Goal: Information Seeking & Learning: Find specific fact

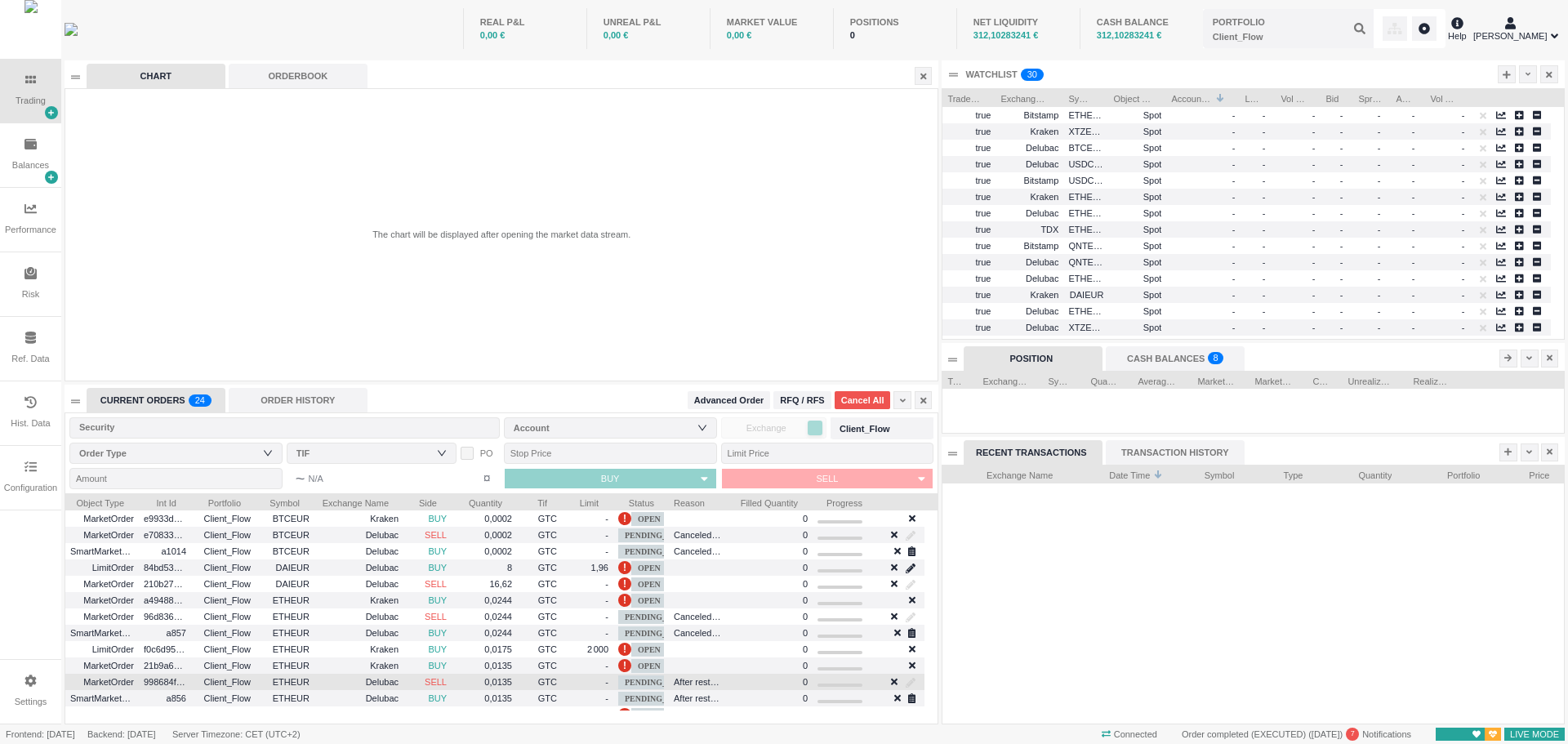
scroll to position [259, 621]
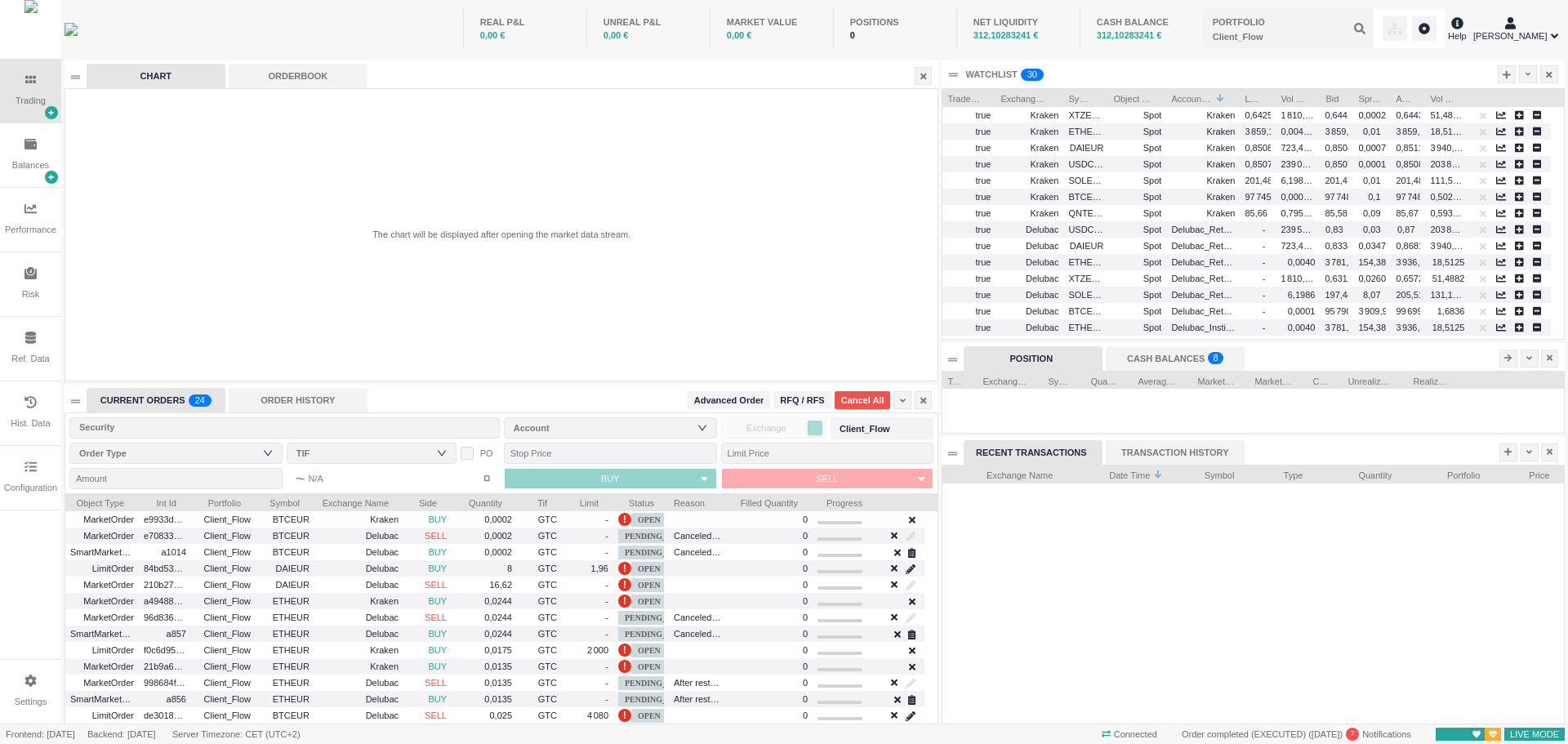
click at [24, 697] on div "Settings" at bounding box center [31, 702] width 33 height 14
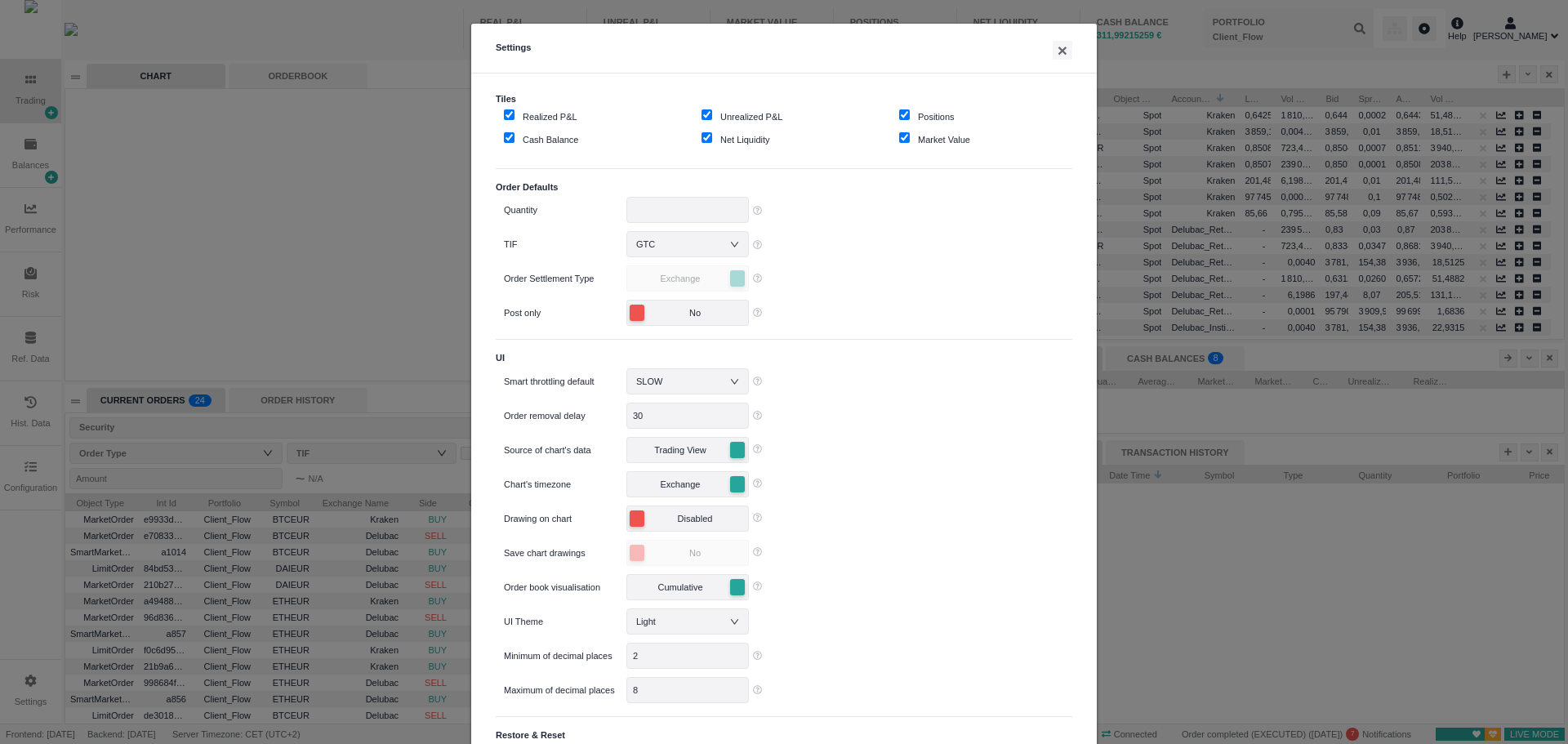
click at [31, 483] on div "Settings × Tiles Realized P&L Unrealized P&L Positions Cash Balance Net Liquidi…" at bounding box center [784, 372] width 1568 height 744
click at [31, 477] on div "Settings × Tiles Realized P&L Unrealized P&L Positions Cash Balance Net Liquidi…" at bounding box center [784, 372] width 1568 height 744
click at [1060, 50] on button "×" at bounding box center [1063, 51] width 19 height 19
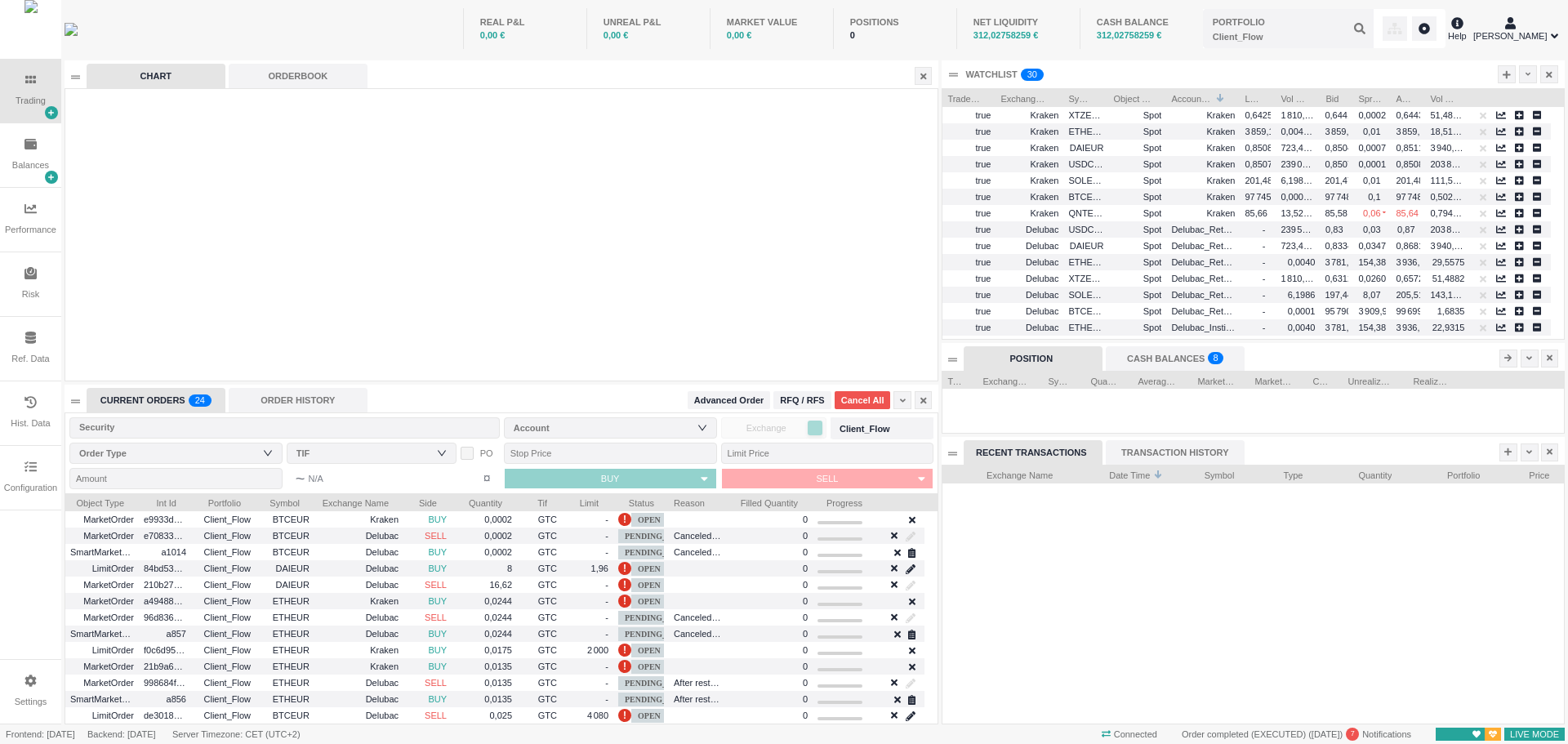
click at [27, 478] on div "Configuration" at bounding box center [31, 478] width 61 height 64
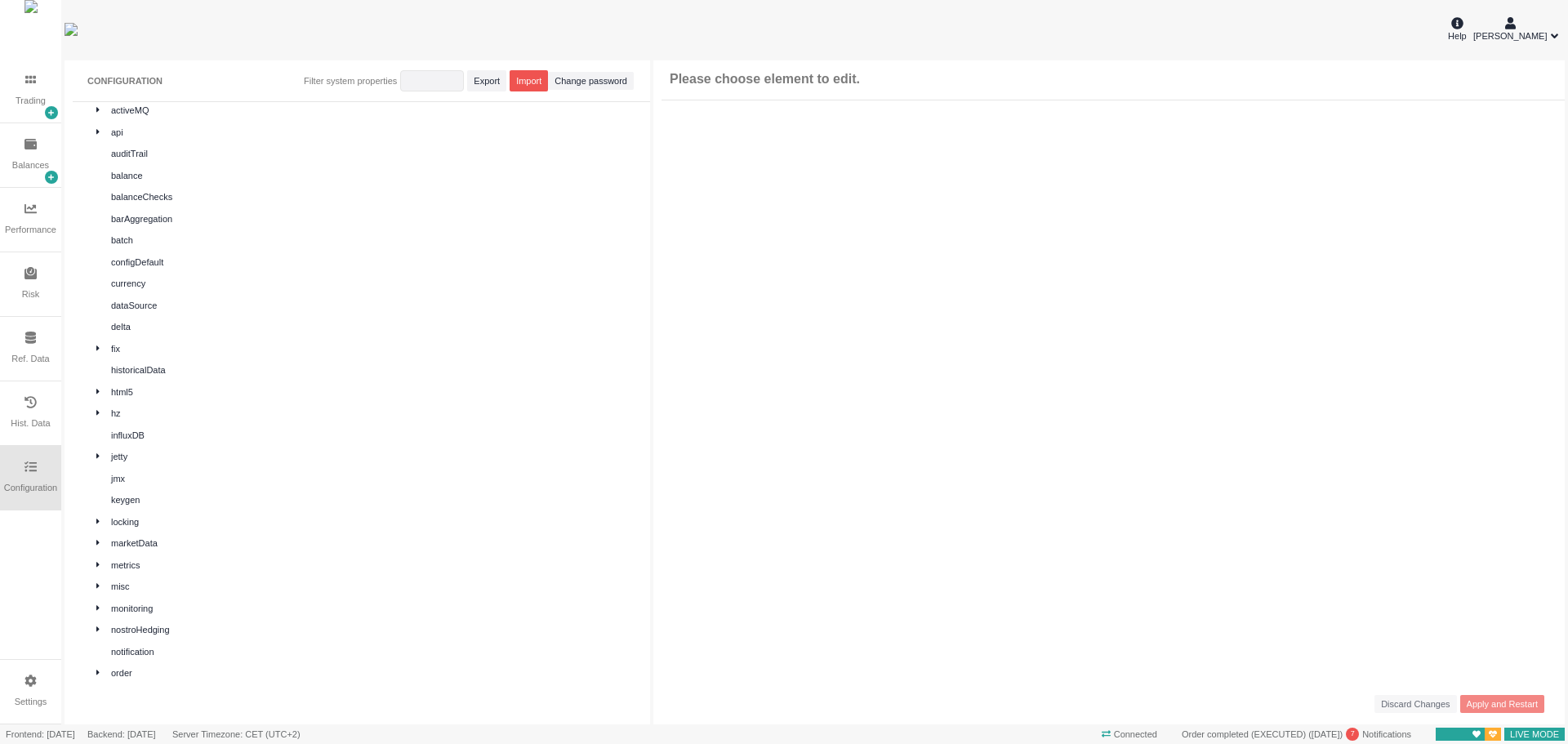
scroll to position [0, 0]
click at [78, 129] on icon at bounding box center [78, 124] width 3 height 9
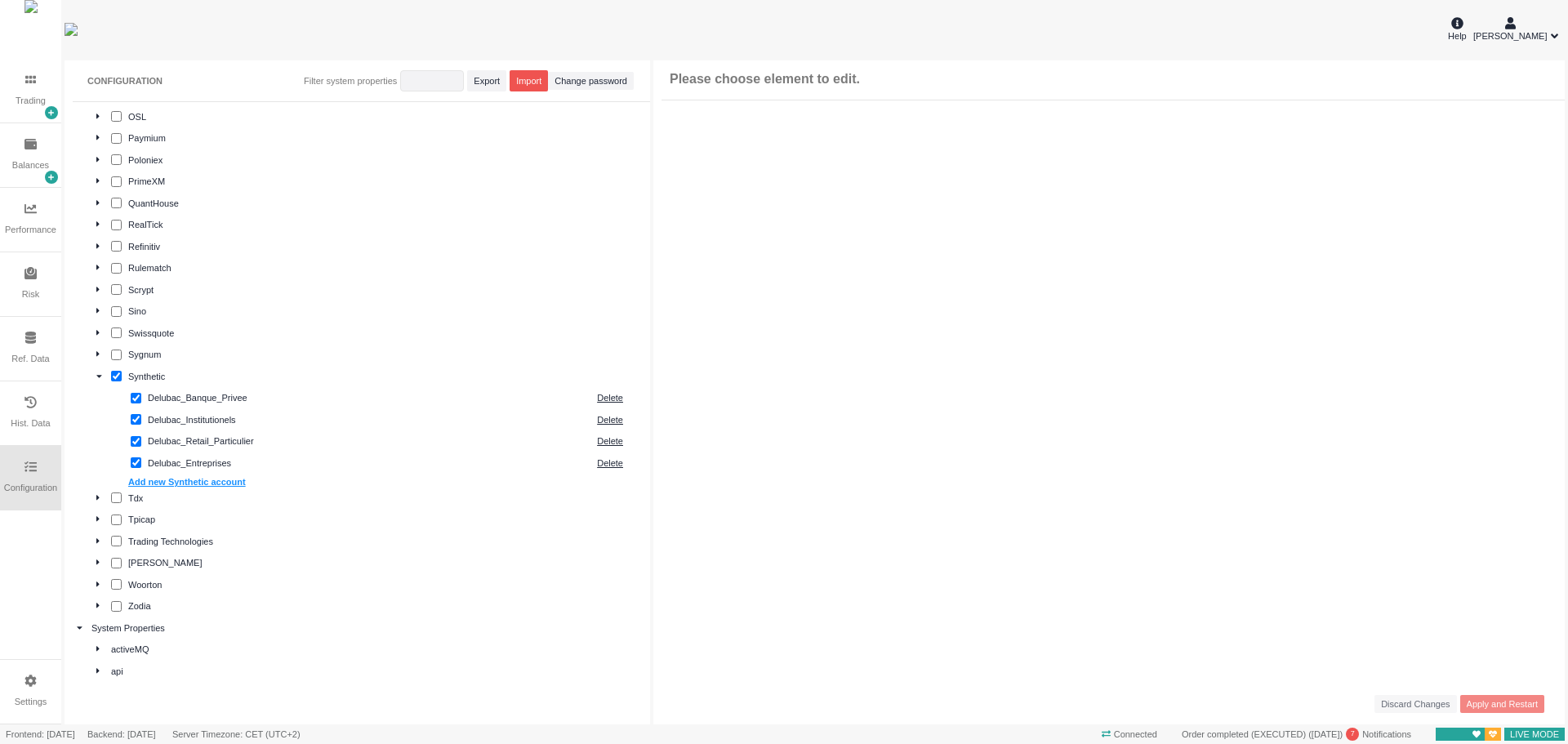
scroll to position [1226, 0]
click at [155, 379] on div "Synthetic" at bounding box center [383, 378] width 510 height 14
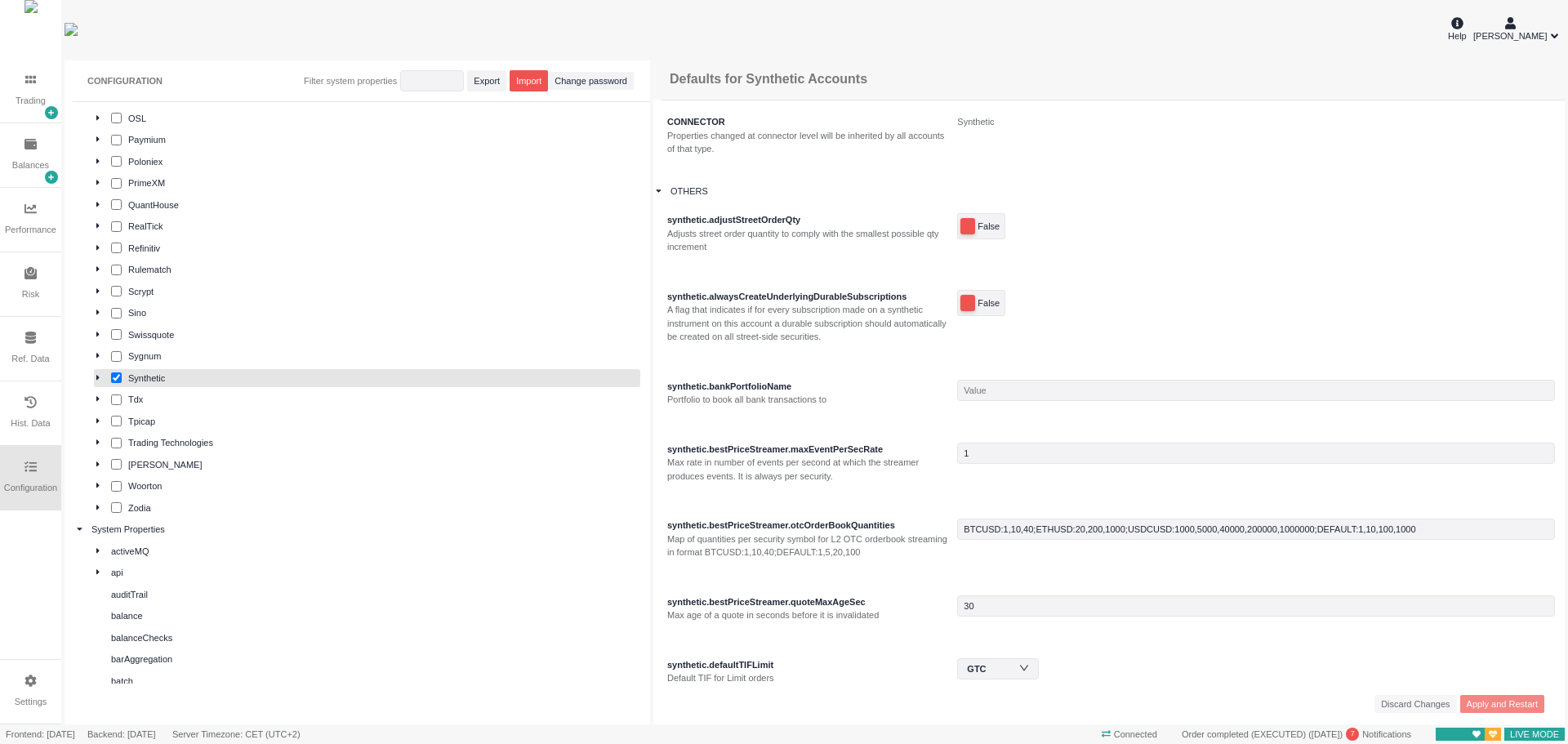
click at [155, 379] on div "Synthetic" at bounding box center [383, 378] width 510 height 14
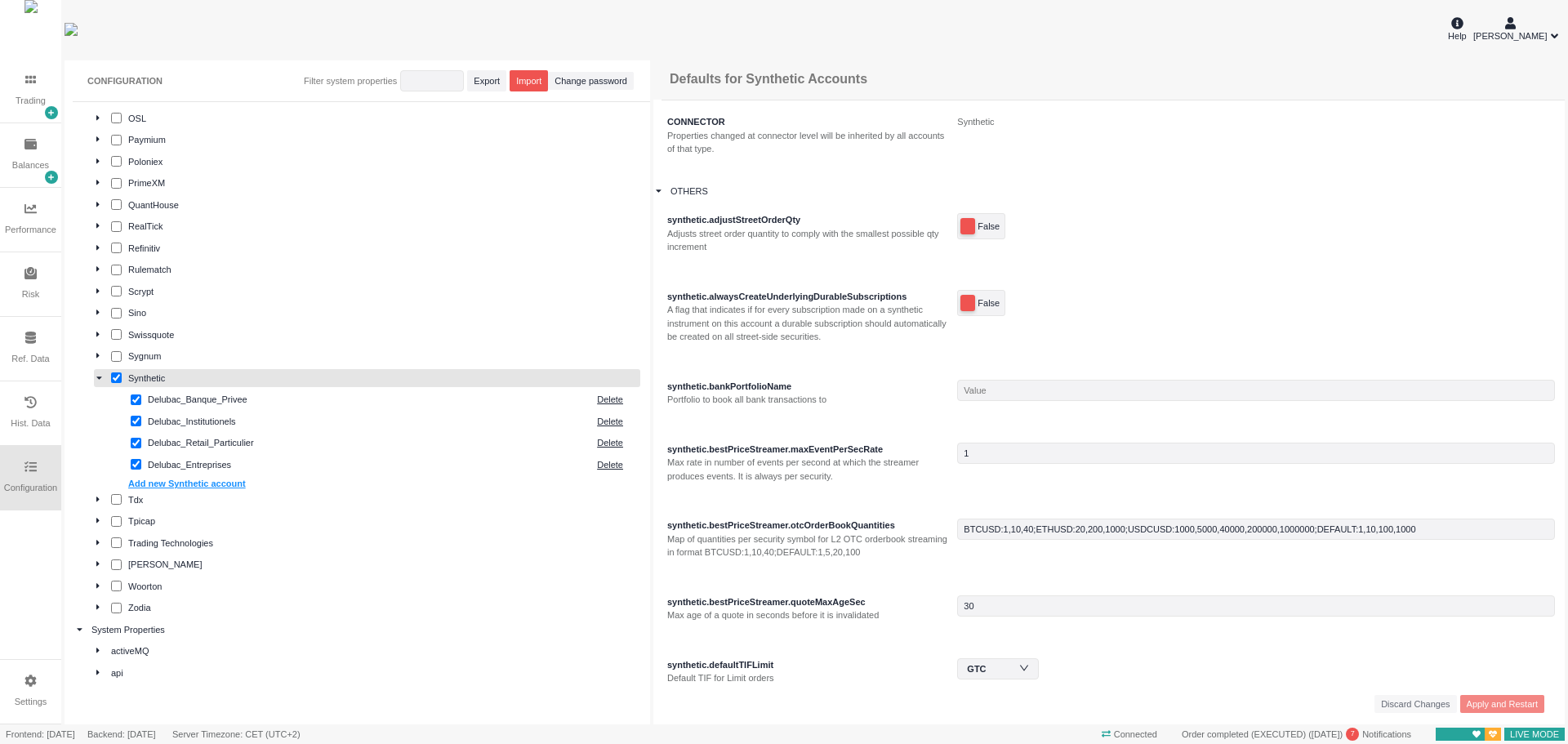
click at [231, 463] on div "Delubac_Entreprises" at bounding box center [368, 465] width 441 height 14
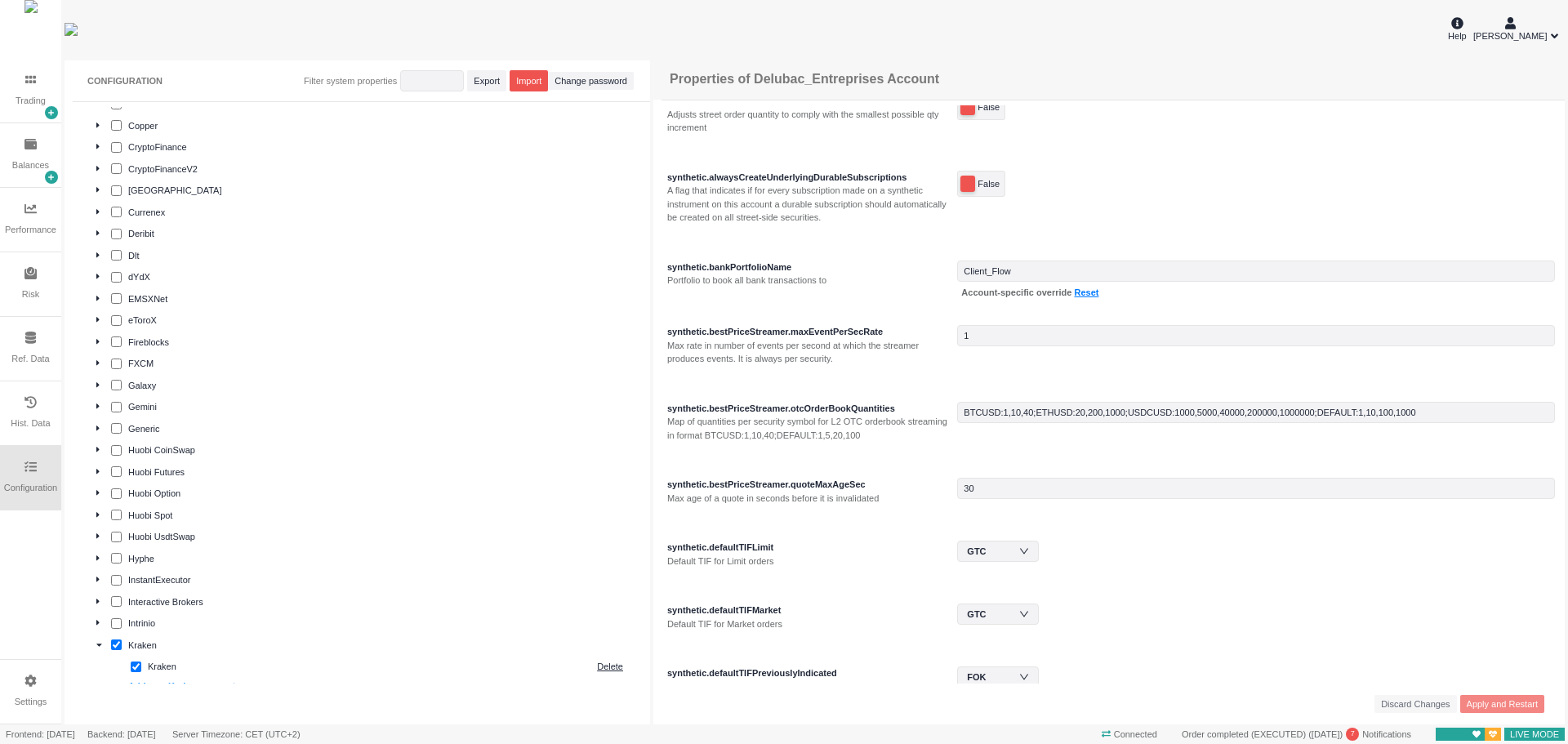
scroll to position [0, 0]
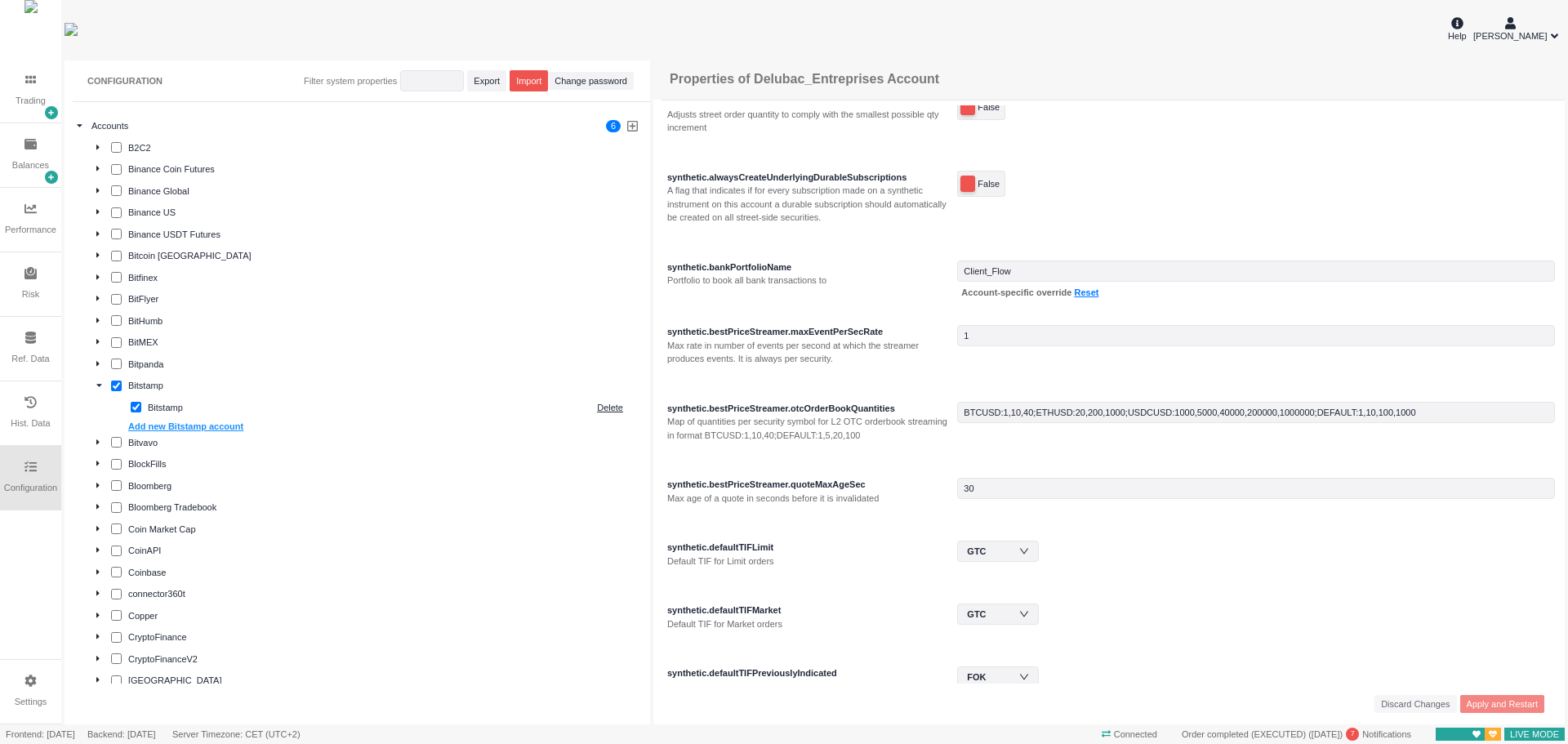
click at [81, 122] on icon at bounding box center [79, 124] width 6 height 9
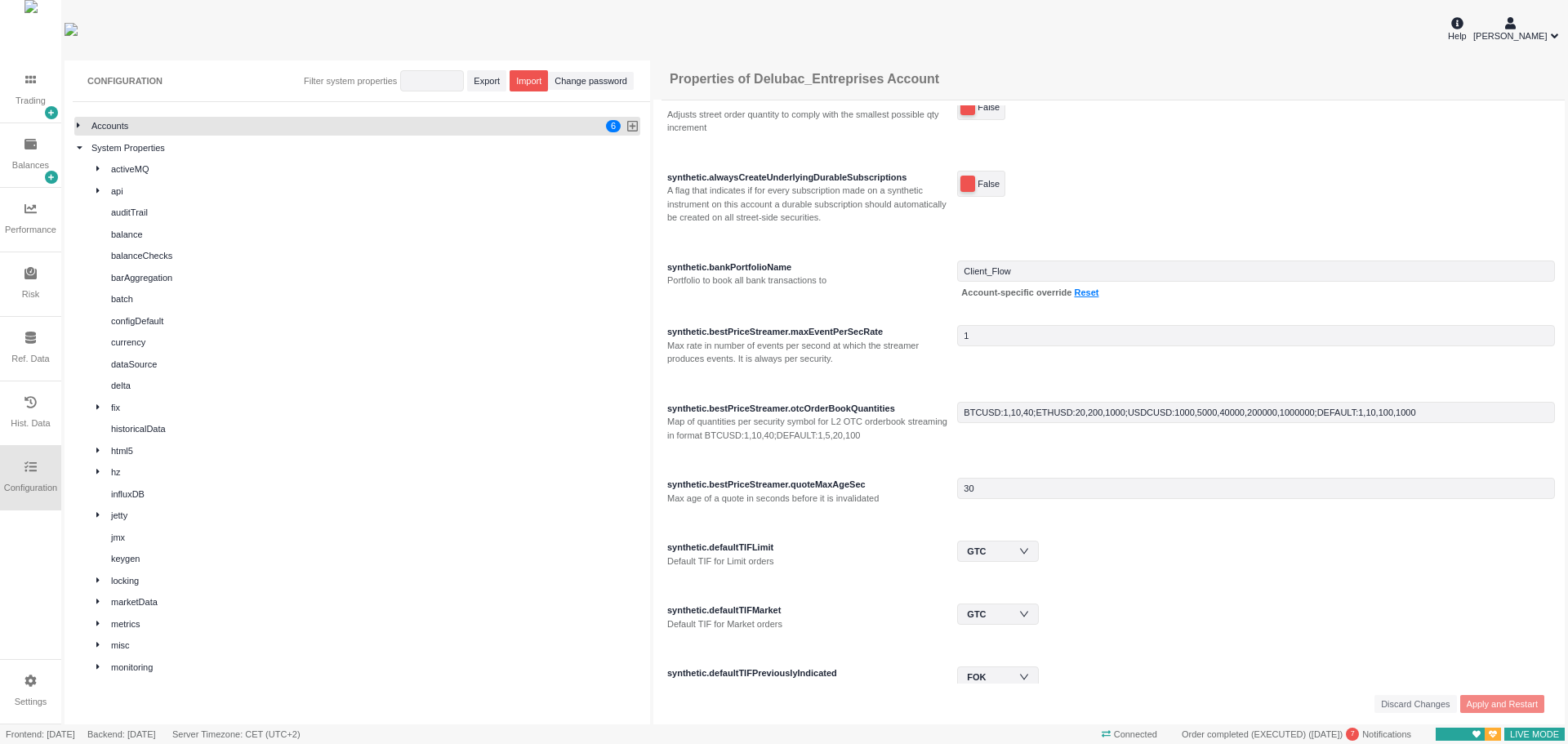
click at [79, 150] on icon at bounding box center [79, 147] width 6 height 9
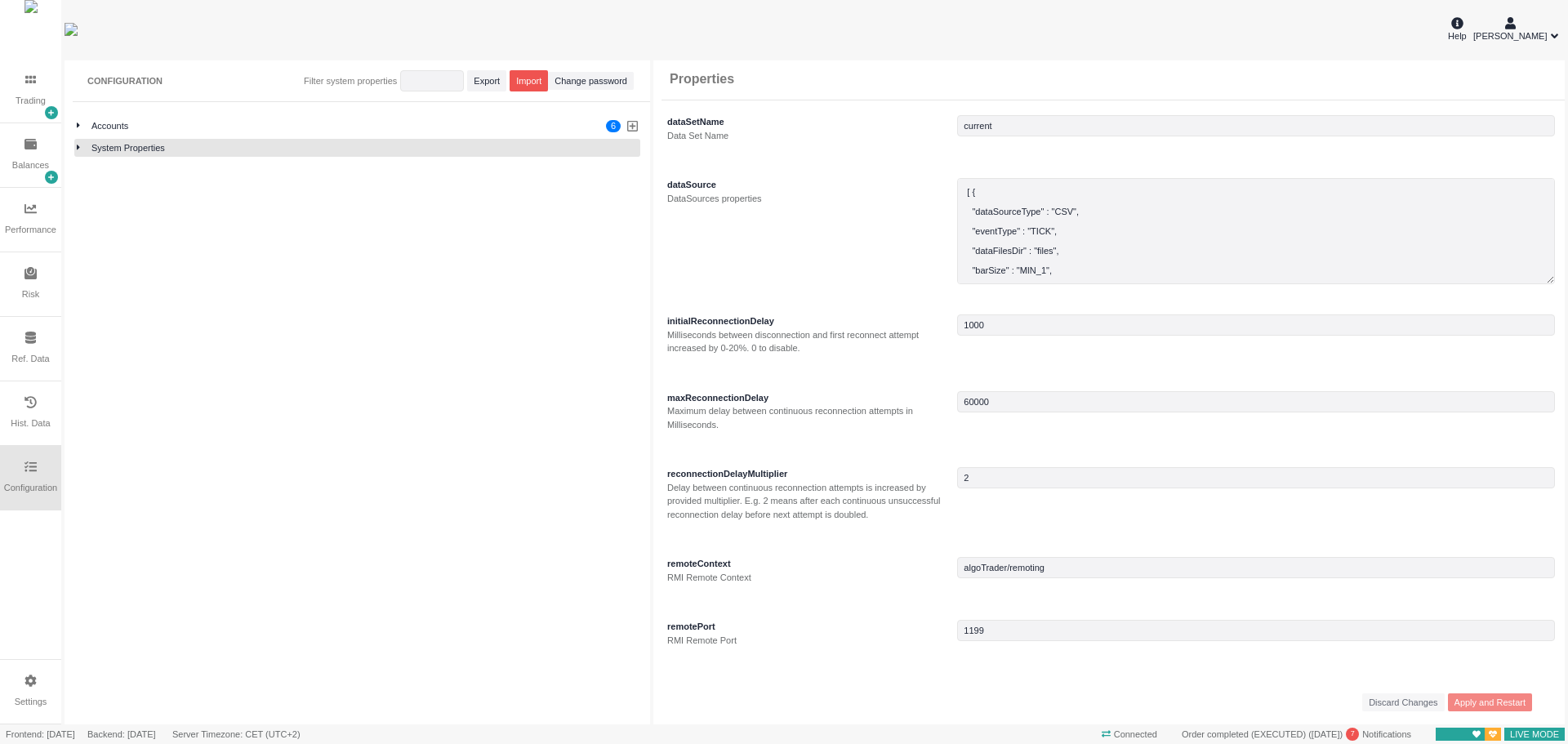
click at [34, 351] on div "Ref. Data" at bounding box center [31, 349] width 61 height 64
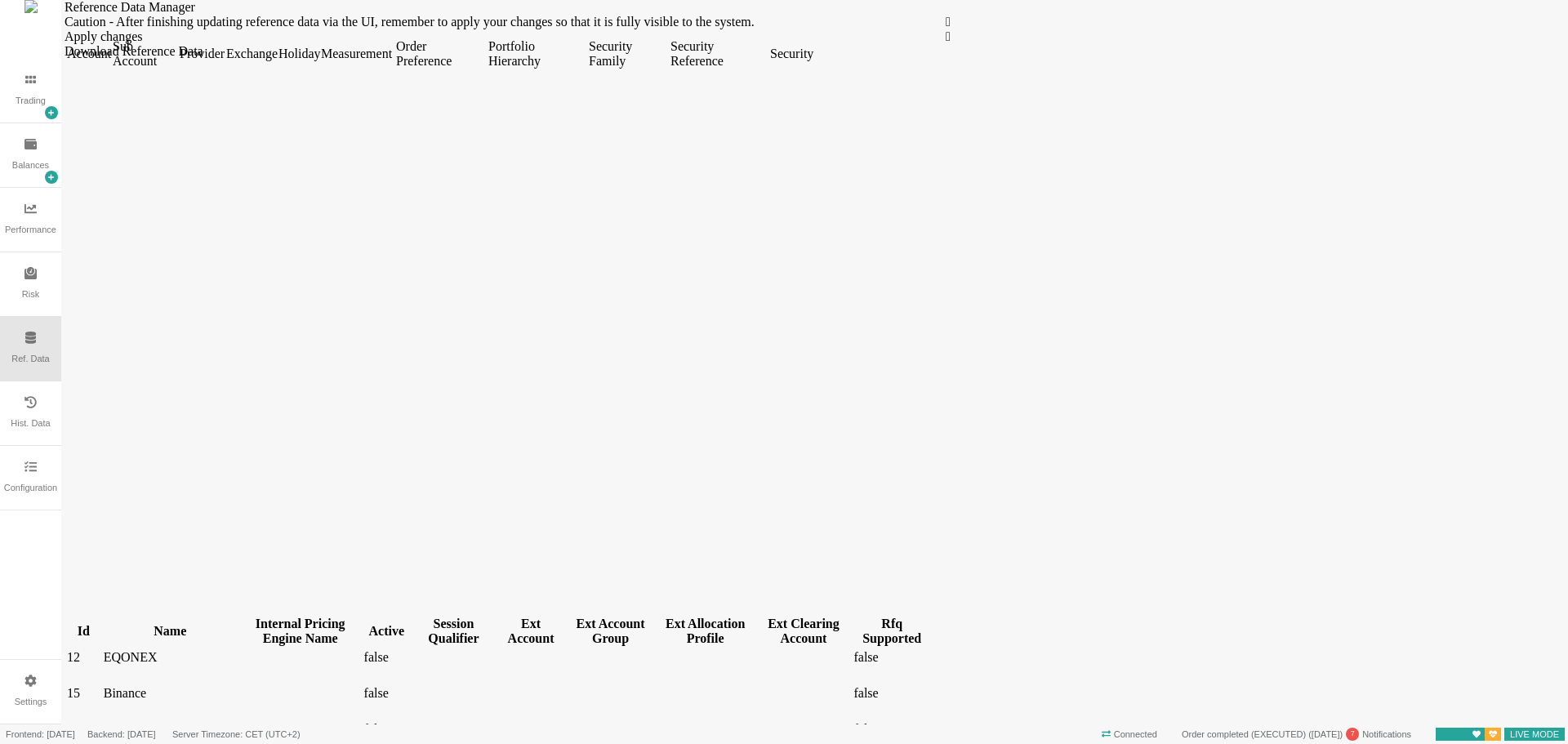
click at [812, 61] on div "Security" at bounding box center [792, 54] width 42 height 14
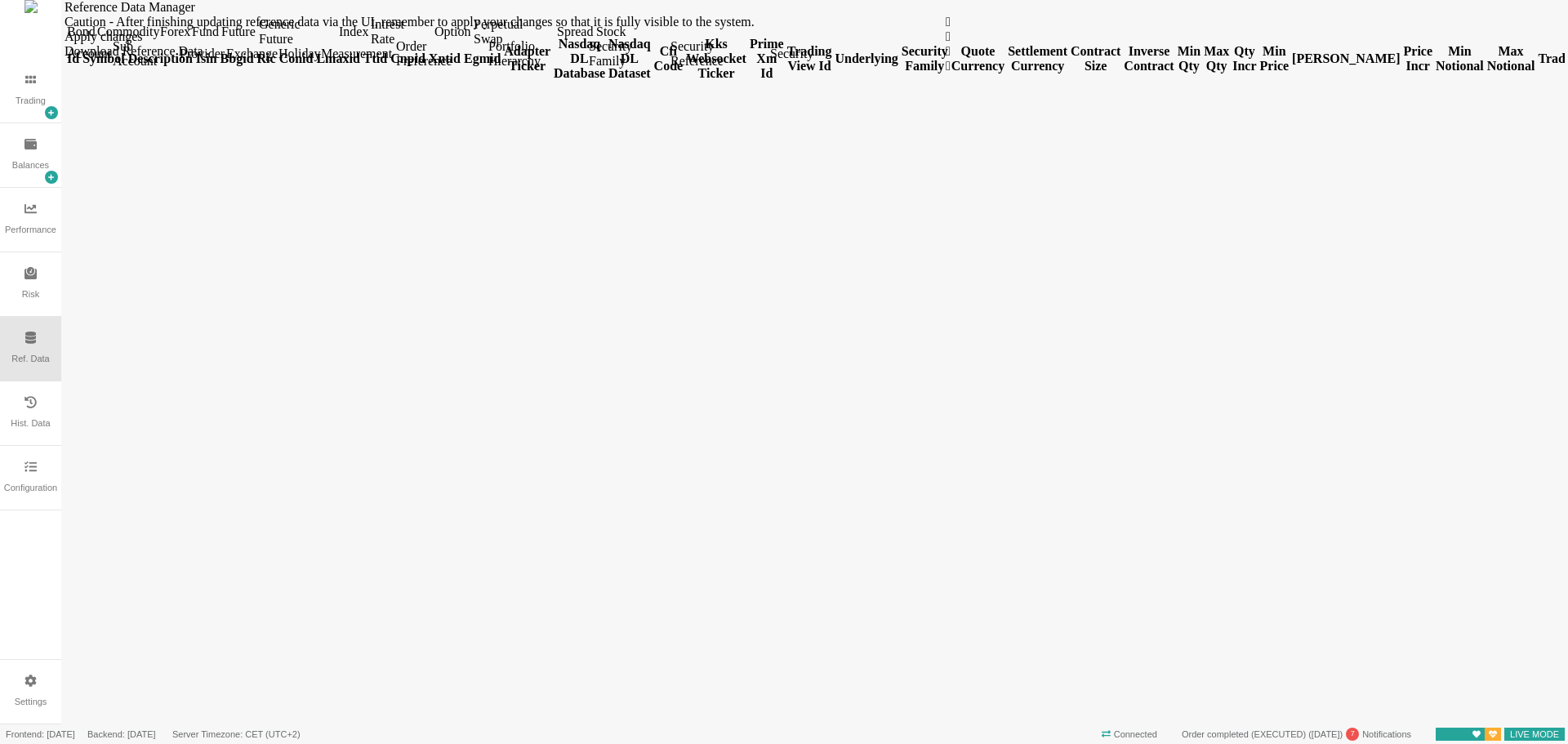
click at [168, 69] on div "Sub Account" at bounding box center [145, 54] width 64 height 30
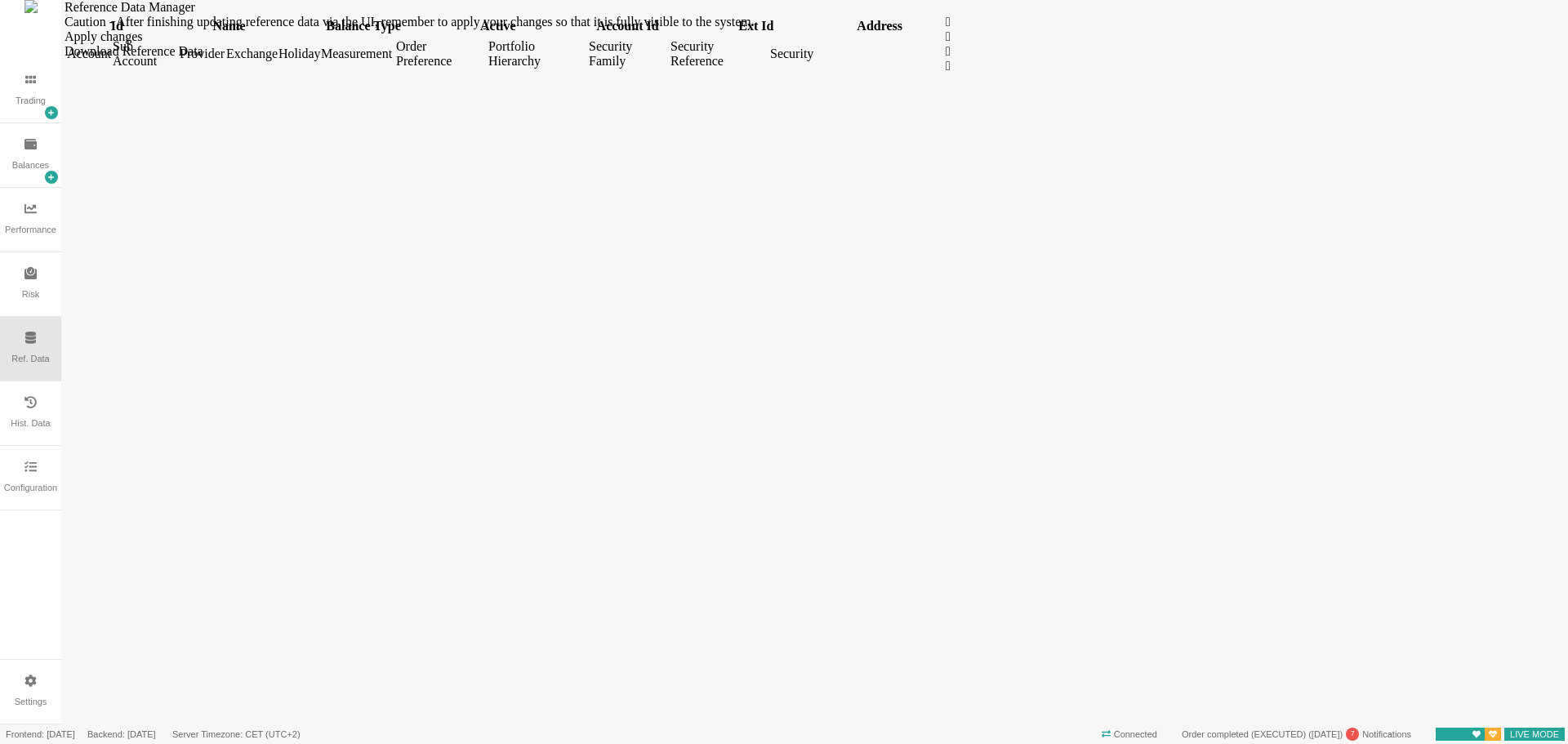
click at [223, 61] on div "Provider" at bounding box center [201, 54] width 43 height 14
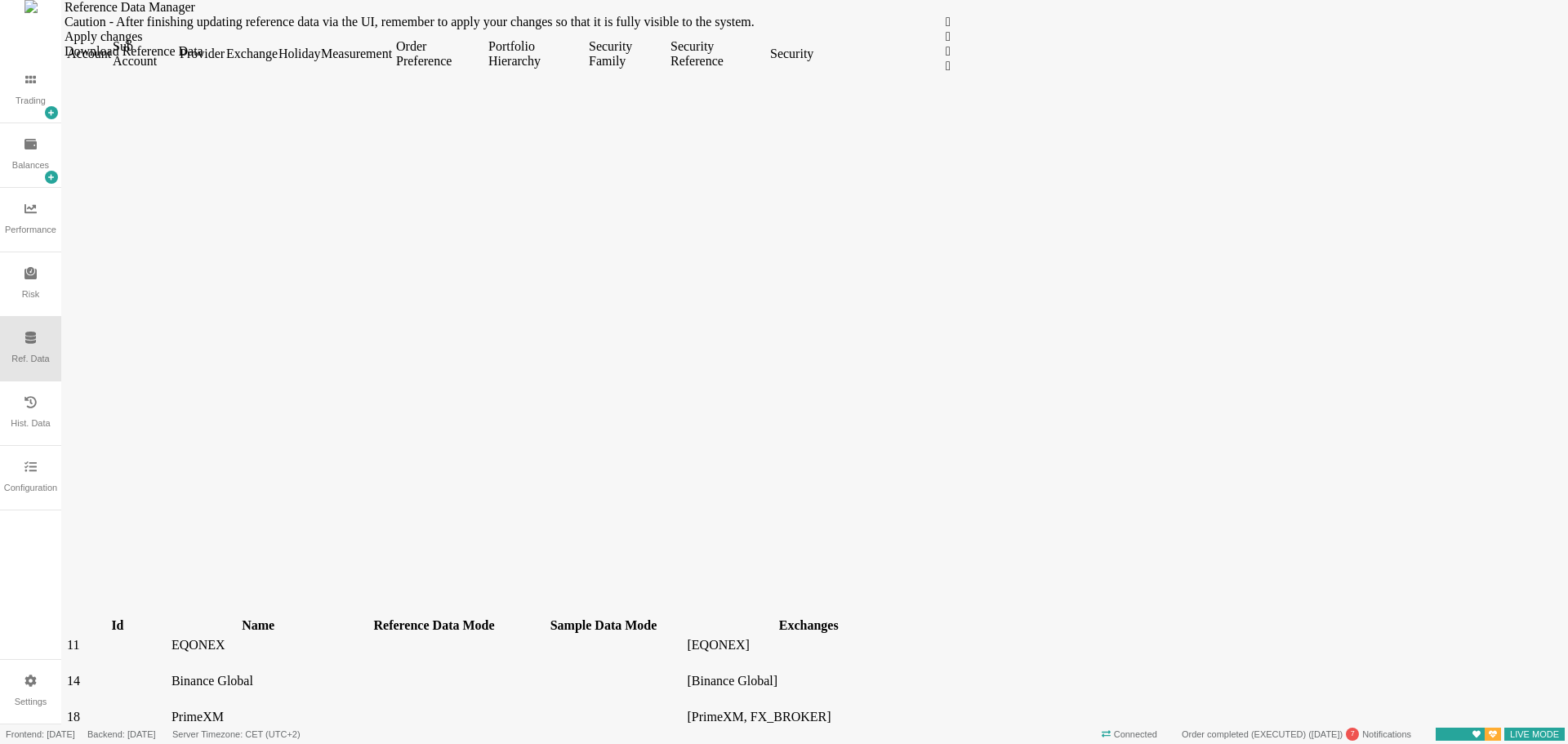
click at [276, 61] on div "Exchange" at bounding box center [250, 54] width 49 height 14
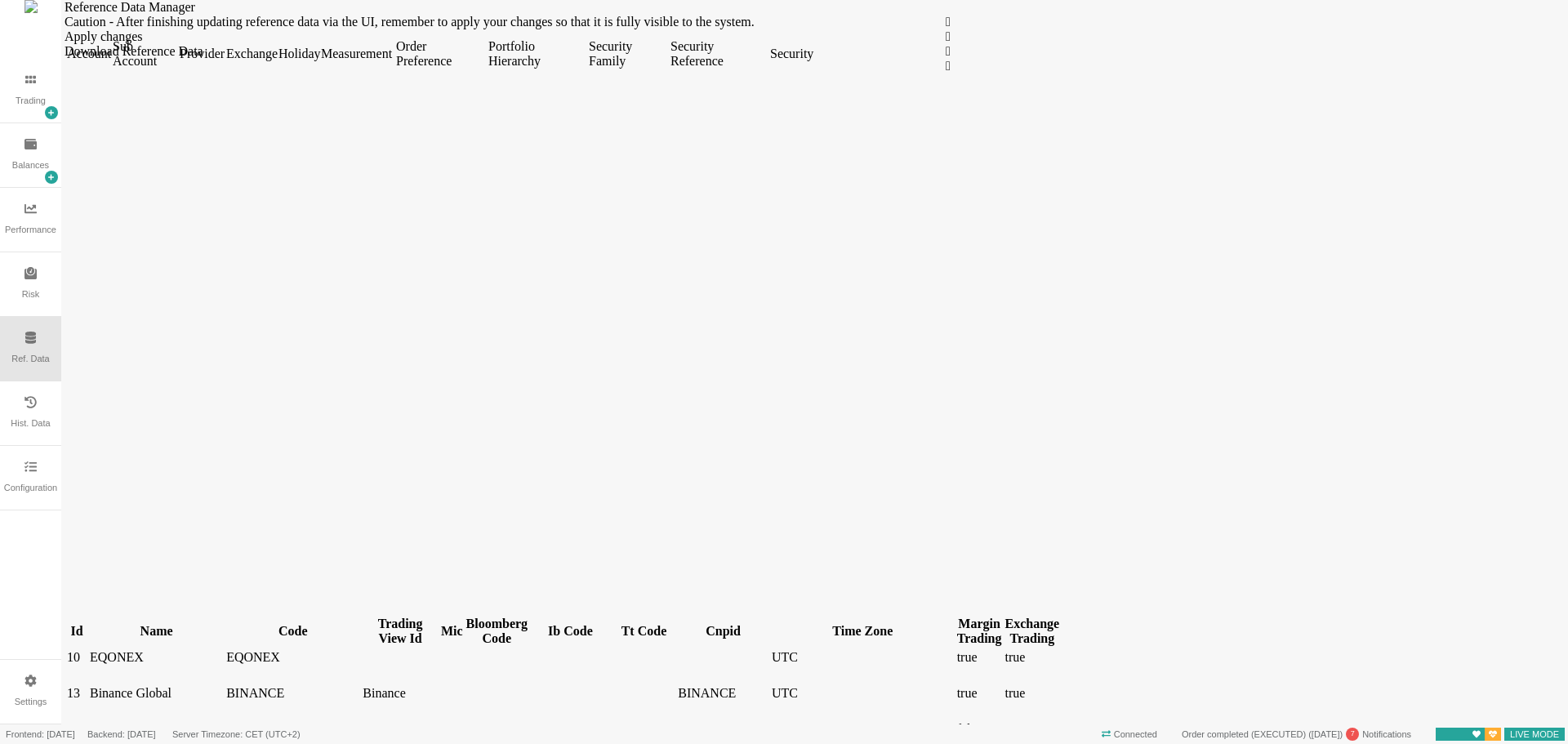
click at [318, 61] on div "Holiday" at bounding box center [298, 54] width 39 height 14
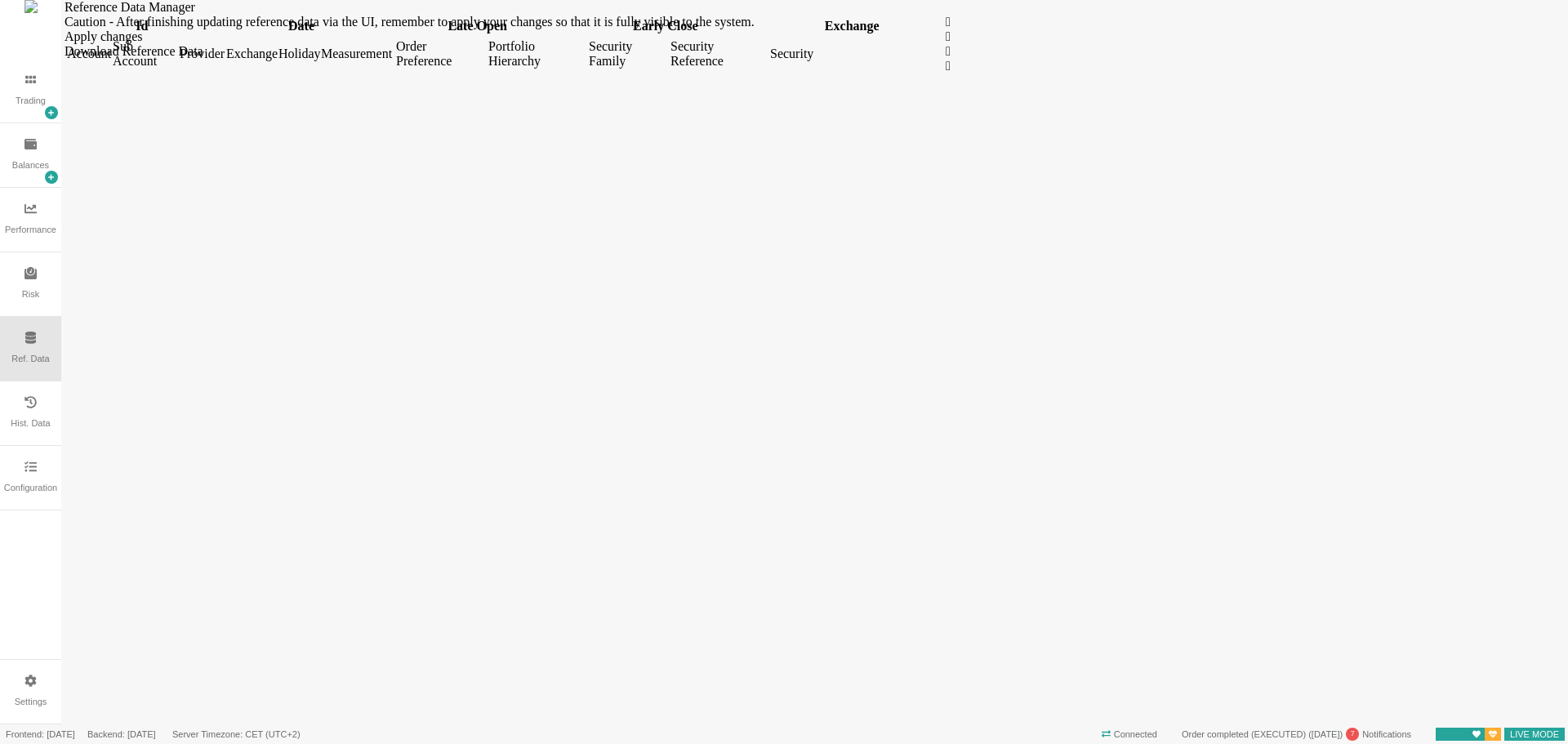
click at [31, 473] on icon at bounding box center [31, 466] width 12 height 12
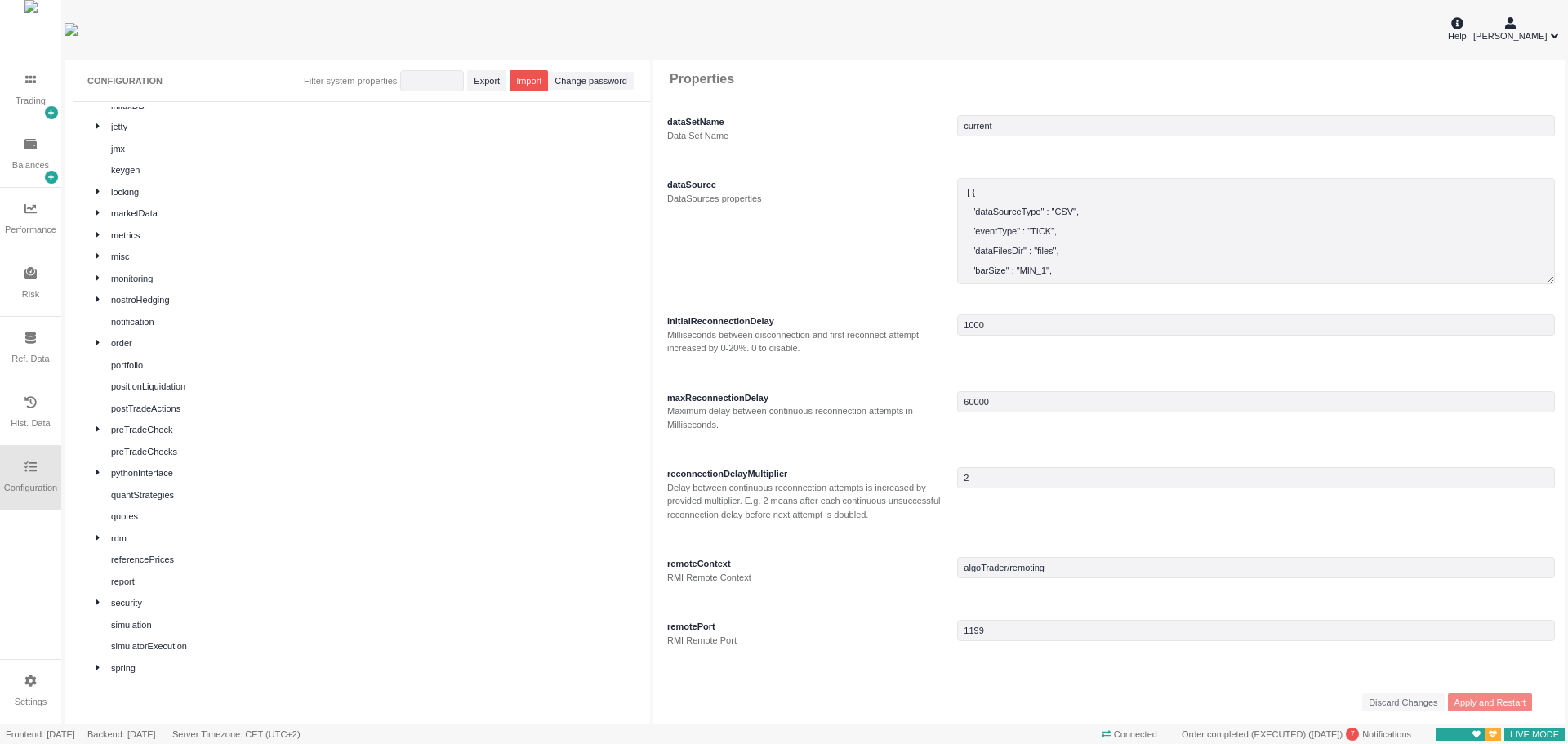
scroll to position [548, 0]
click at [208, 573] on div "subAccounts" at bounding box center [374, 575] width 526 height 14
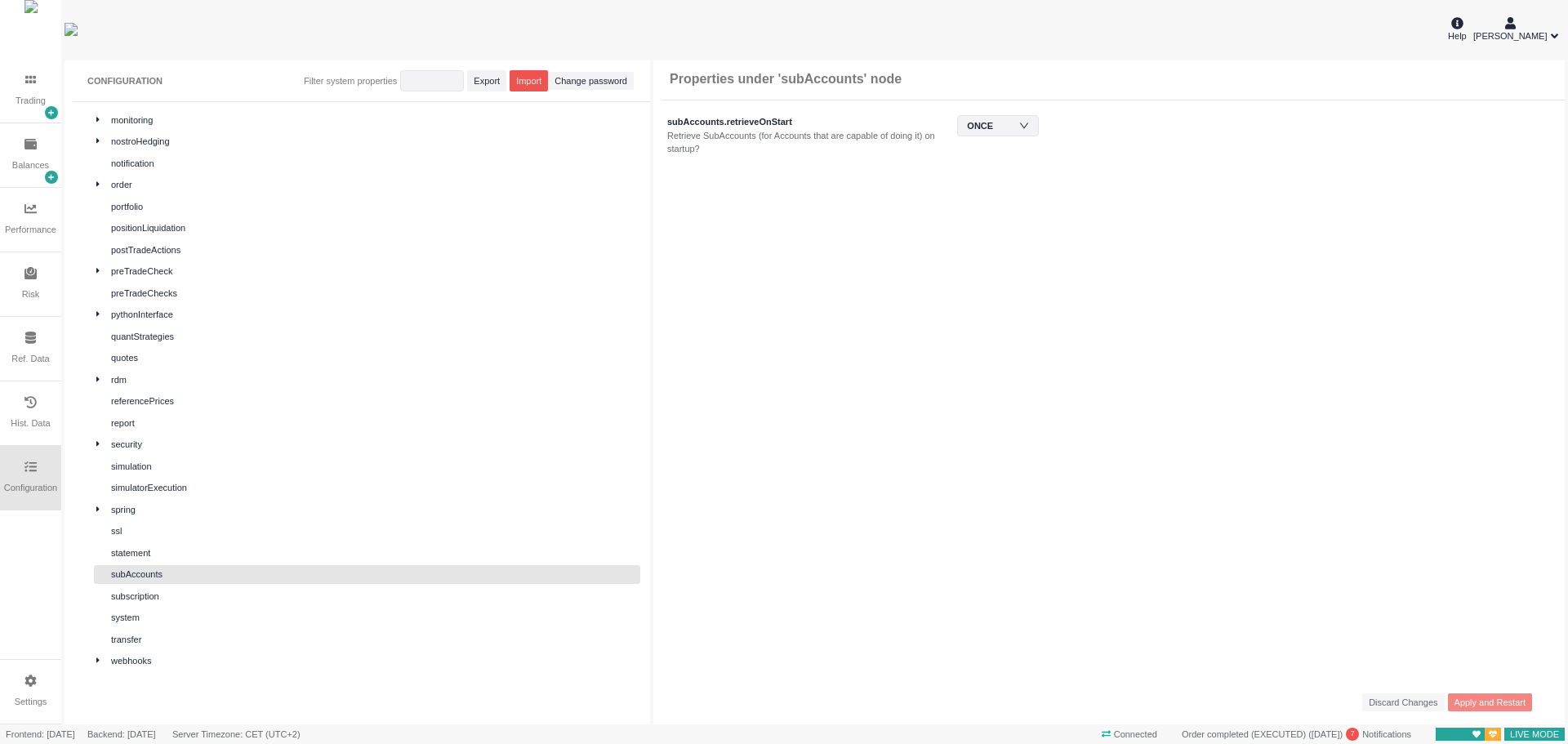
click at [33, 355] on div "Ref. Data" at bounding box center [30, 359] width 37 height 14
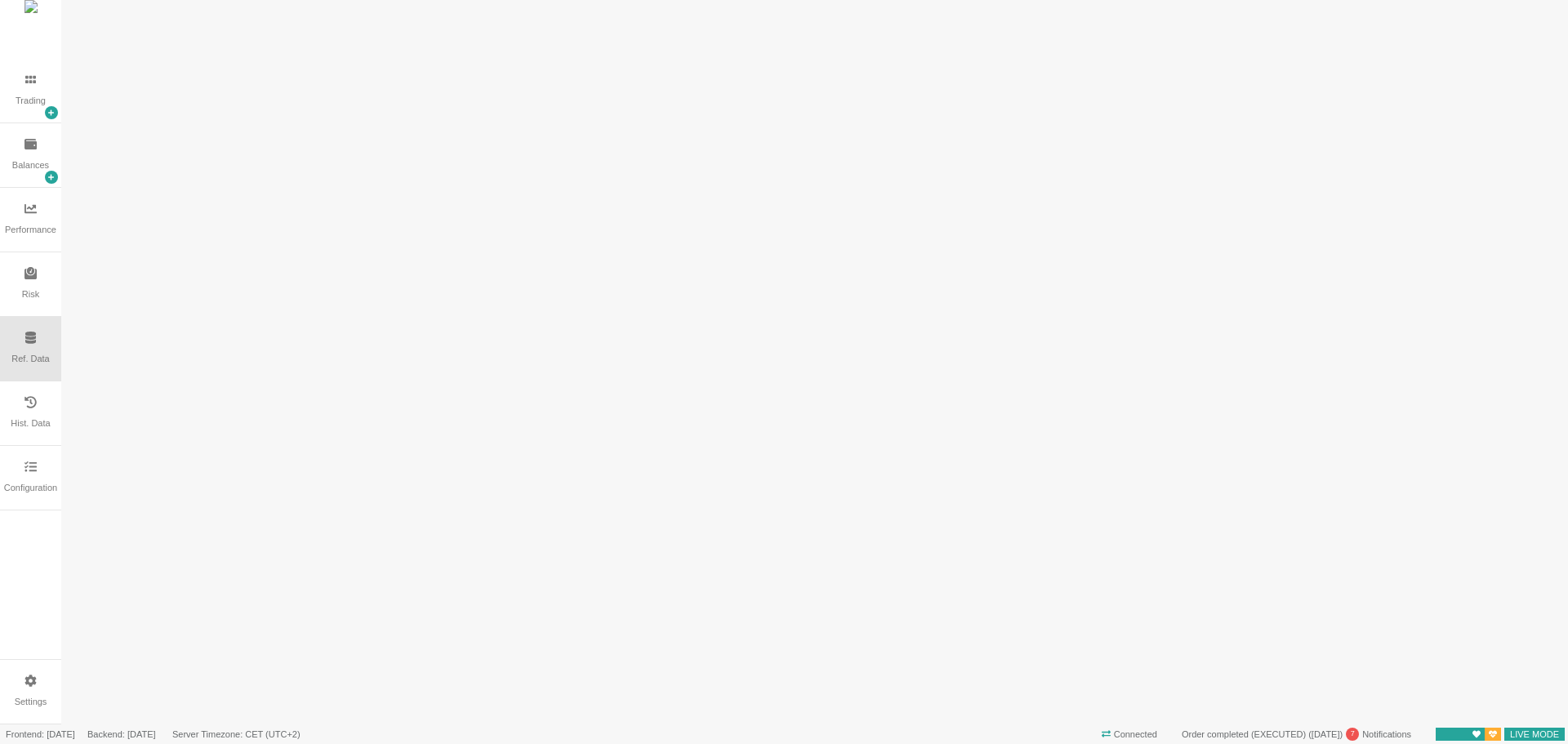
scroll to position [0, 0]
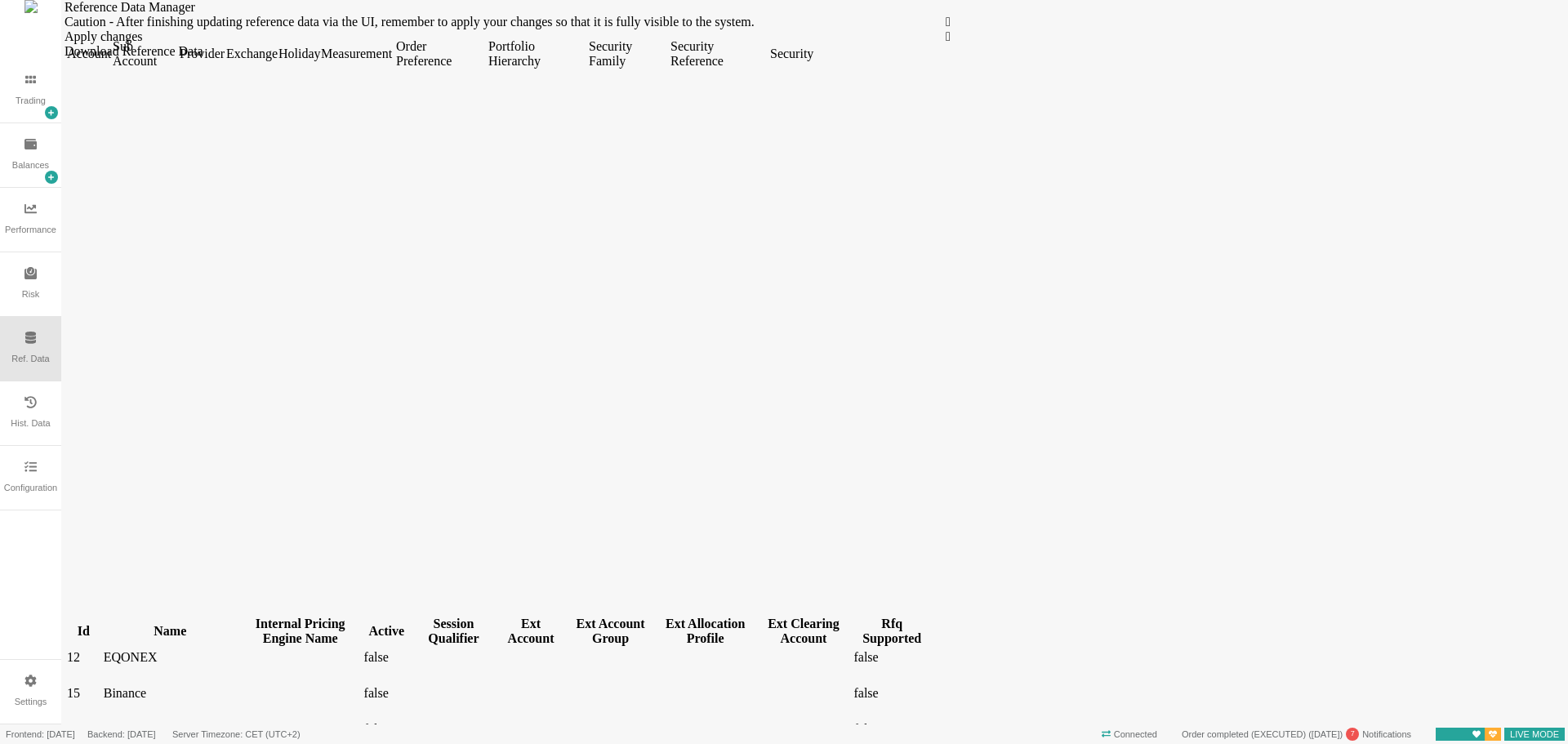
click at [176, 69] on div "Sub Account" at bounding box center [145, 54] width 64 height 30
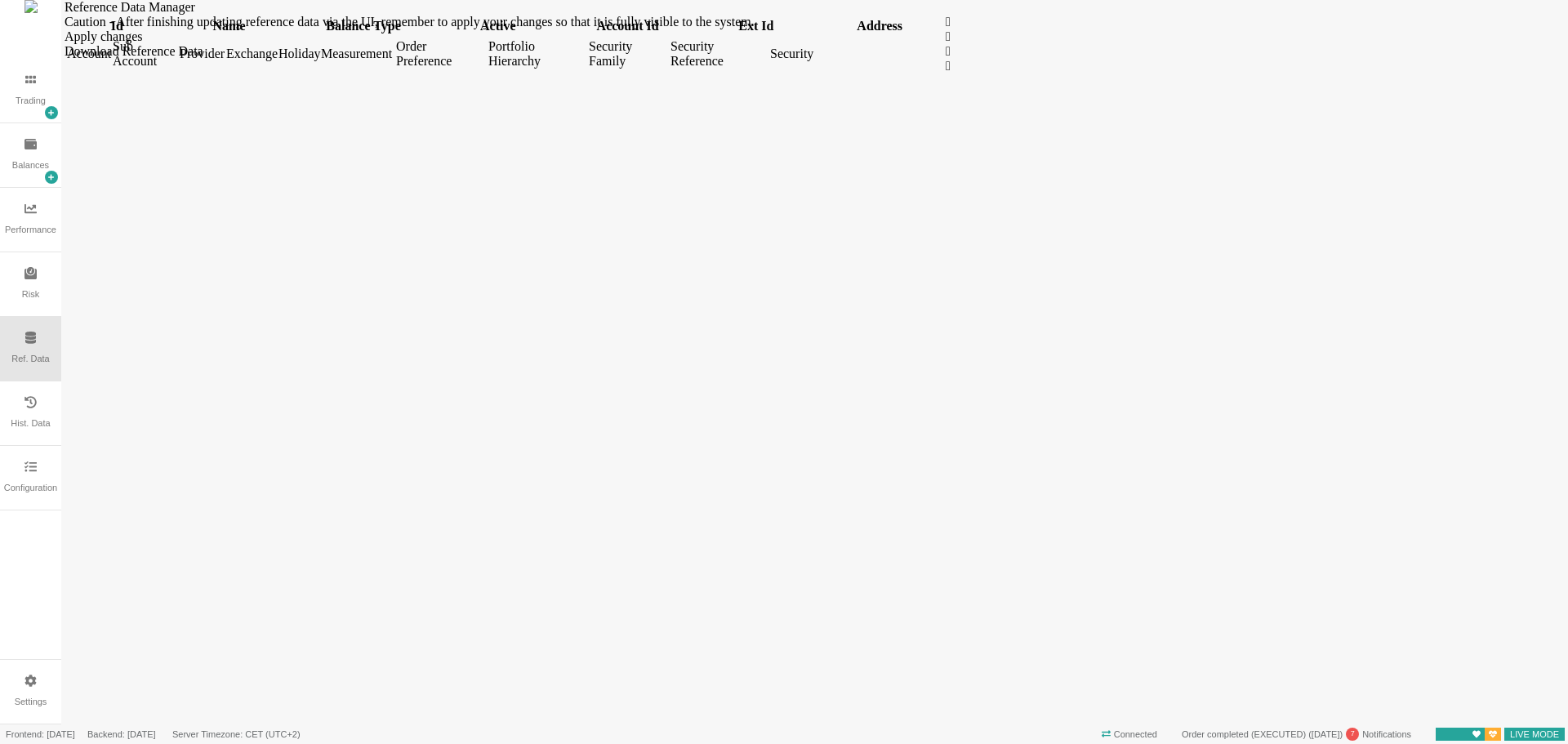
click at [109, 61] on div "Account" at bounding box center [88, 54] width 42 height 14
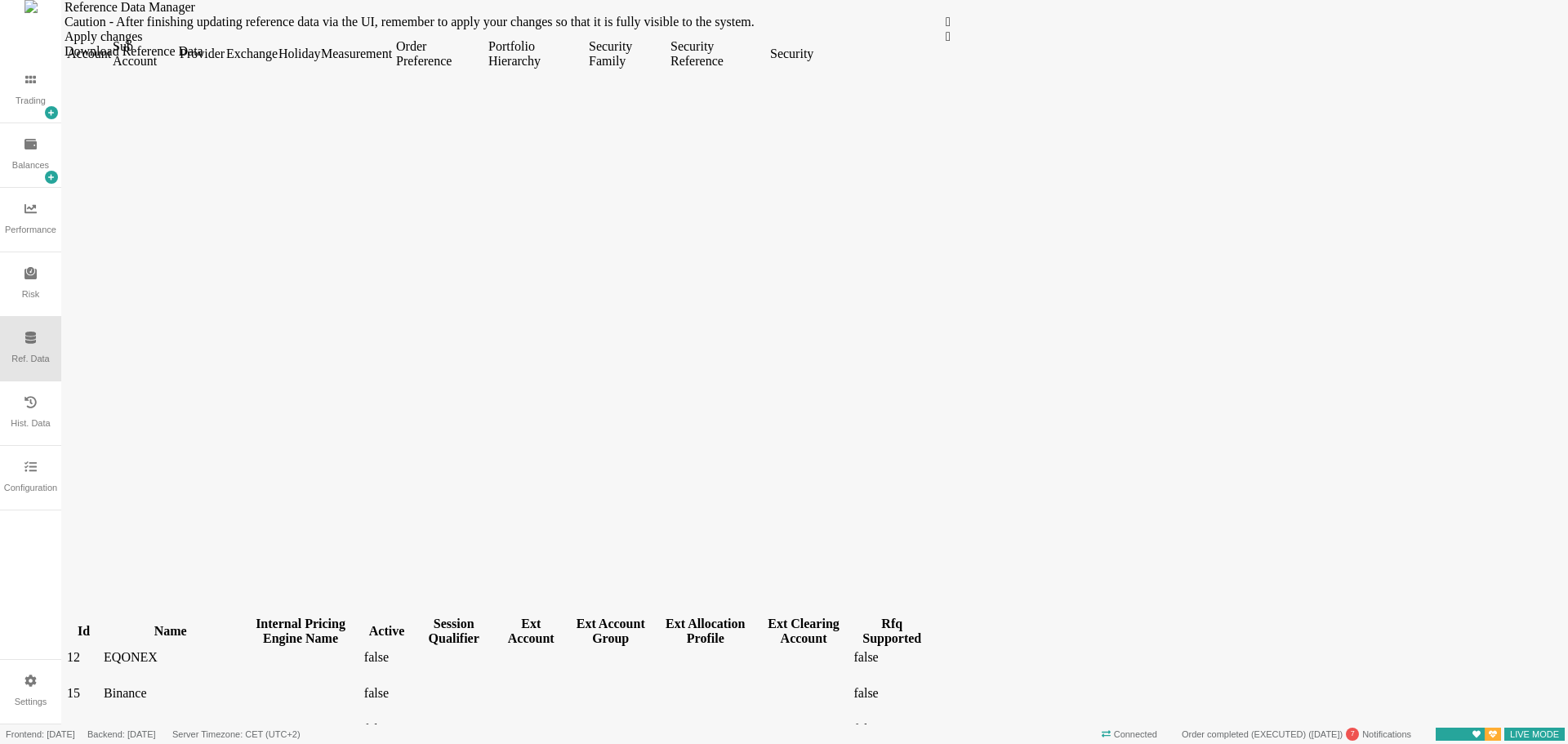
click at [176, 69] on div "Sub Account" at bounding box center [145, 54] width 64 height 30
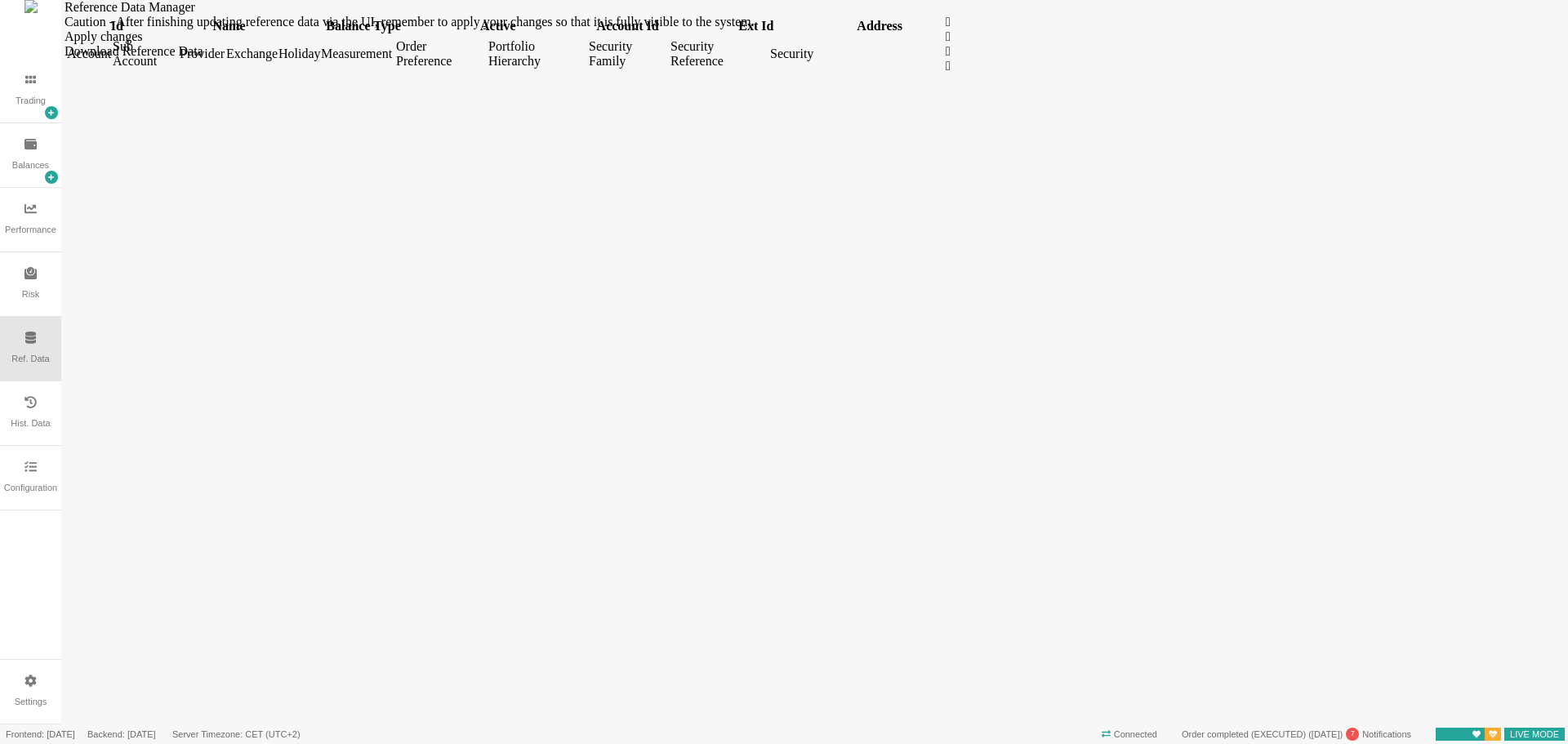
click at [97, 61] on div "Account" at bounding box center [88, 54] width 42 height 14
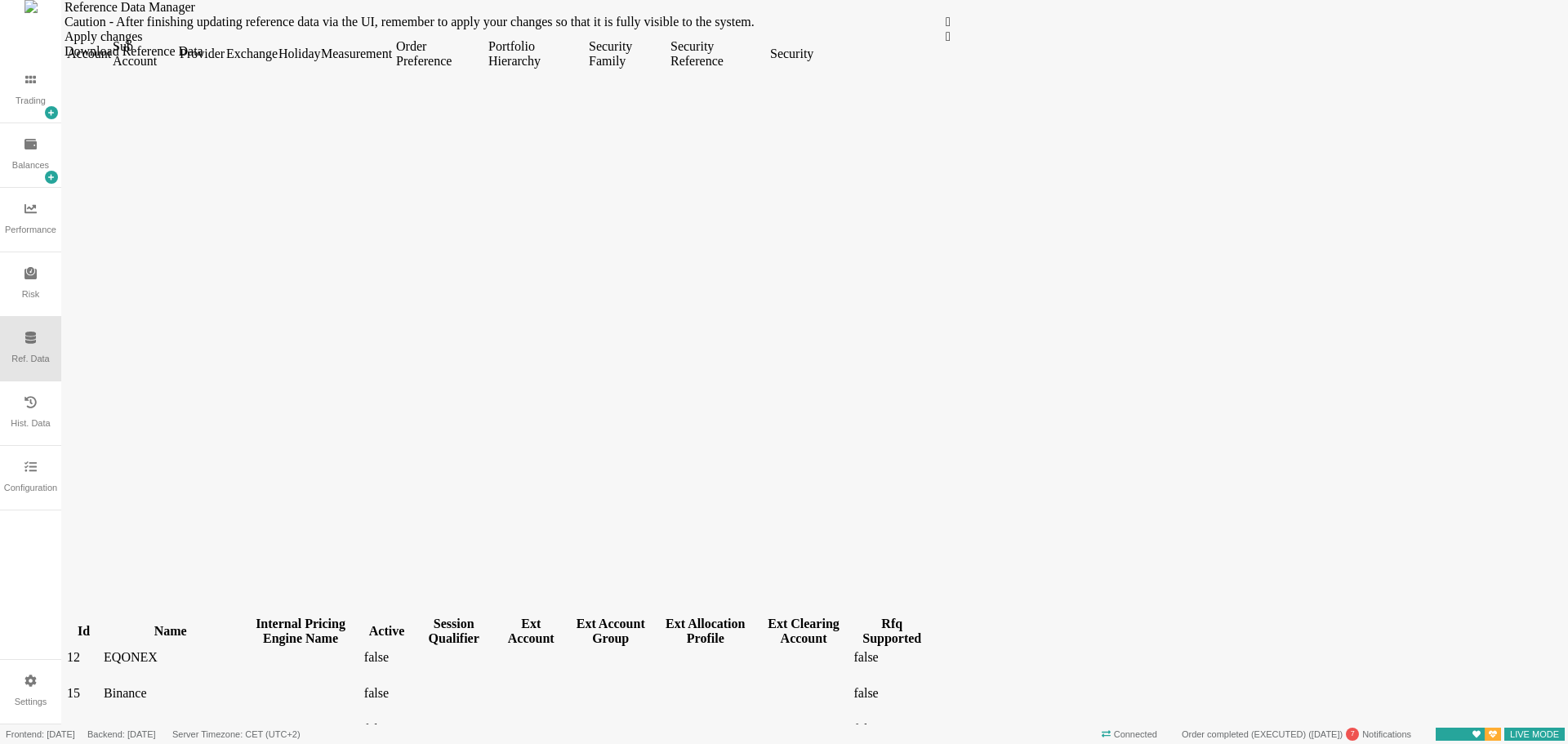
click at [150, 624] on div "Name" at bounding box center [169, 631] width 133 height 14
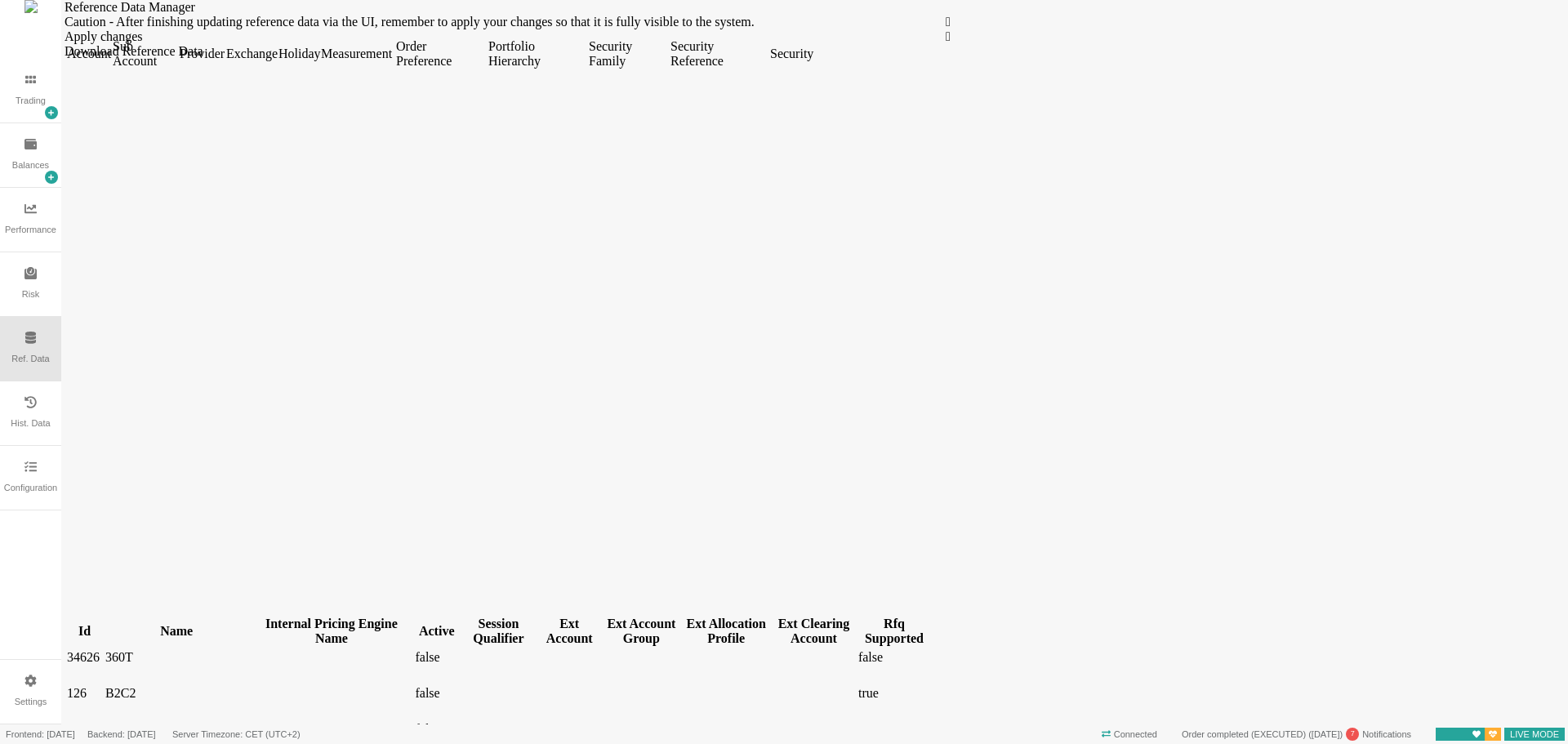
click at [223, 61] on div "Provider" at bounding box center [201, 54] width 43 height 14
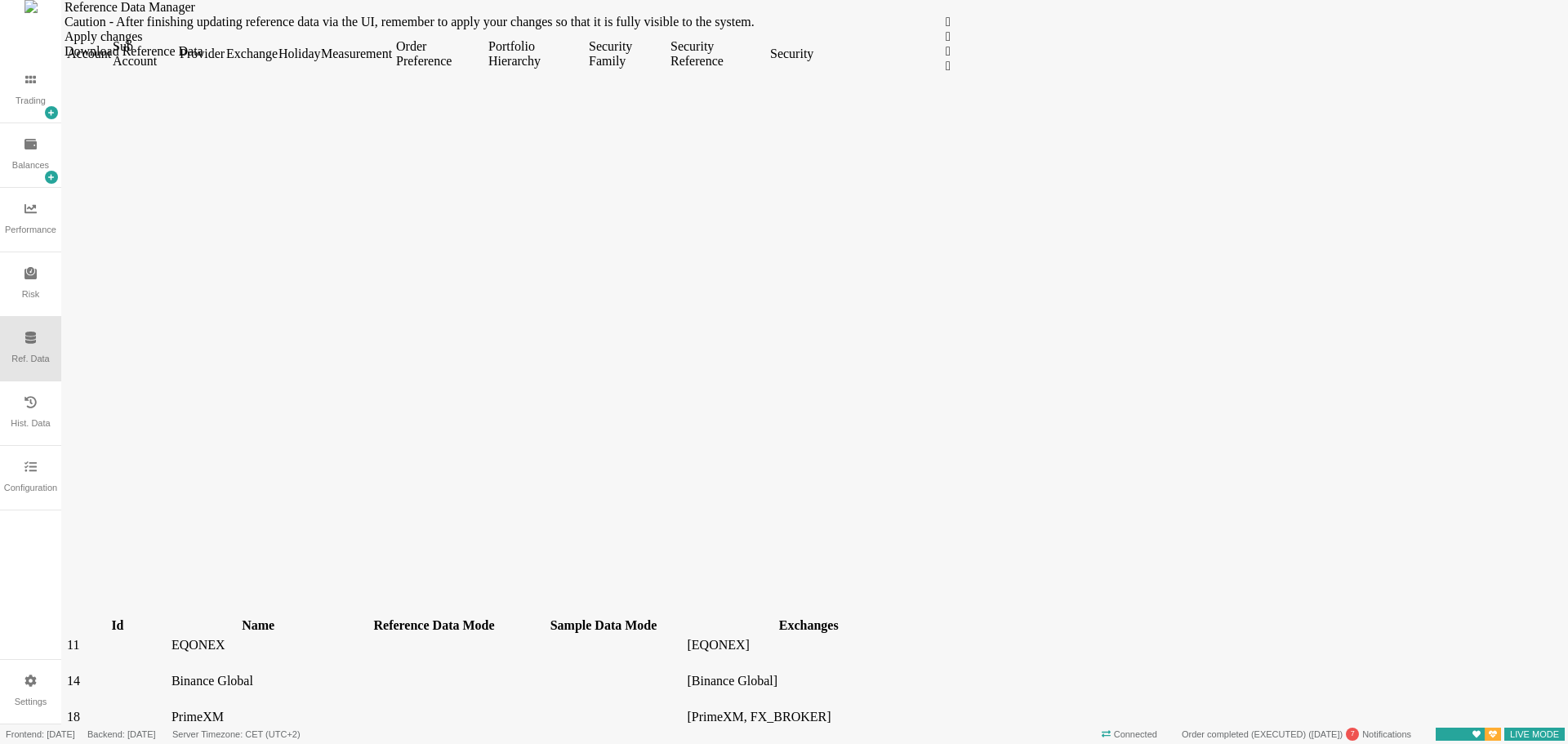
click at [276, 61] on div "Exchange" at bounding box center [250, 54] width 49 height 14
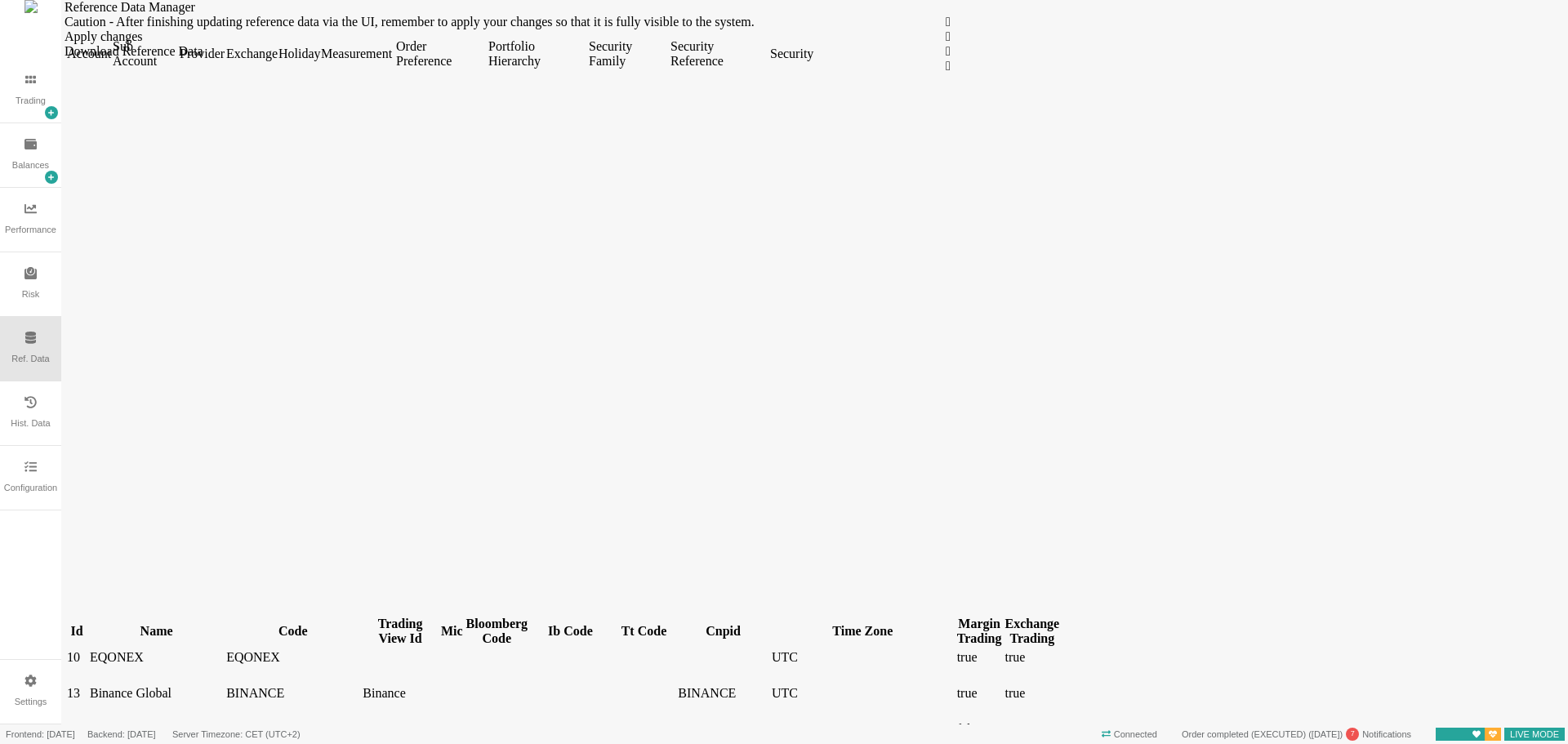
click at [135, 624] on div "Name" at bounding box center [156, 631] width 133 height 14
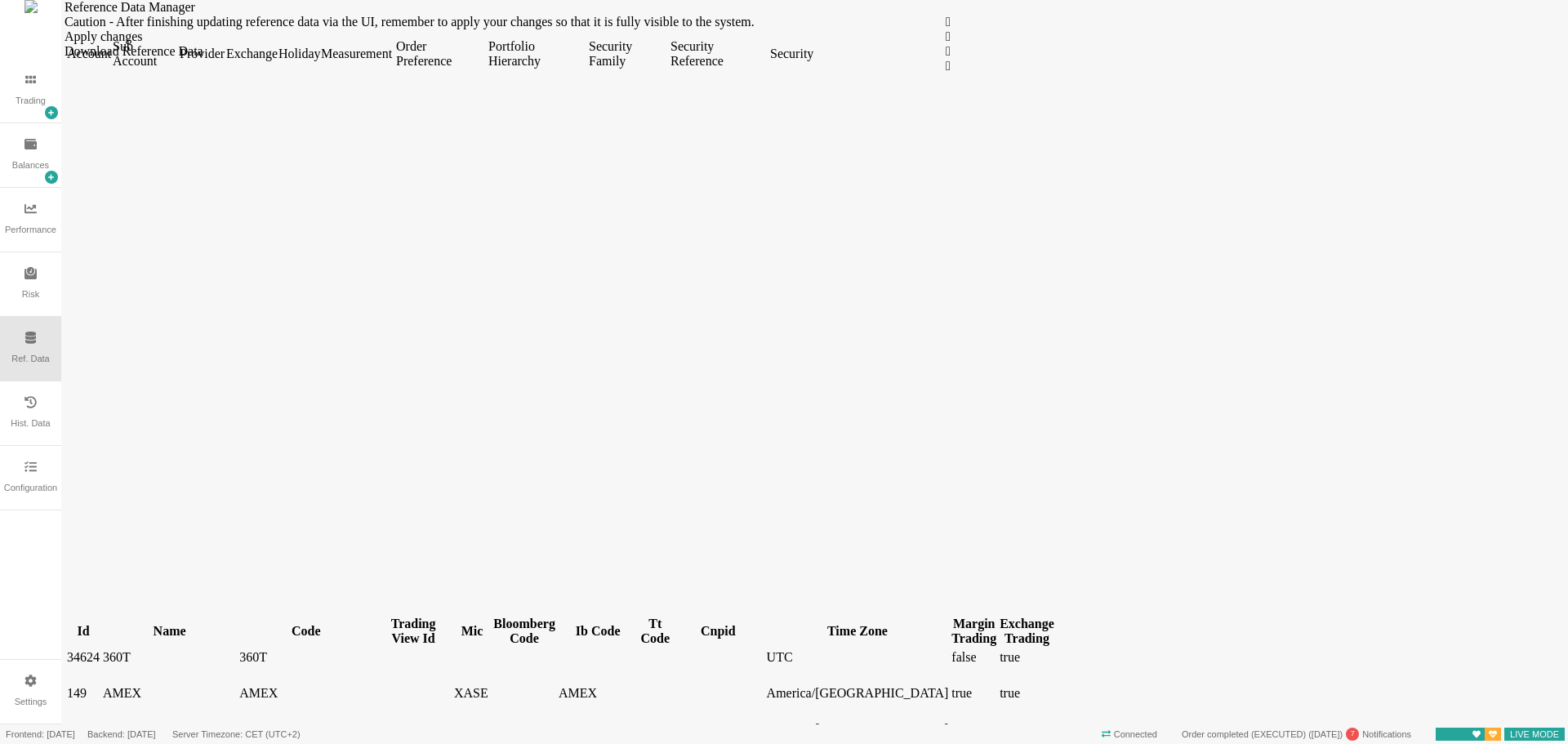
click at [586, 69] on div "Portfolio Hierarchy" at bounding box center [537, 54] width 98 height 30
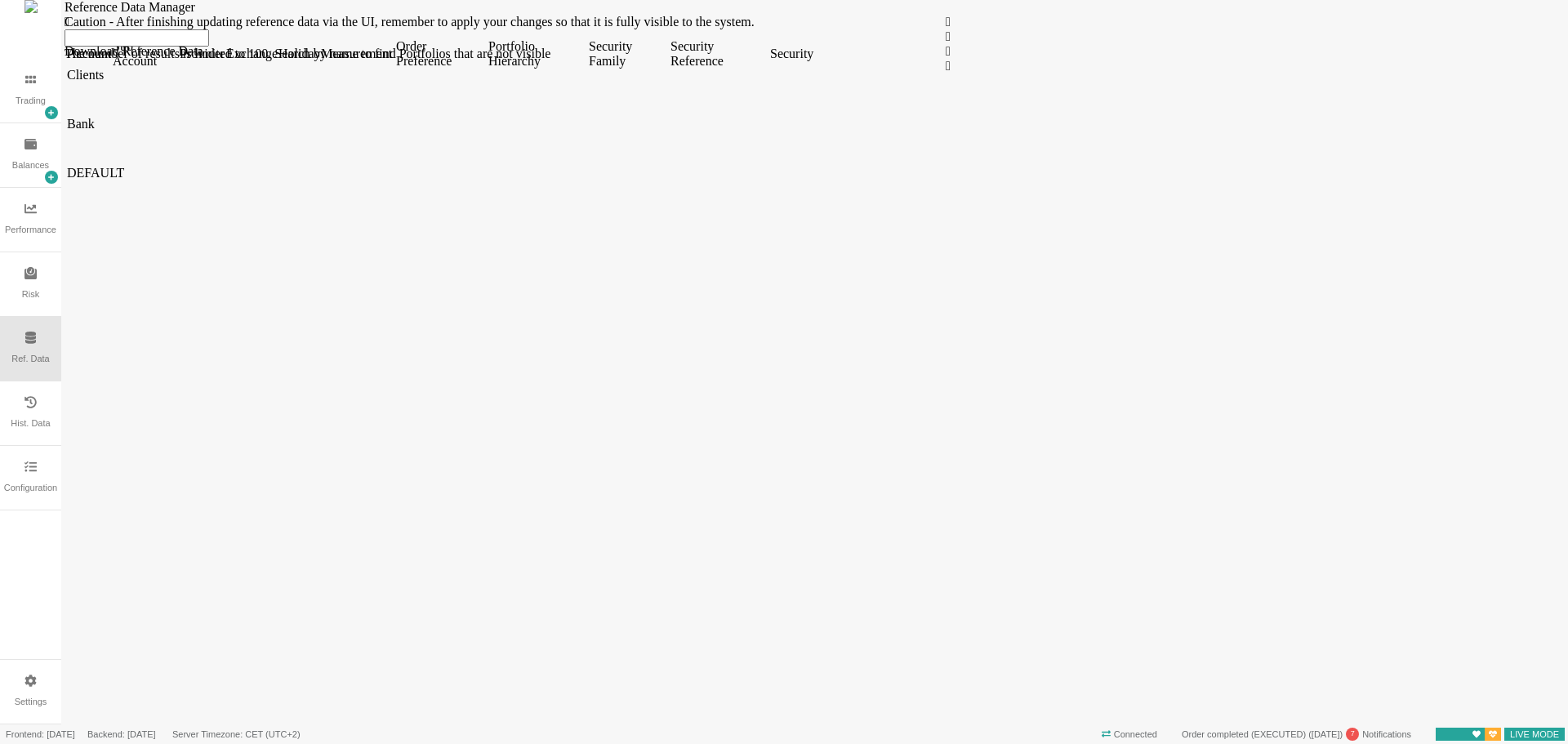
click at [67, 117] on span at bounding box center [67, 117] width 0 height 0
click at [67, 68] on span at bounding box center [67, 68] width 0 height 0
click at [667, 69] on div "Security Family" at bounding box center [628, 54] width 78 height 30
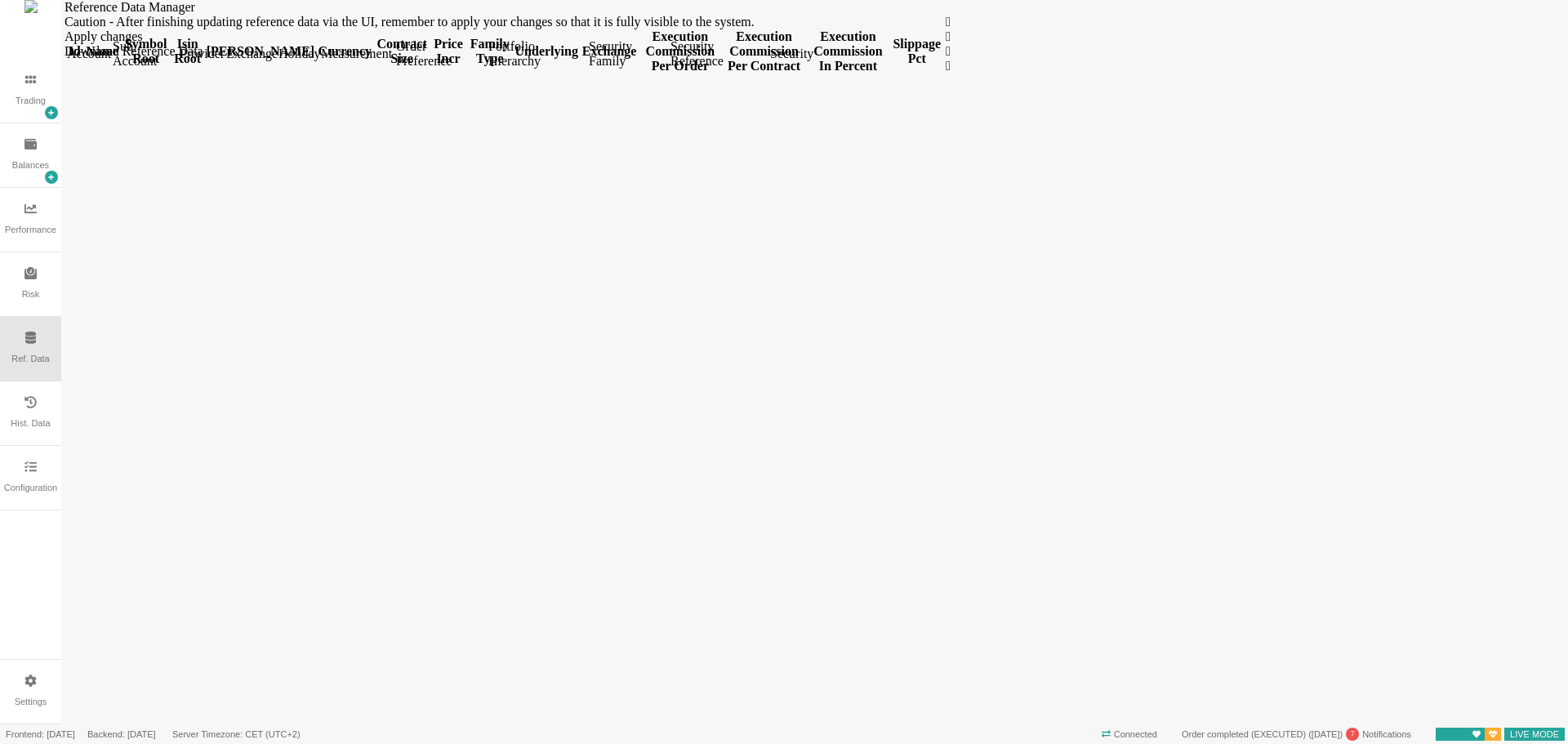
click at [767, 69] on div "Security Reference" at bounding box center [719, 54] width 97 height 30
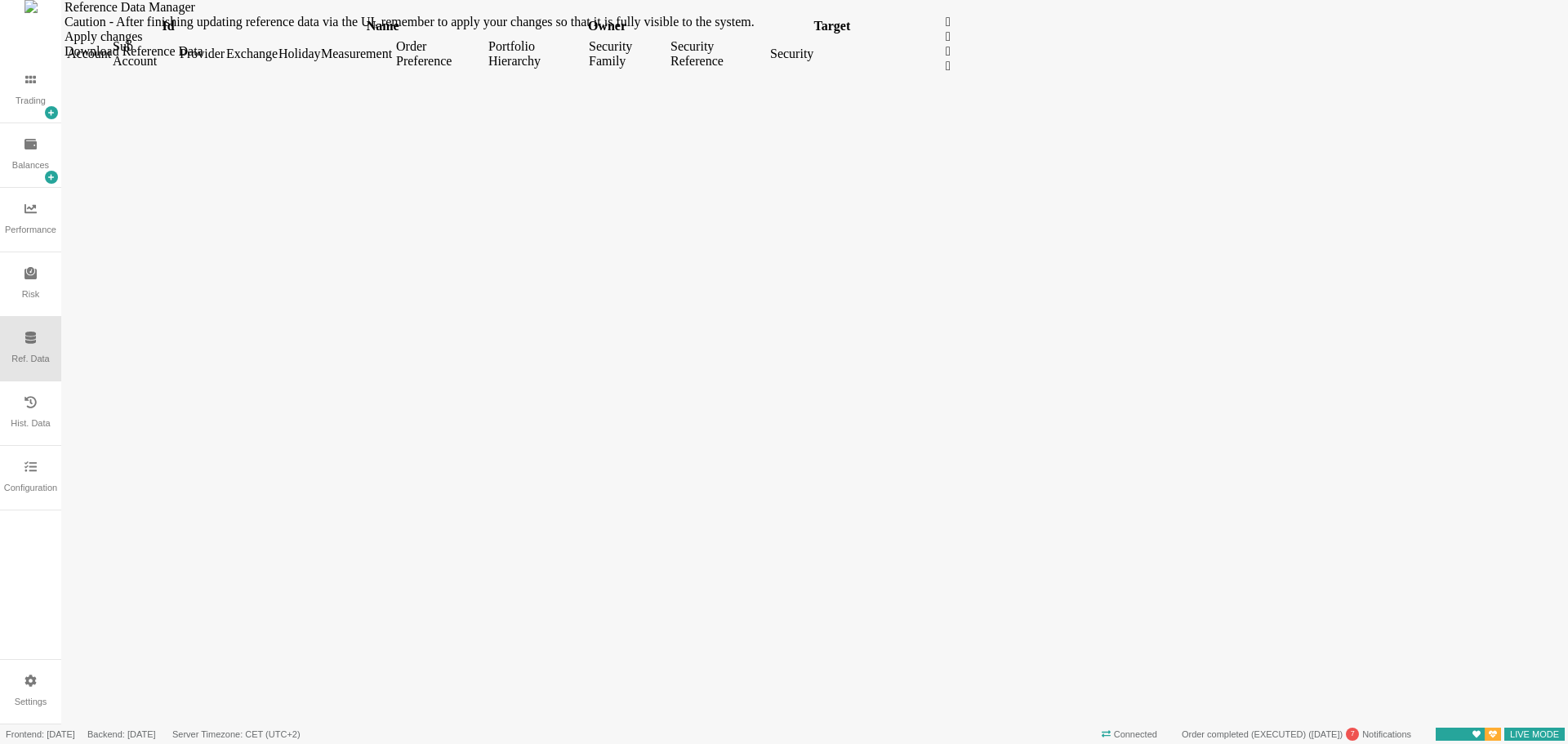
click at [812, 61] on div "Security" at bounding box center [792, 54] width 42 height 14
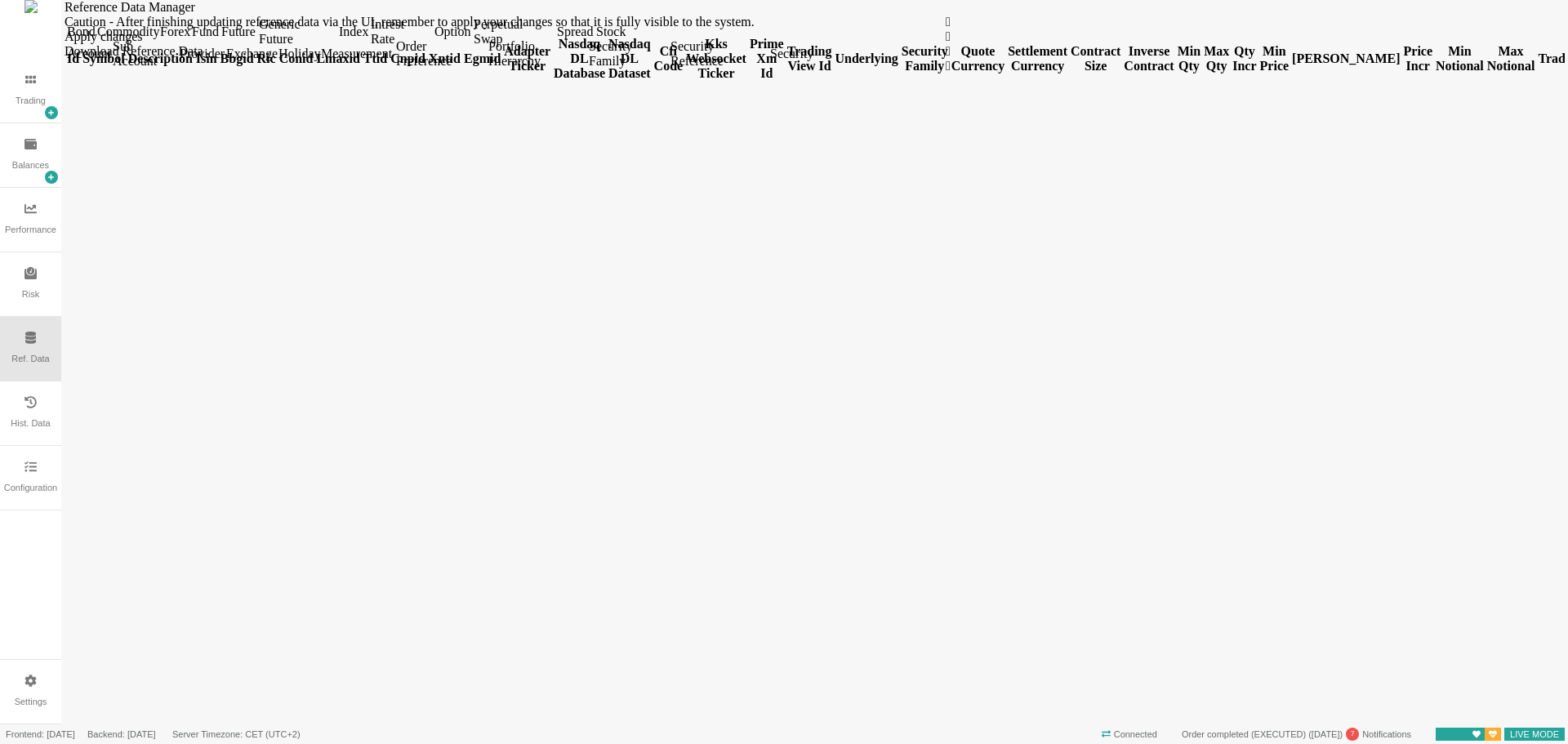
click at [586, 69] on div "Portfolio Hierarchy" at bounding box center [537, 54] width 98 height 30
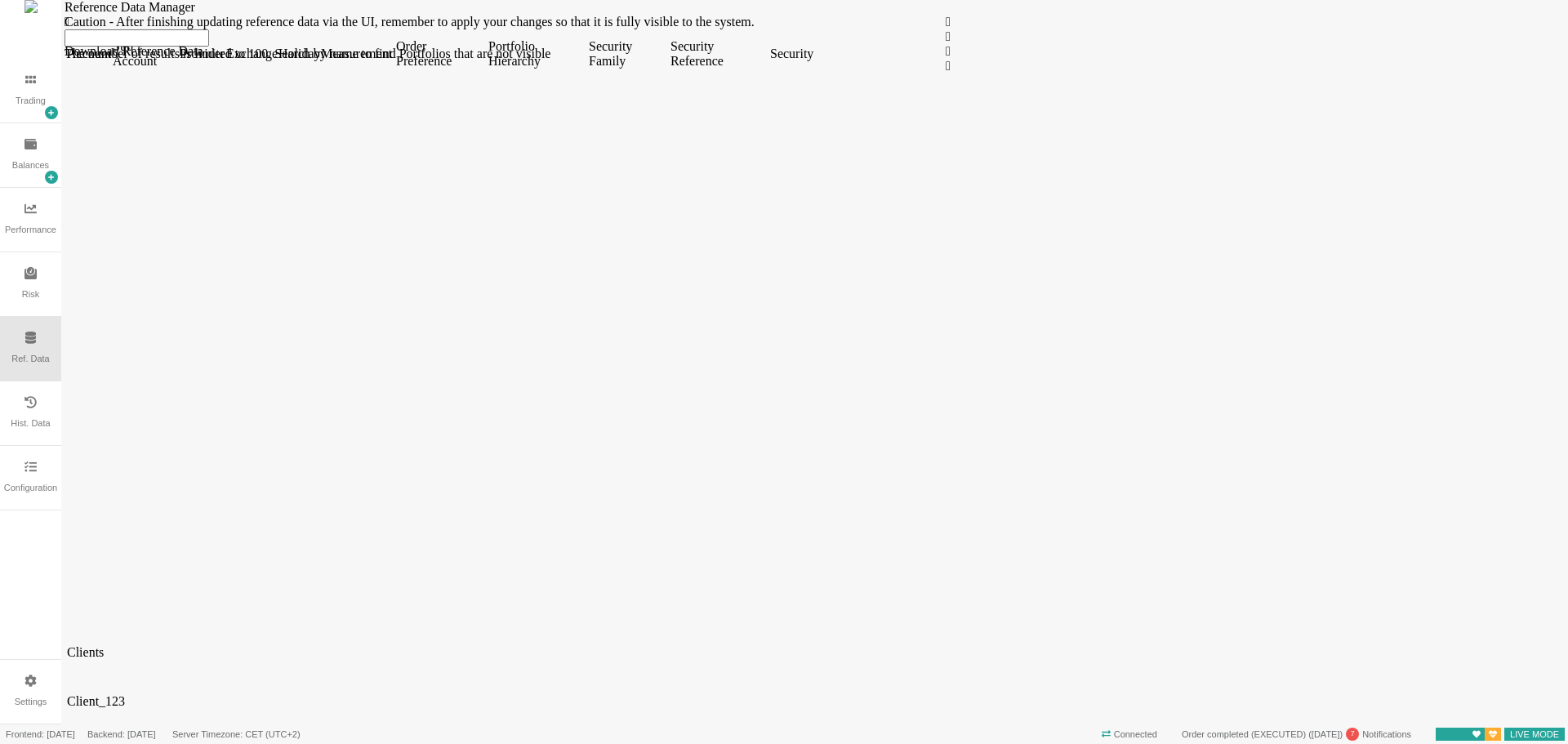
click at [125, 694] on span "Client_123" at bounding box center [96, 701] width 58 height 14
click at [125, 744] on span "Client_456" at bounding box center [96, 751] width 58 height 14
click at [67, 645] on span at bounding box center [67, 645] width 0 height 0
click at [124, 214] on span "DEFAULT" at bounding box center [96, 221] width 57 height 14
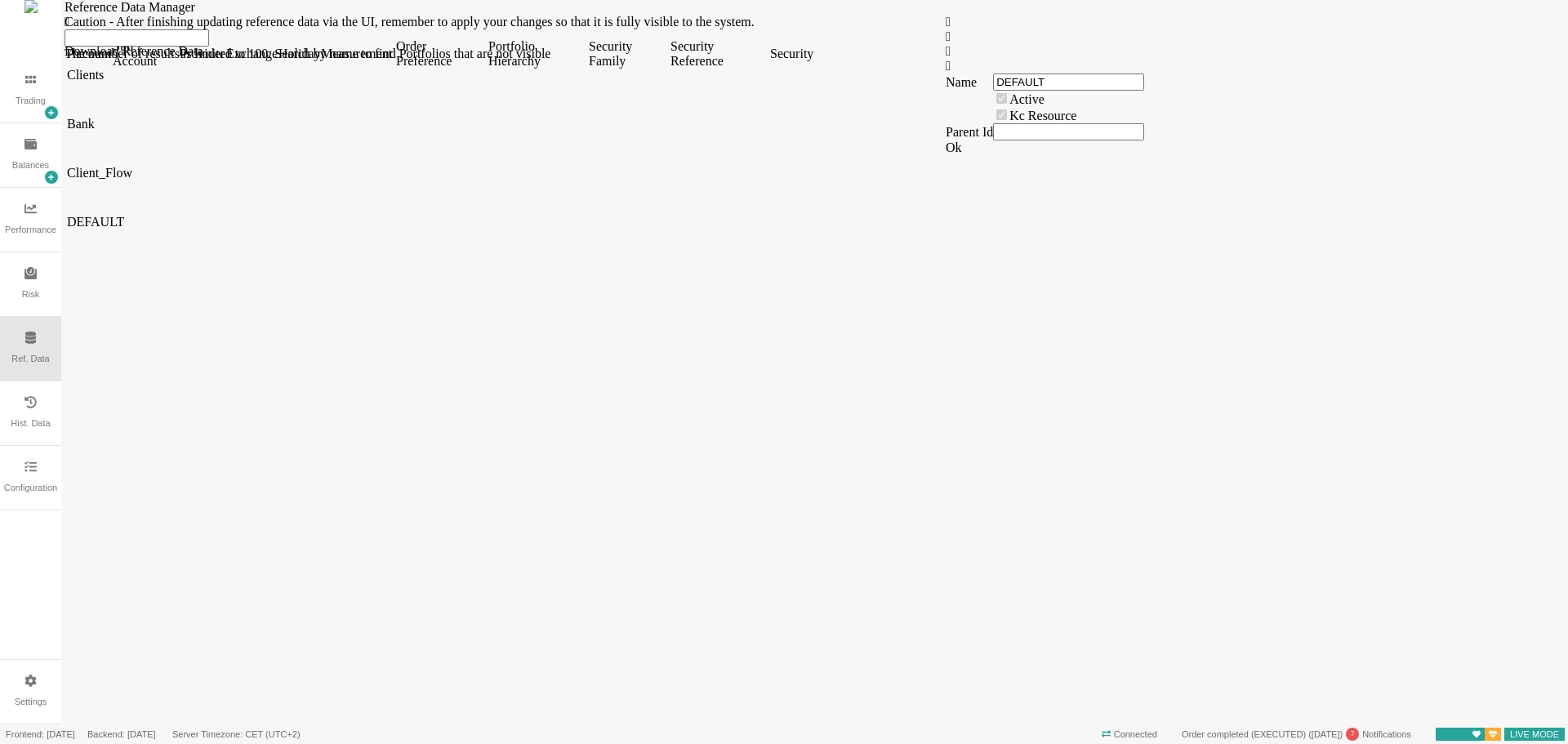
click at [132, 180] on span "Client_Flow" at bounding box center [100, 172] width 65 height 14
click at [67, 117] on span at bounding box center [67, 117] width 0 height 0
click at [67, 68] on span at bounding box center [67, 68] width 0 height 0
click at [103, 645] on span "Clients" at bounding box center [85, 652] width 36 height 14
click at [1057, 58] on div "" at bounding box center [1239, 51] width 587 height 14
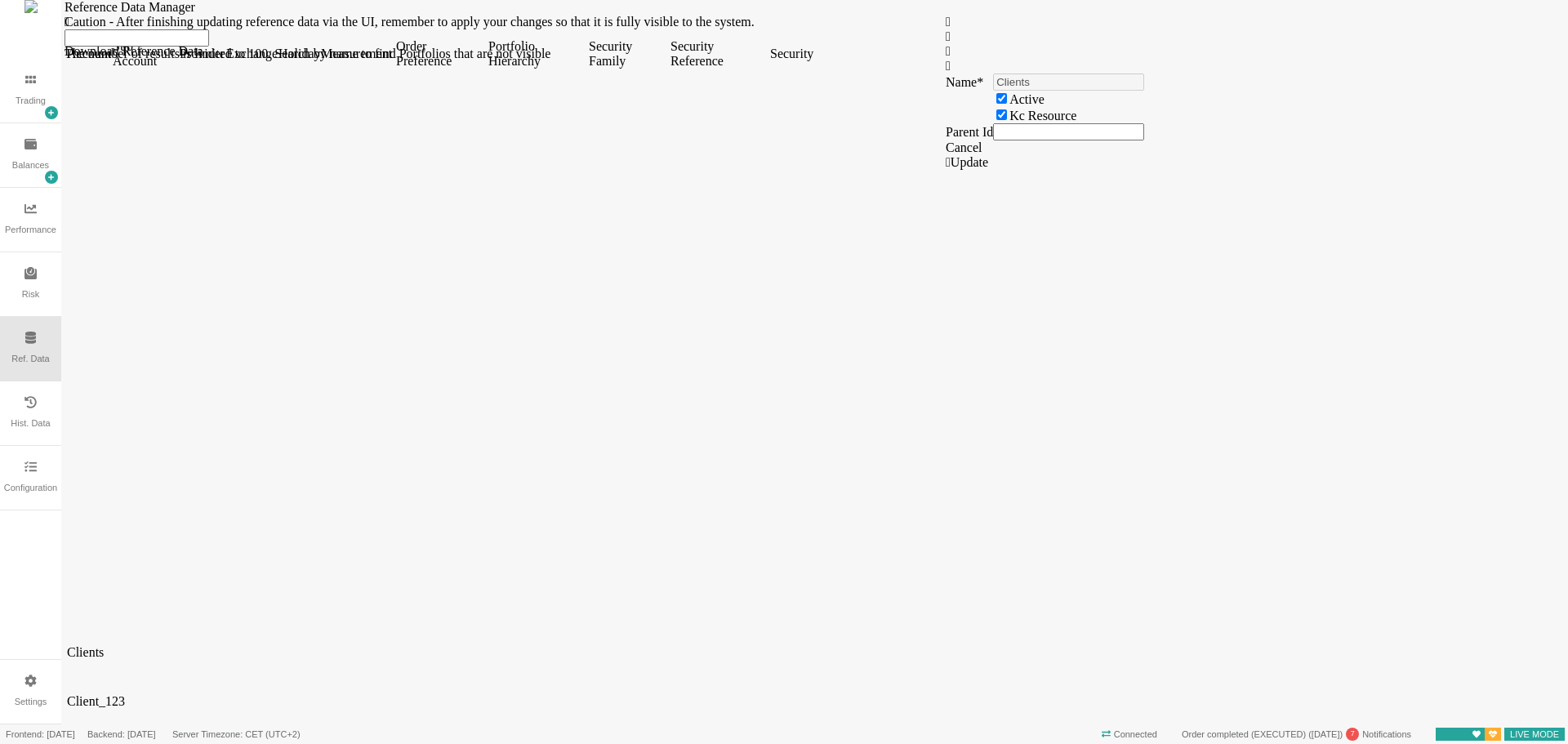
click at [103, 645] on span "Clients" at bounding box center [85, 652] width 36 height 14
click at [120, 694] on span "Client_123" at bounding box center [96, 701] width 58 height 14
click at [103, 645] on span "Clients" at bounding box center [85, 652] width 36 height 14
click at [125, 744] on span "Client_456" at bounding box center [96, 751] width 58 height 14
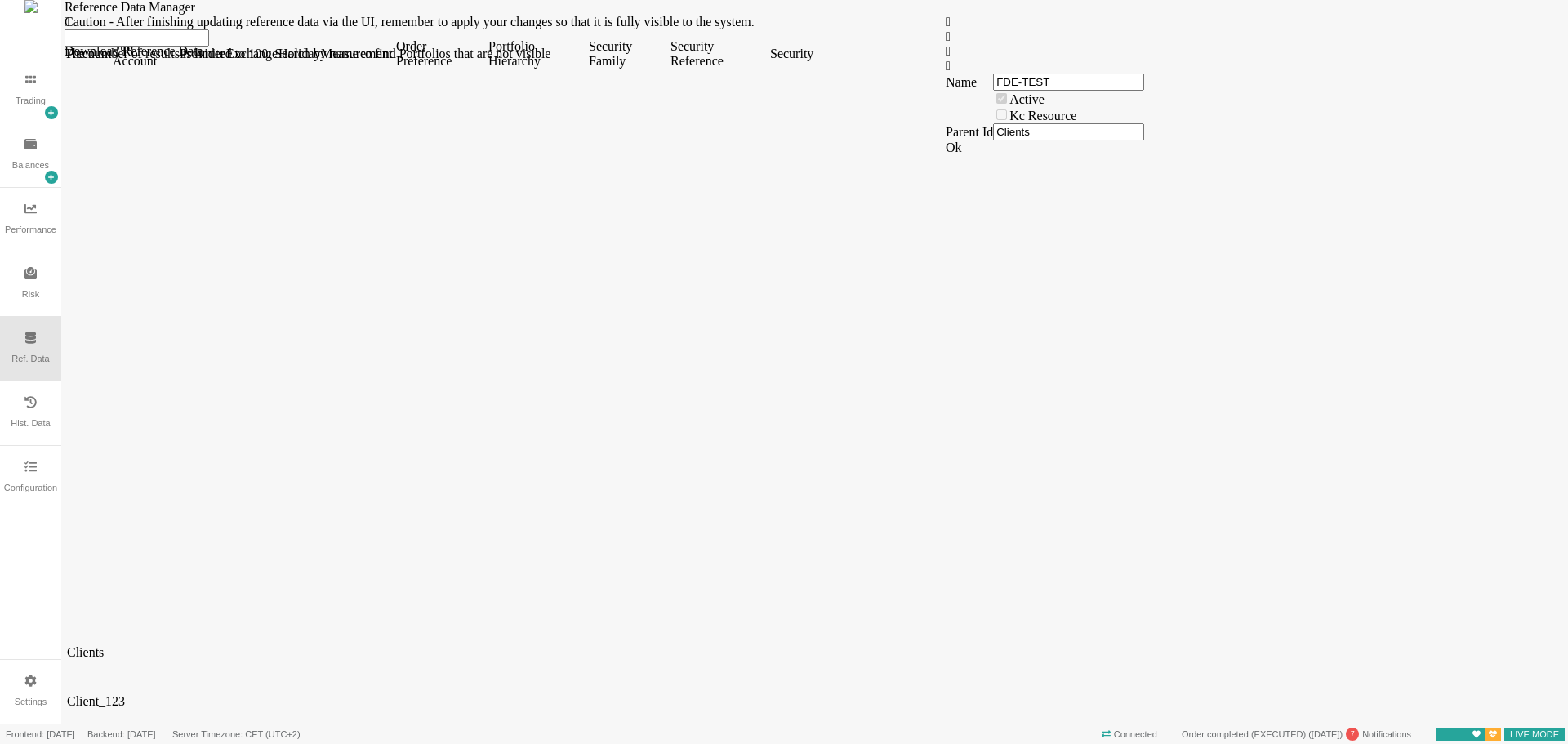
drag, startPoint x: 138, startPoint y: 245, endPoint x: 132, endPoint y: 238, distance: 9.2
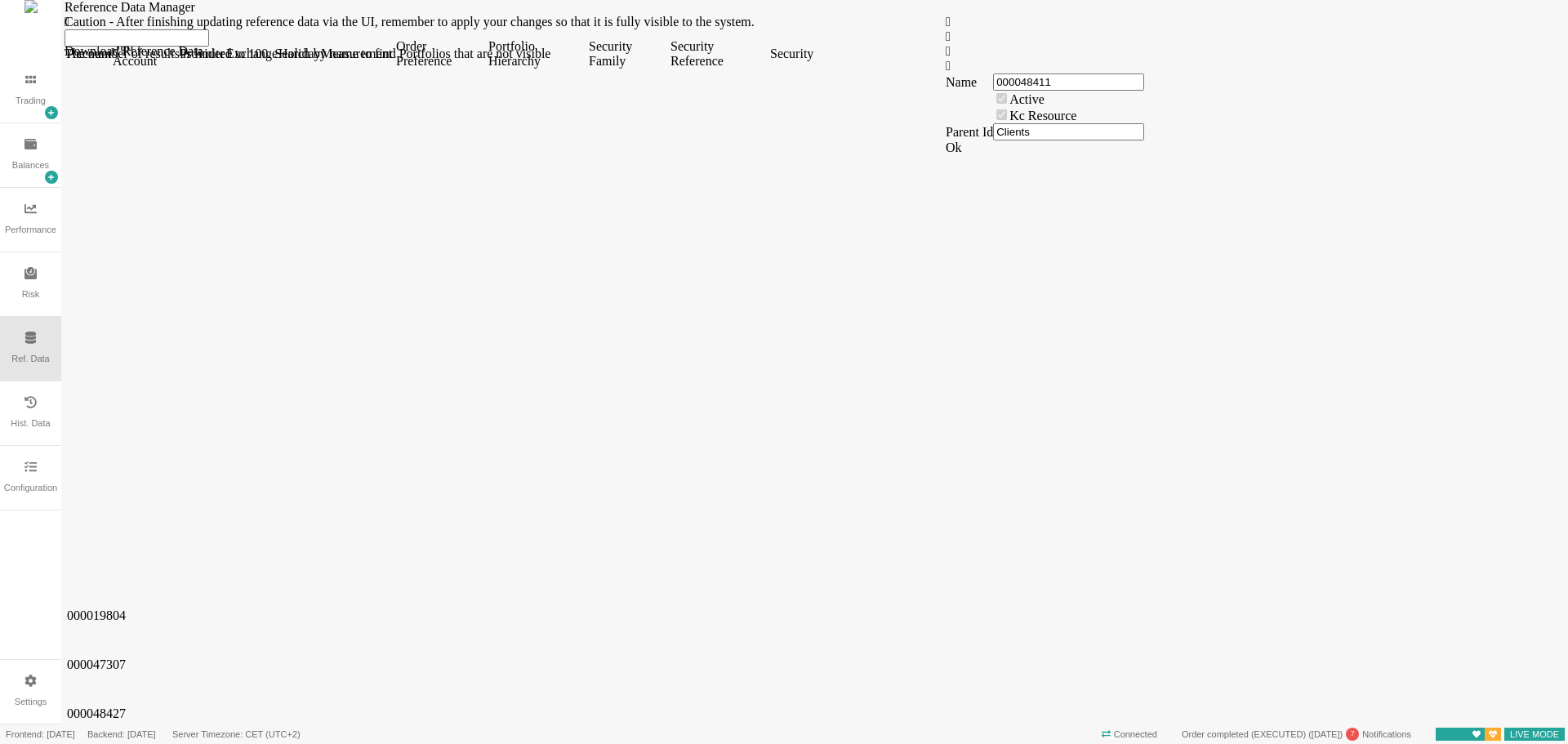
click at [1065, 58] on div "" at bounding box center [1239, 51] width 587 height 14
click at [34, 349] on div "Ref. Data" at bounding box center [31, 349] width 61 height 64
click at [32, 681] on icon at bounding box center [31, 681] width 12 height 12
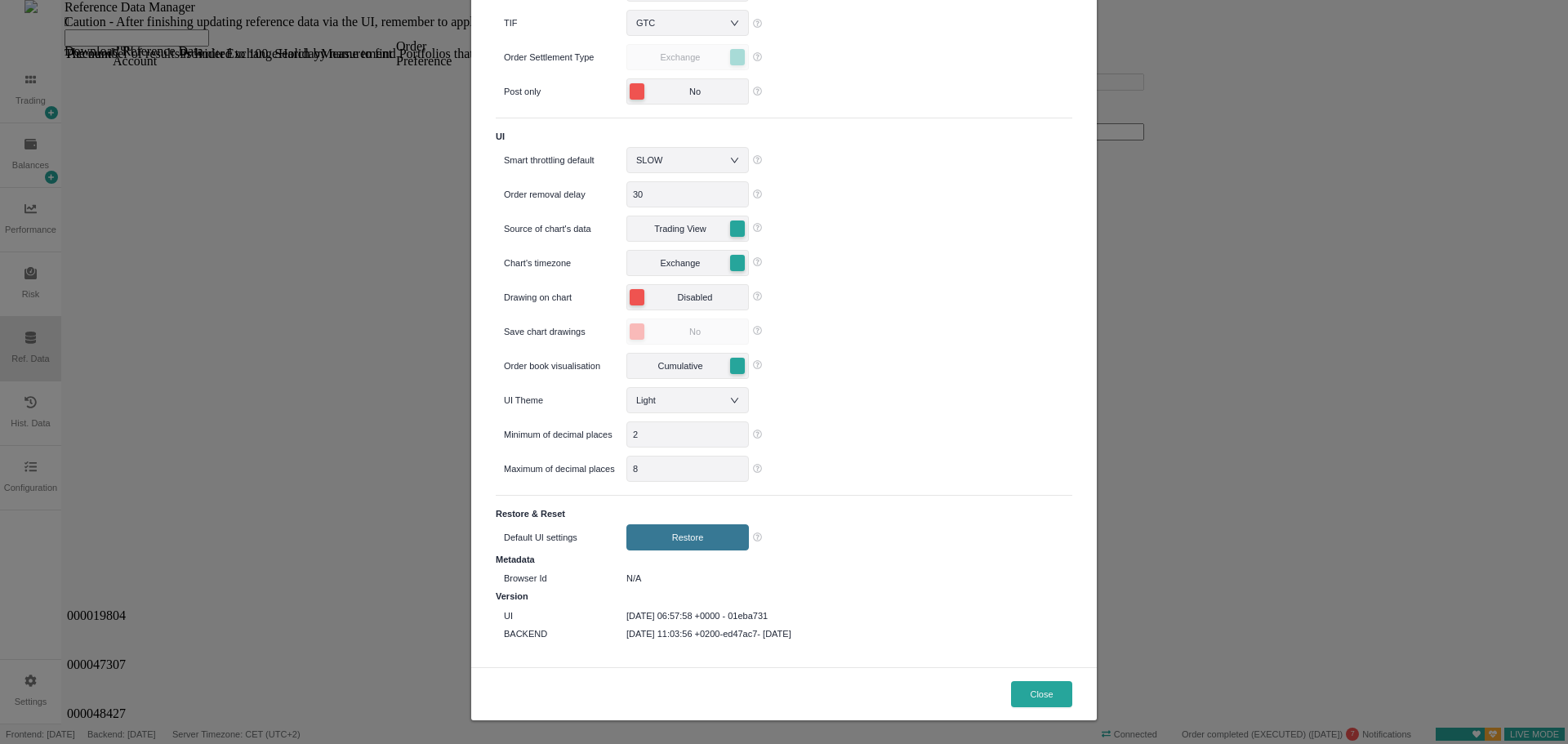
scroll to position [140, 0]
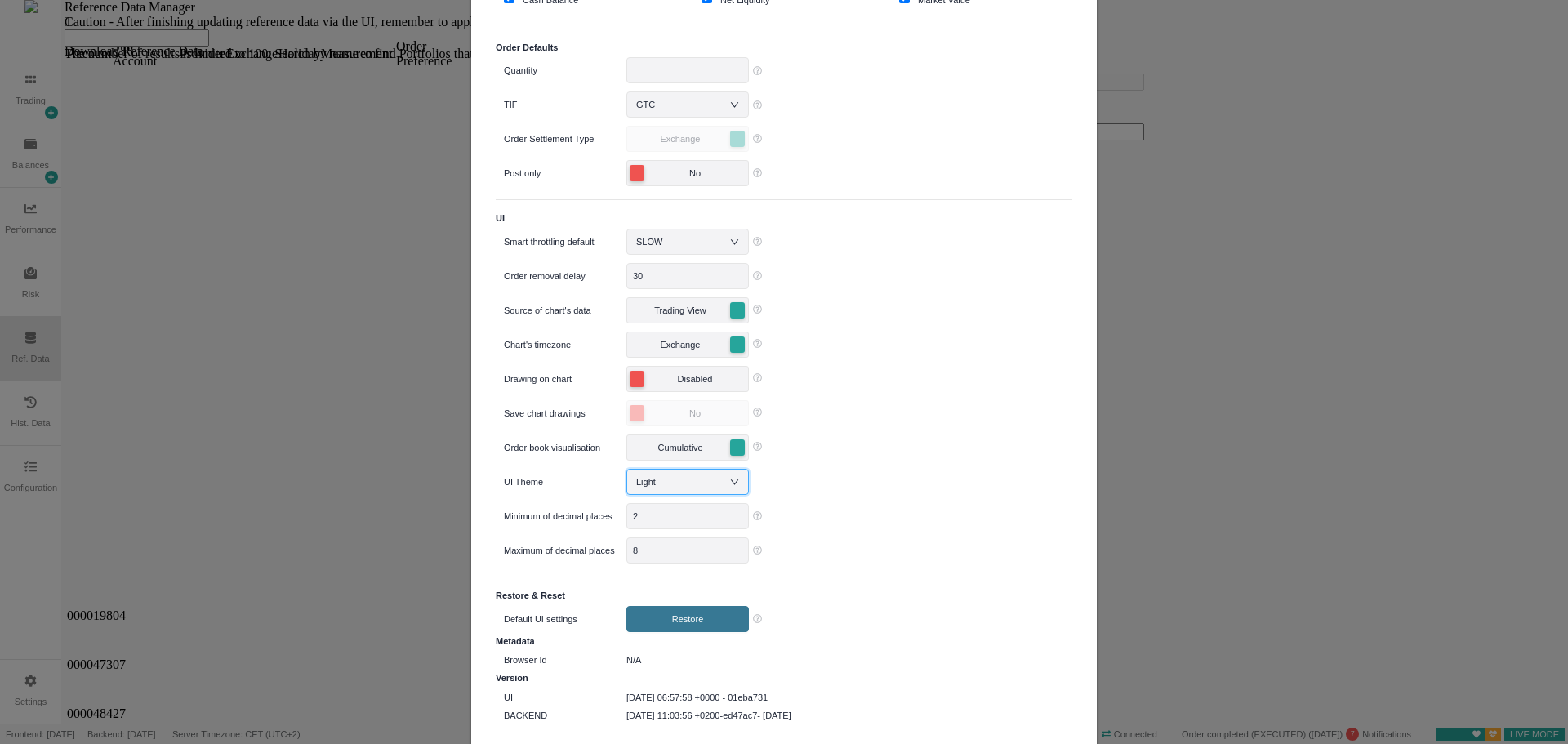
click at [683, 483] on div "Light" at bounding box center [688, 483] width 103 height 25
click at [683, 482] on input at bounding box center [698, 483] width 123 height 25
click at [1016, 471] on div "Light" at bounding box center [850, 482] width 446 height 26
click at [730, 479] on icon "icon: down" at bounding box center [734, 482] width 9 height 9
click at [665, 530] on li "Dark" at bounding box center [682, 537] width 123 height 26
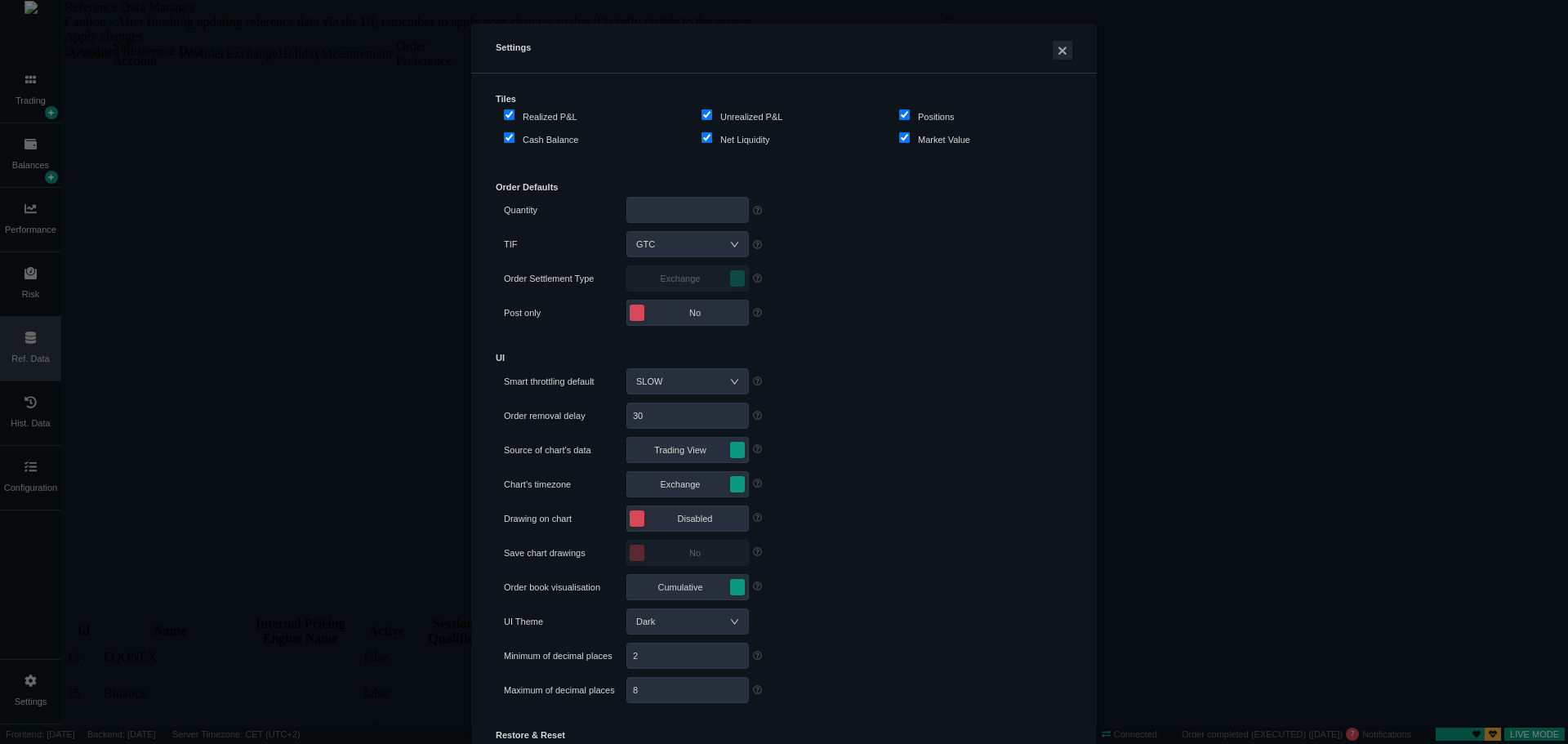
scroll to position [221, 0]
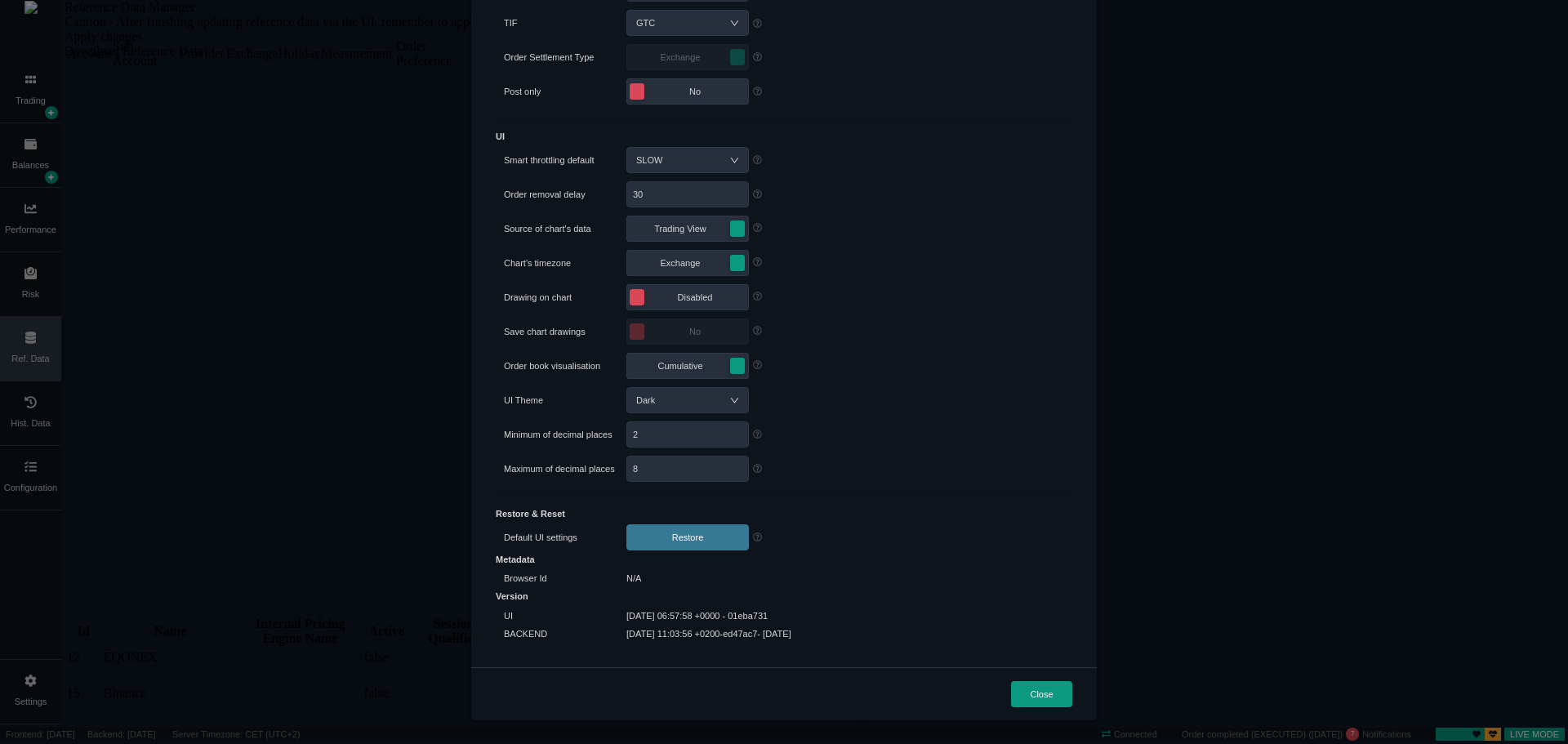
click at [1037, 687] on button "Close" at bounding box center [1042, 694] width 61 height 26
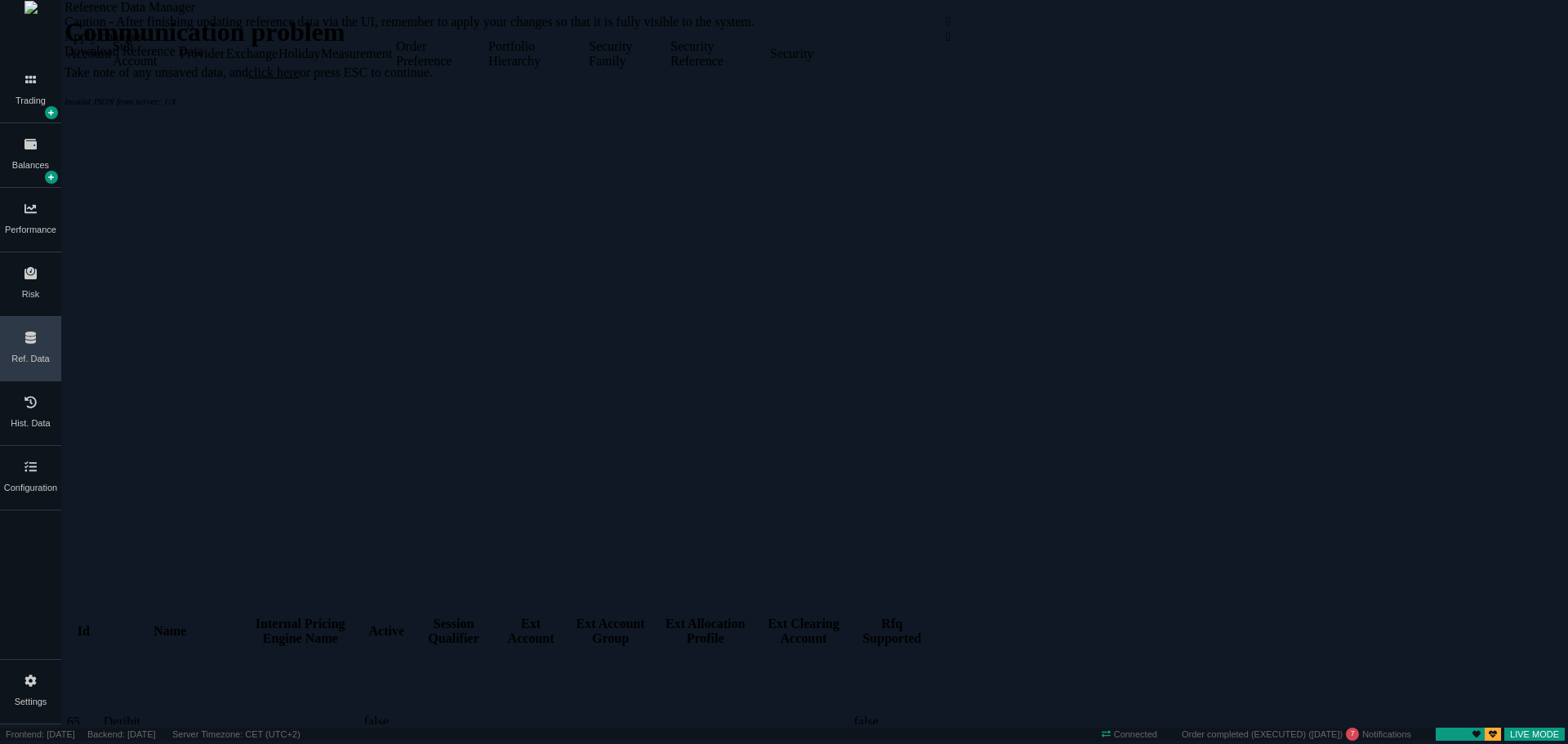
scroll to position [0, 0]
click at [176, 69] on div "Sub Account" at bounding box center [145, 54] width 64 height 30
click at [223, 61] on div "Provider" at bounding box center [201, 54] width 43 height 14
click at [276, 61] on div "Exchange" at bounding box center [250, 54] width 49 height 14
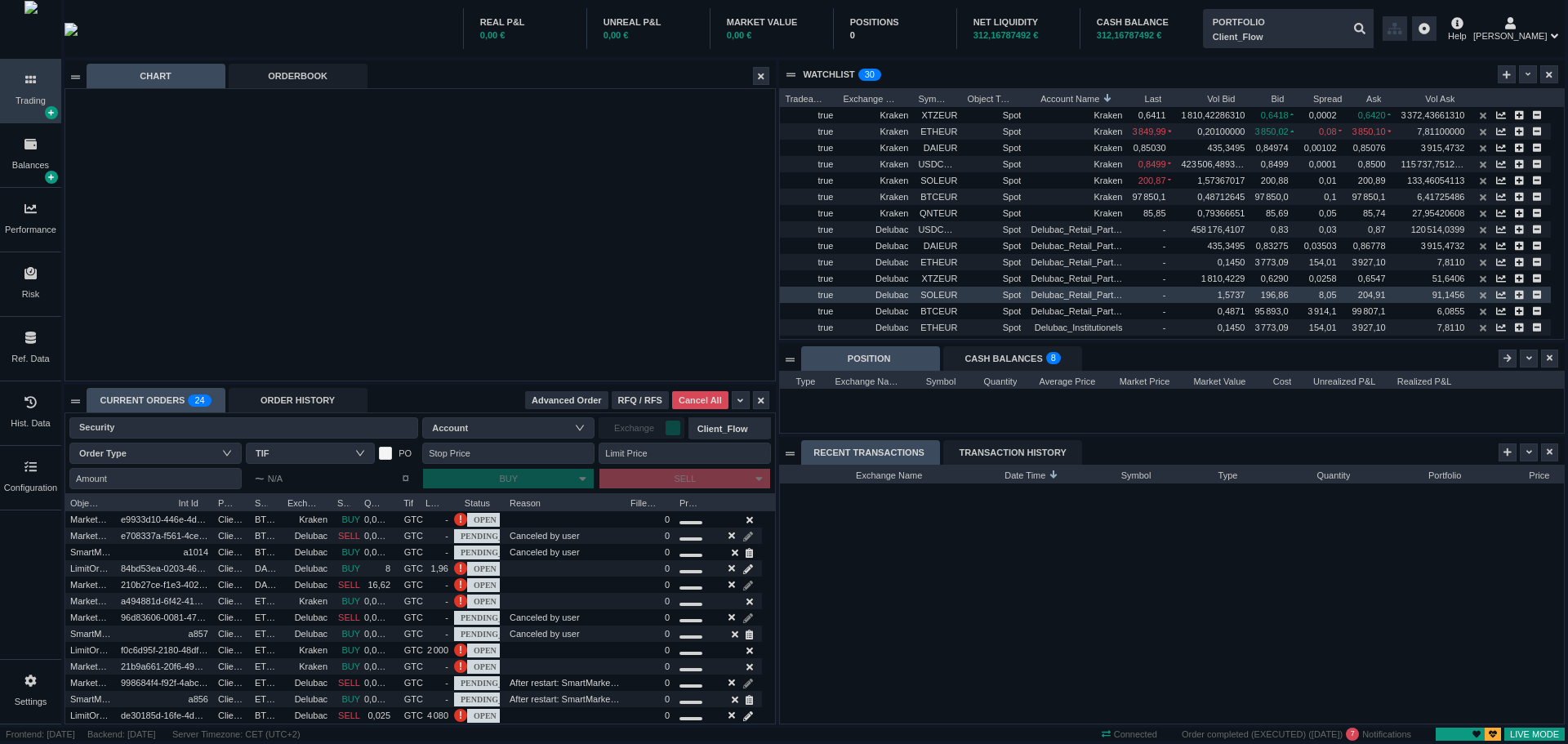
scroll to position [259, 783]
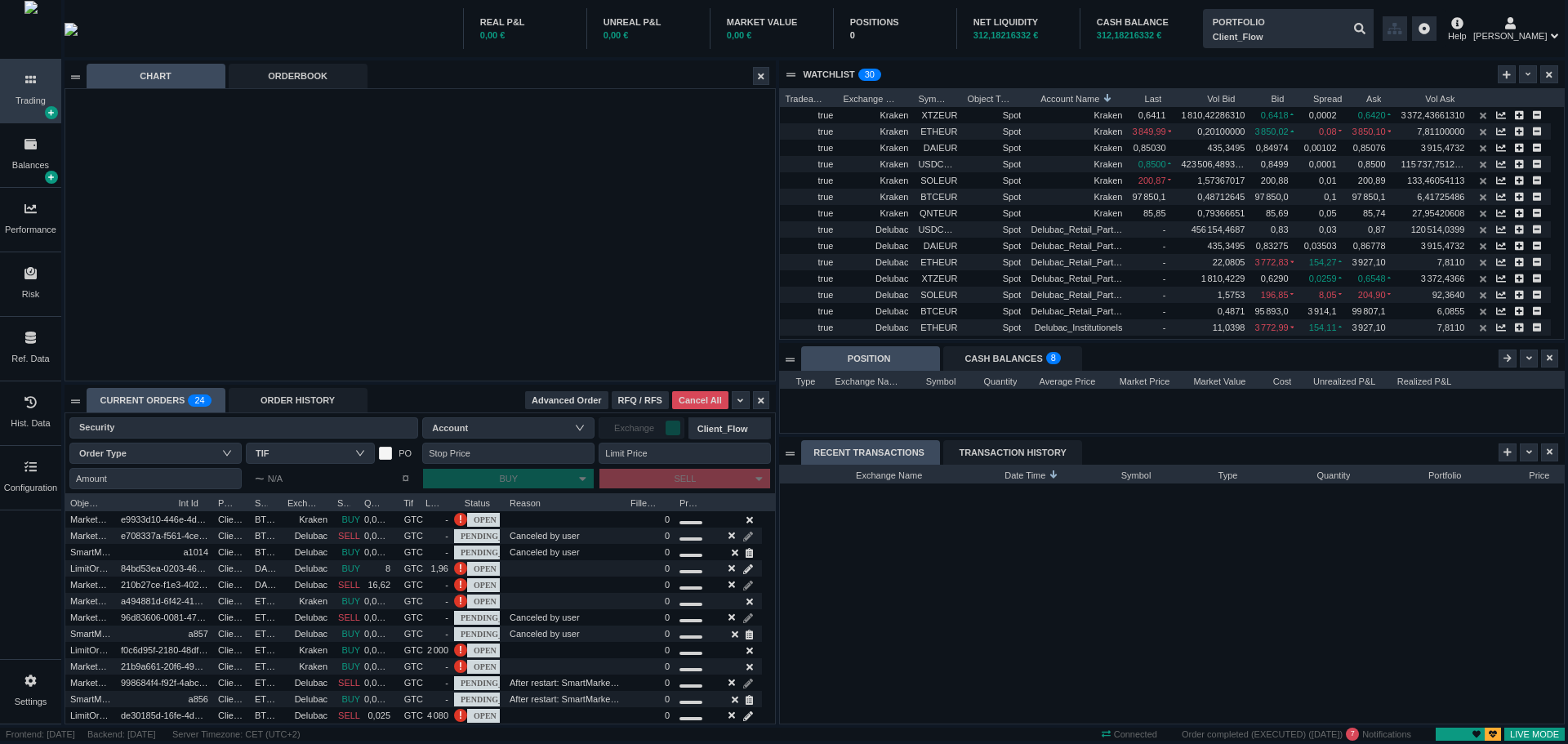
click at [17, 346] on div "Ref. Data" at bounding box center [31, 349] width 61 height 64
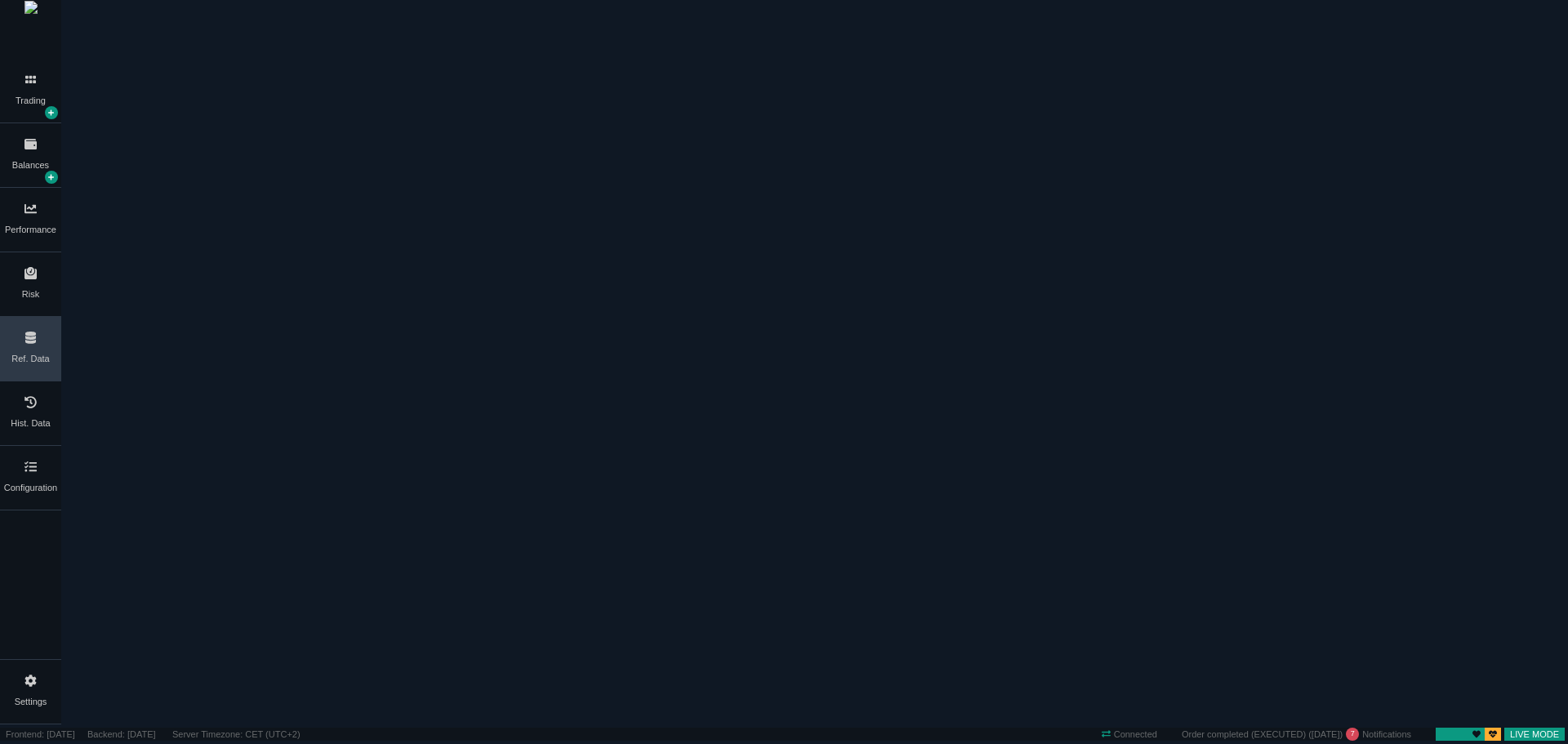
scroll to position [0, 0]
click at [812, 61] on div "Security" at bounding box center [792, 54] width 42 height 14
click at [189, 39] on div "Forex" at bounding box center [174, 32] width 29 height 14
click at [138, 616] on div "Symbol" at bounding box center [163, 622] width 133 height 14
click at [138, 616] on div "Symbol" at bounding box center [139, 622] width 71 height 14
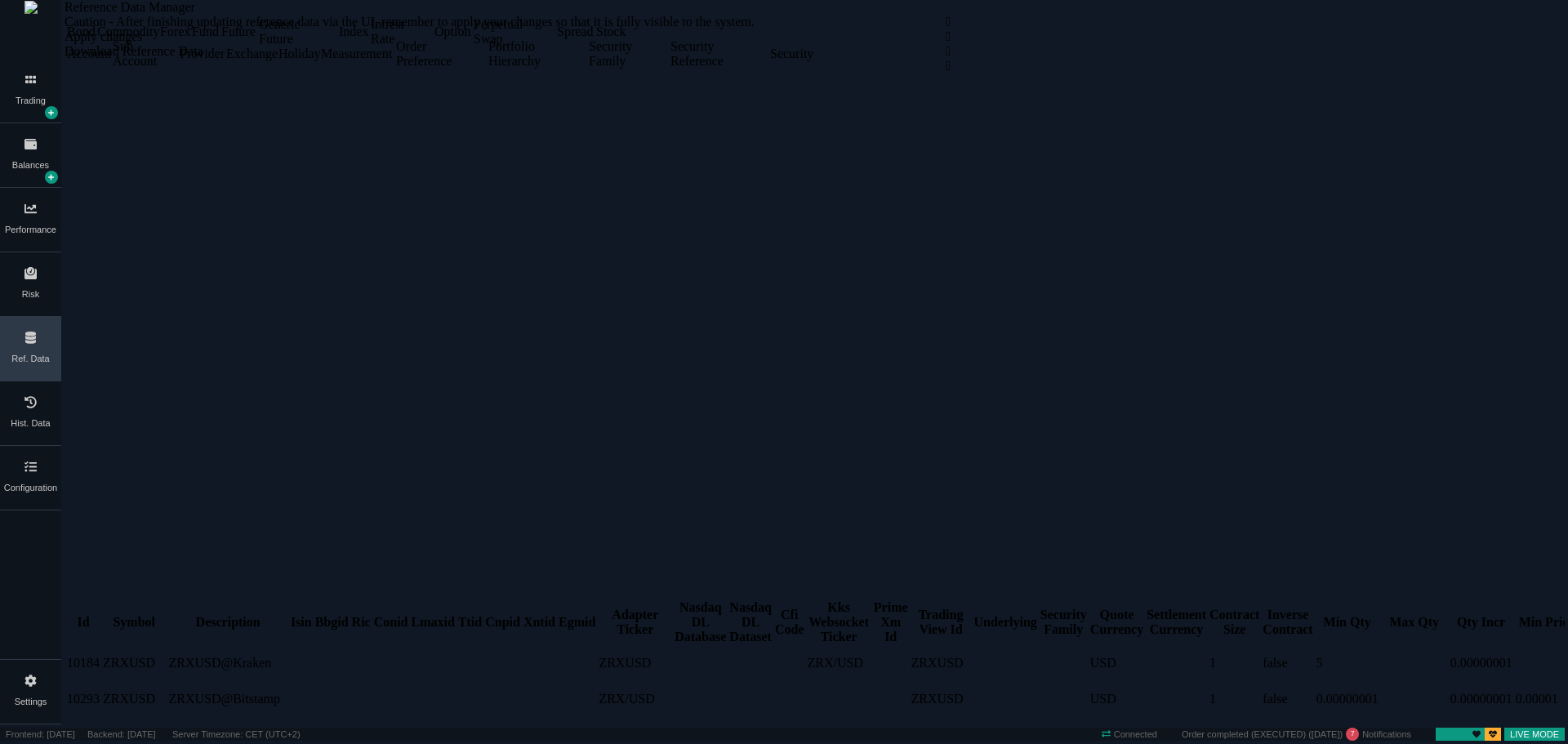
click at [138, 616] on div "Symbol" at bounding box center [134, 622] width 62 height 14
drag, startPoint x: 125, startPoint y: 120, endPoint x: 207, endPoint y: 125, distance: 82.2
click at [100, 630] on div at bounding box center [83, 630] width 33 height 0
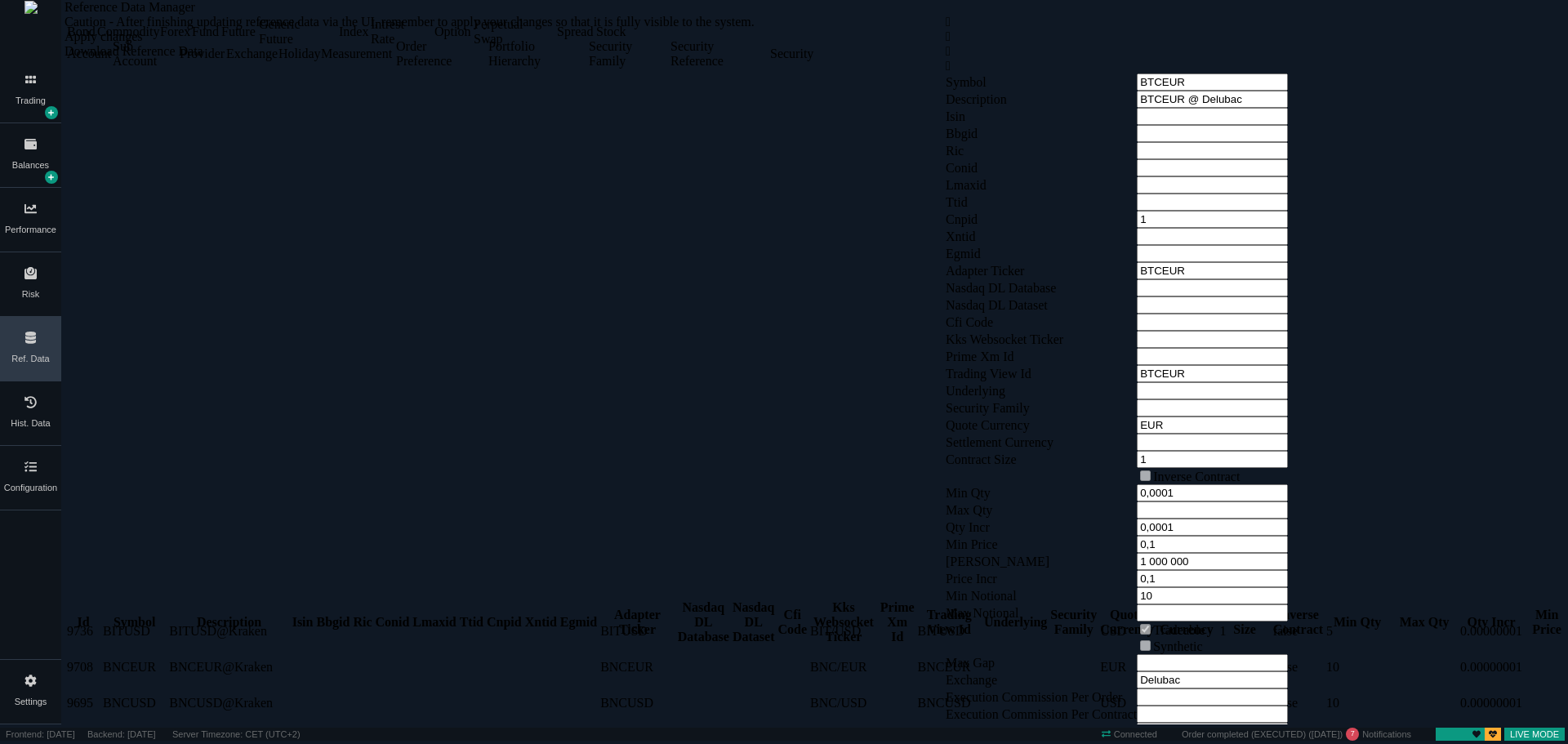
drag, startPoint x: 114, startPoint y: 336, endPoint x: 102, endPoint y: 343, distance: 13.9
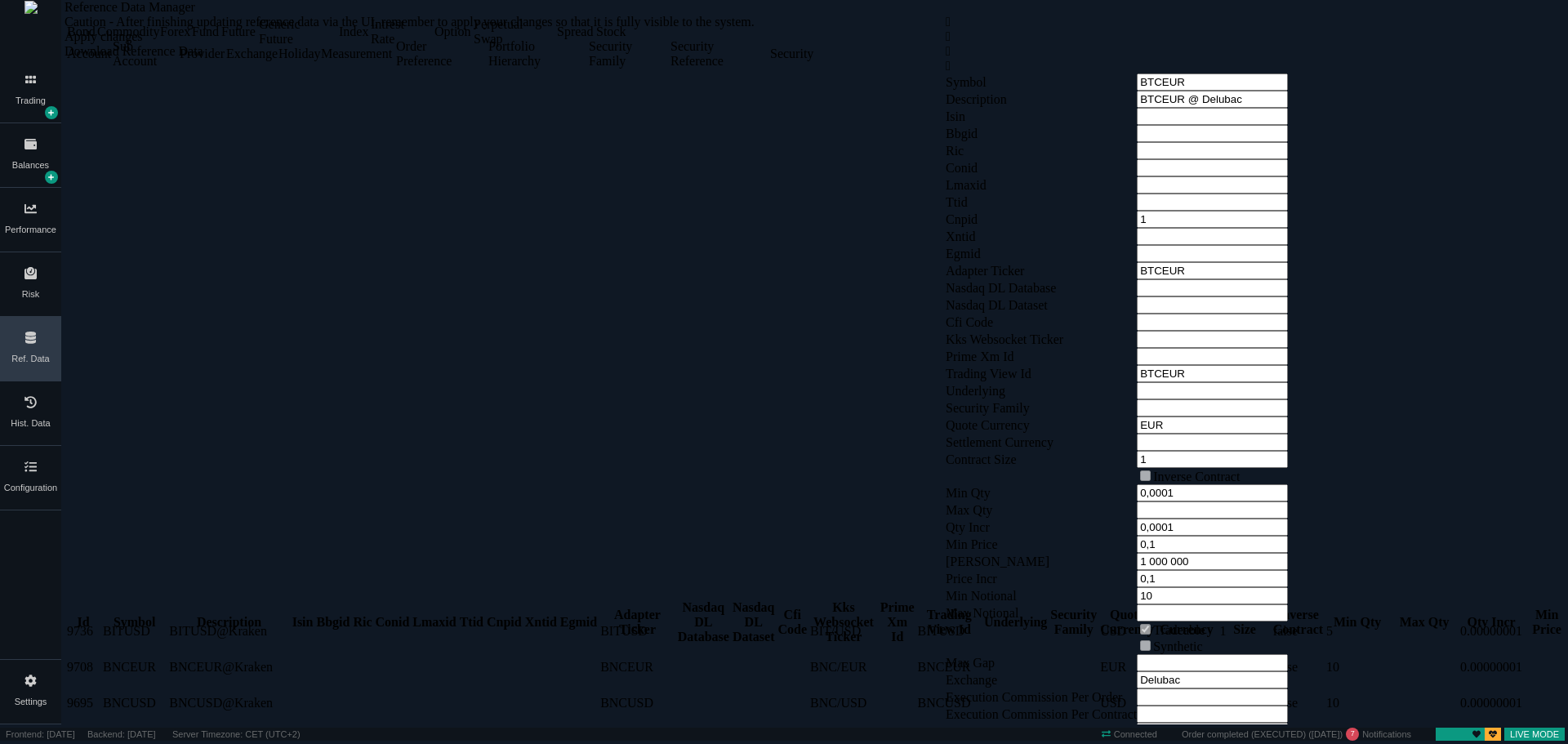
scroll to position [1960, 0]
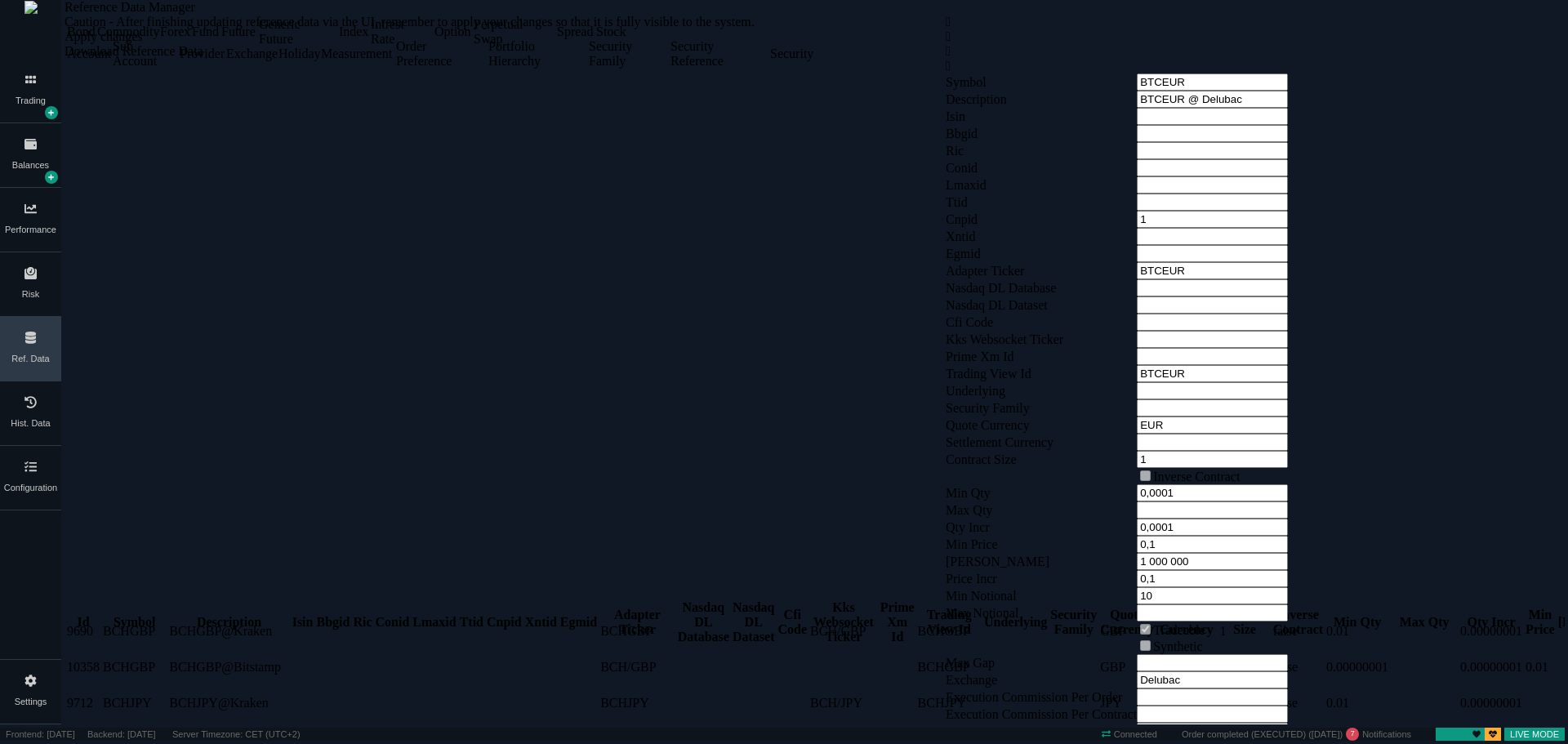
copy td "2225"
drag, startPoint x: 91, startPoint y: 500, endPoint x: 370, endPoint y: 507, distance: 279.1
copy tr "[GEOGRAPHIC_DATA] @ Delubac"
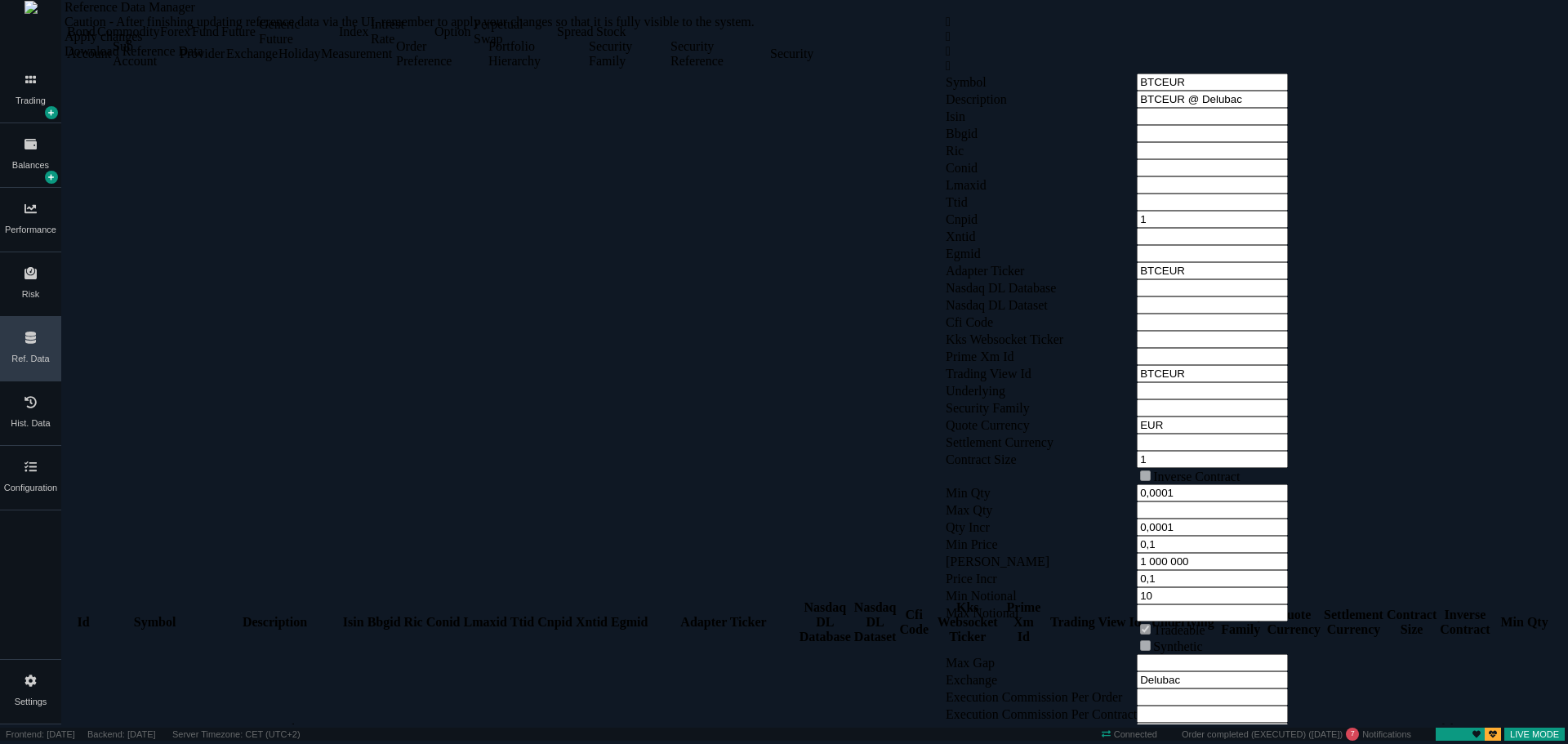
scroll to position [3840, 0]
drag, startPoint x: 93, startPoint y: 368, endPoint x: 357, endPoint y: 365, distance: 264.0
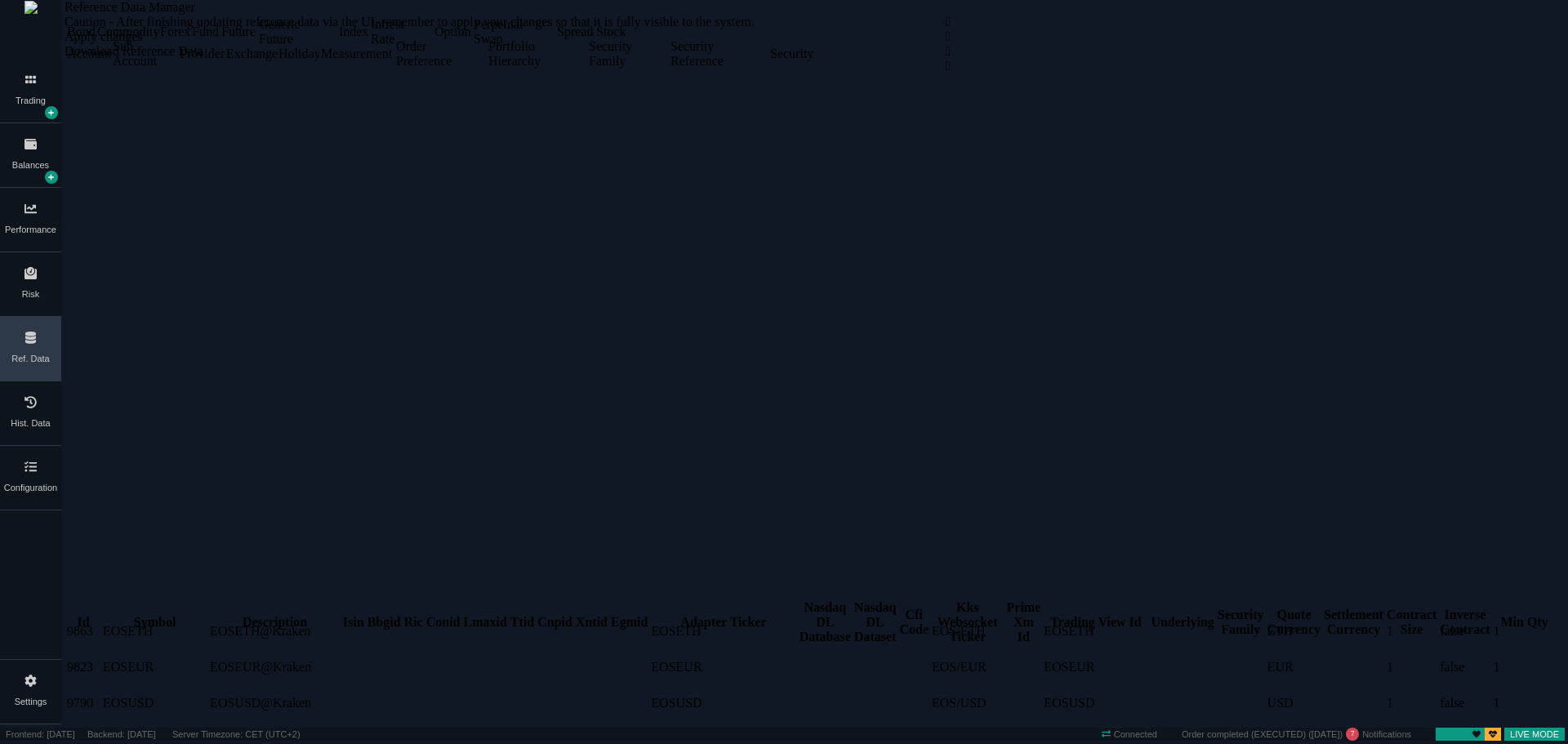
copy tr "2227 ETHEUR ETHEUR @ Delubac"
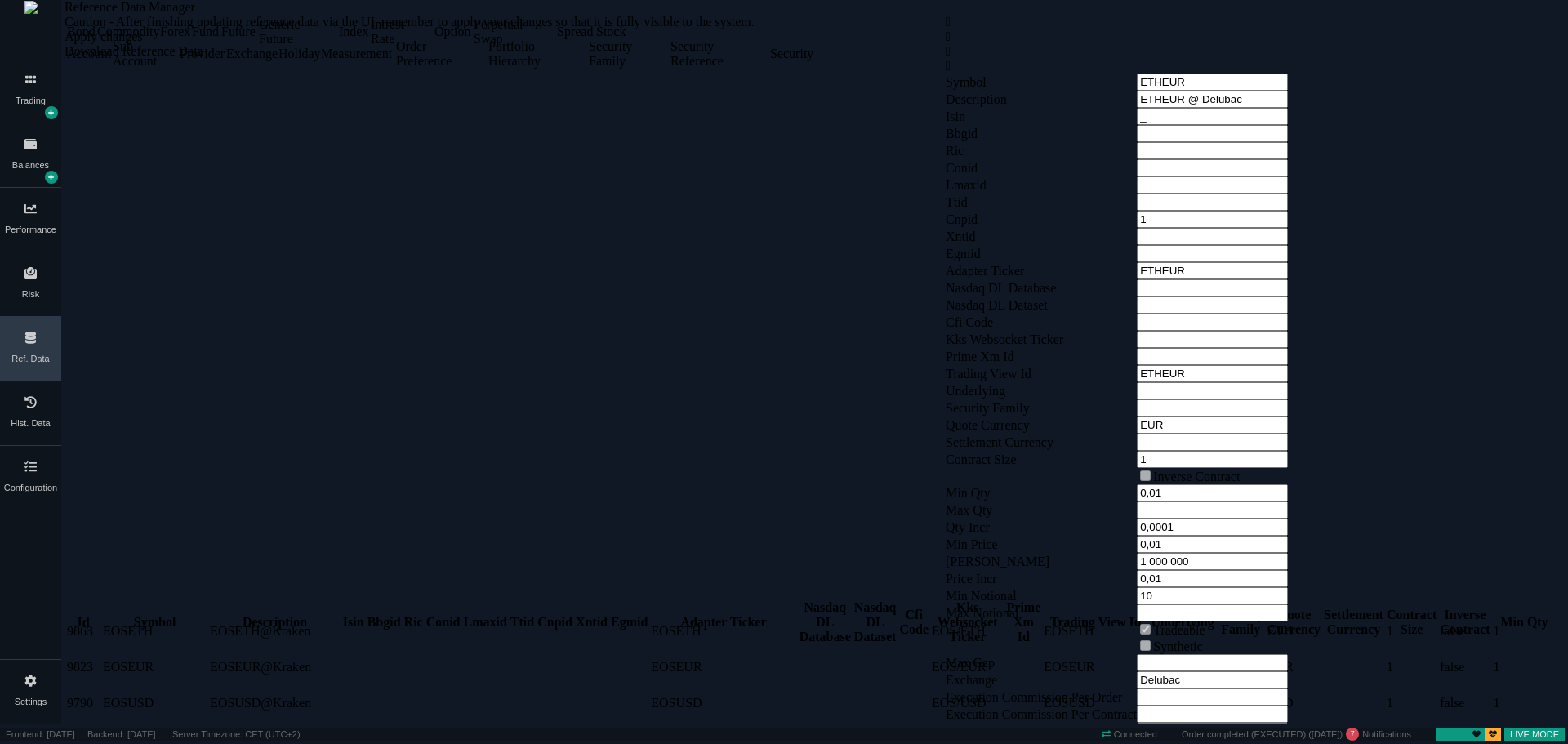
drag, startPoint x: 92, startPoint y: 367, endPoint x: 378, endPoint y: 364, distance: 286.0
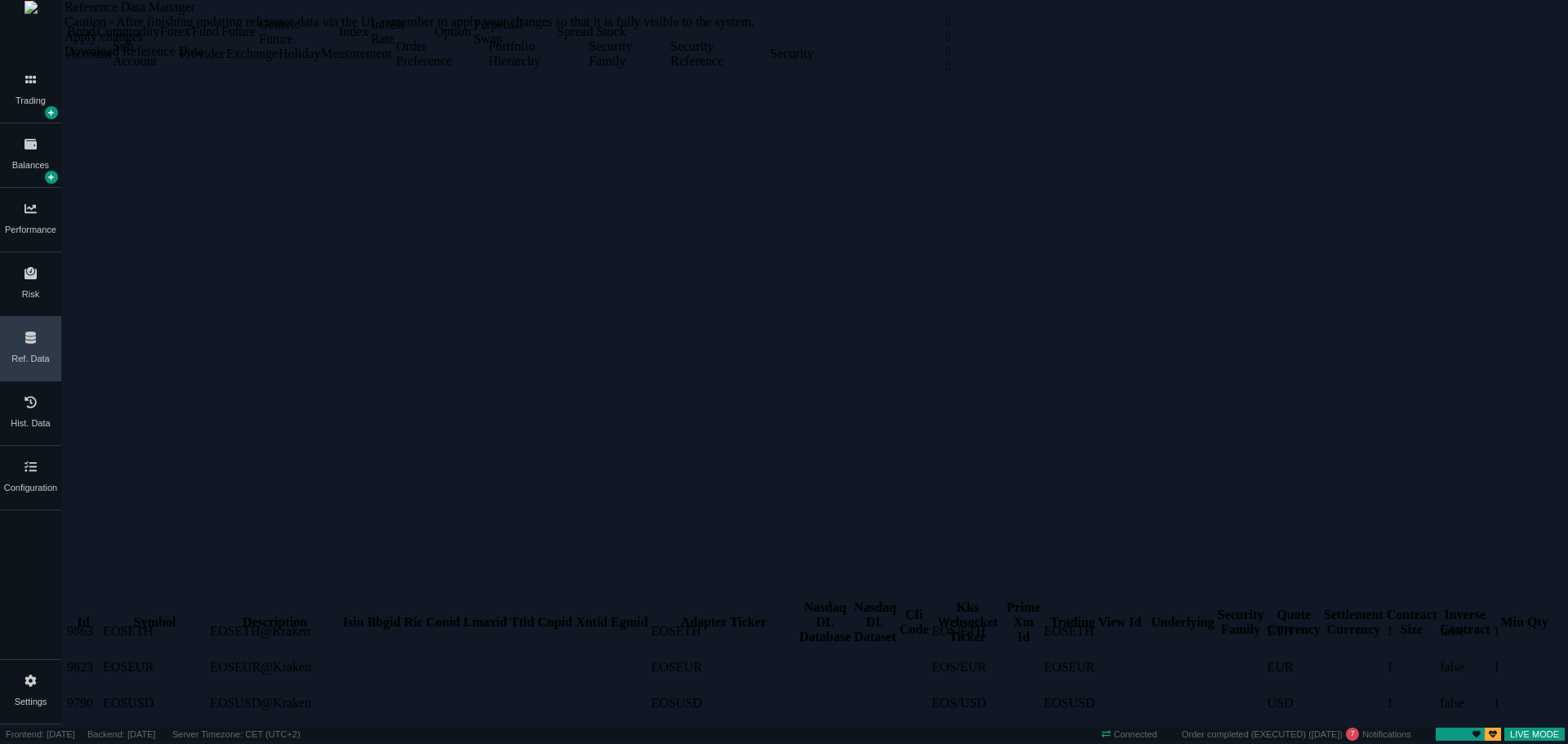
copy tr "2227 ETHEUR ETHEUR @ Delubac _"
drag, startPoint x: 295, startPoint y: 388, endPoint x: 225, endPoint y: 388, distance: 70.0
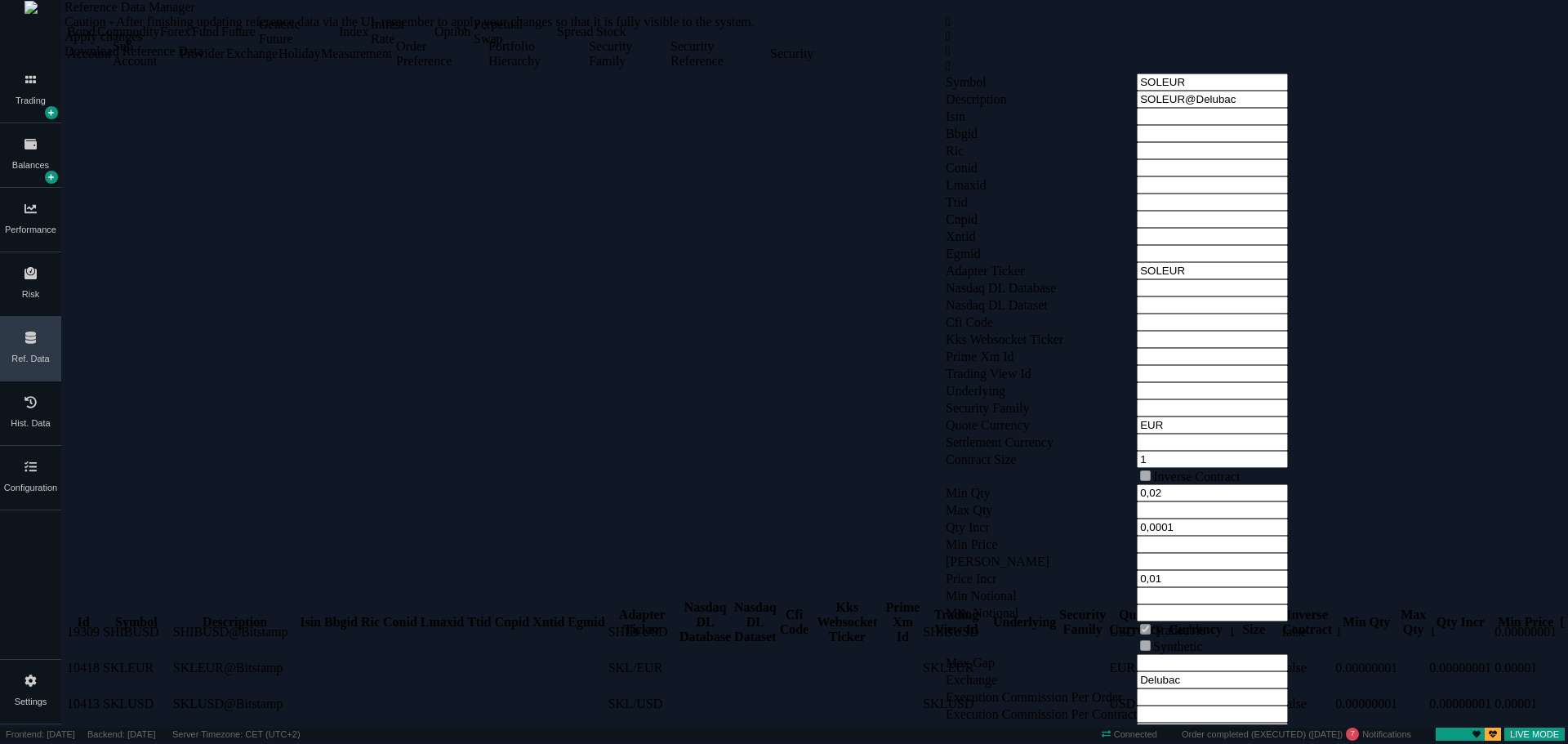
drag, startPoint x: 91, startPoint y: 385, endPoint x: 684, endPoint y: 382, distance: 593.0
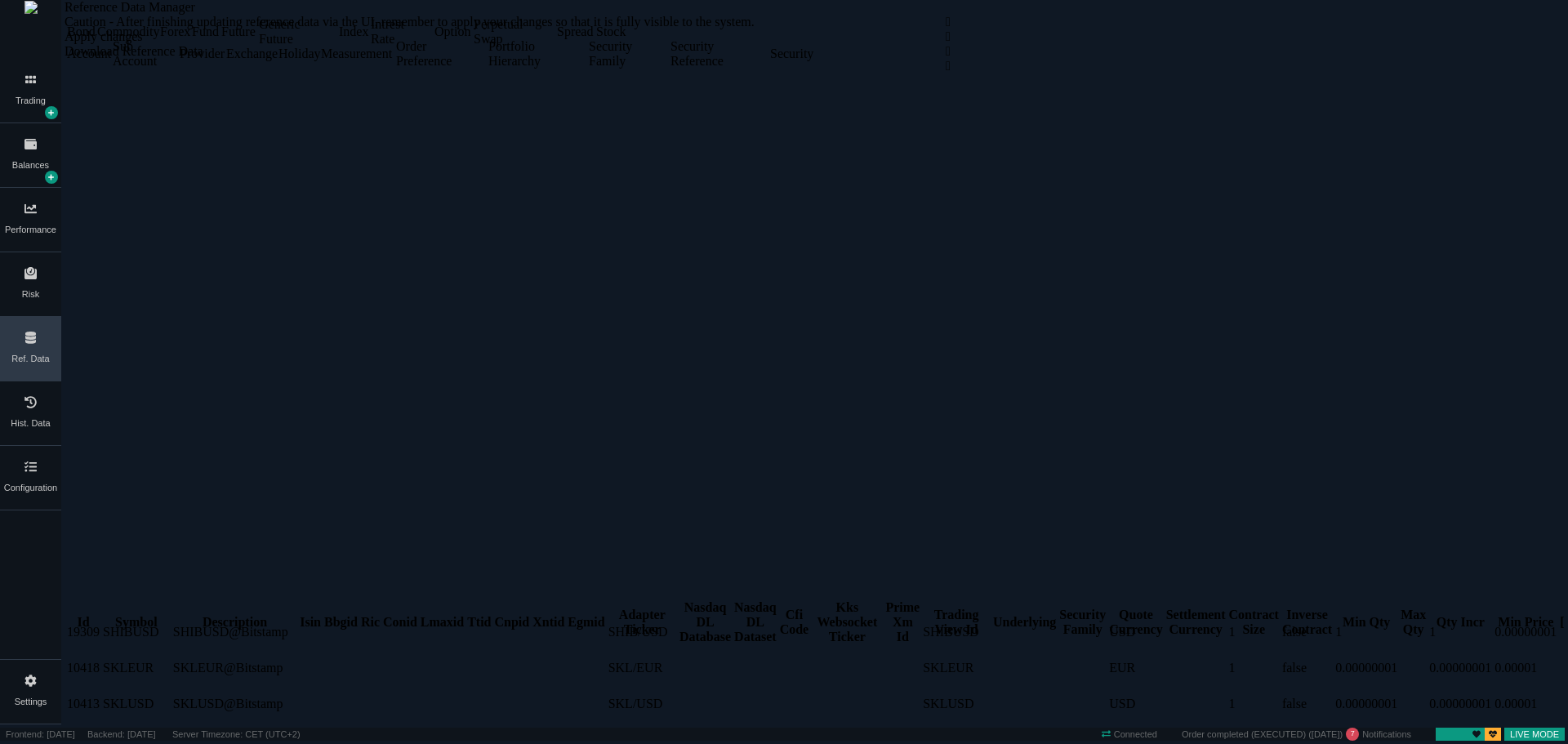
copy tr "36943 SOLEUR SOLEUR@Delubac"
click at [153, 39] on div "Commodity" at bounding box center [127, 32] width 59 height 14
click at [100, 630] on div at bounding box center [83, 630] width 33 height 0
click at [101, 593] on th "Id" at bounding box center [83, 622] width 34 height 60
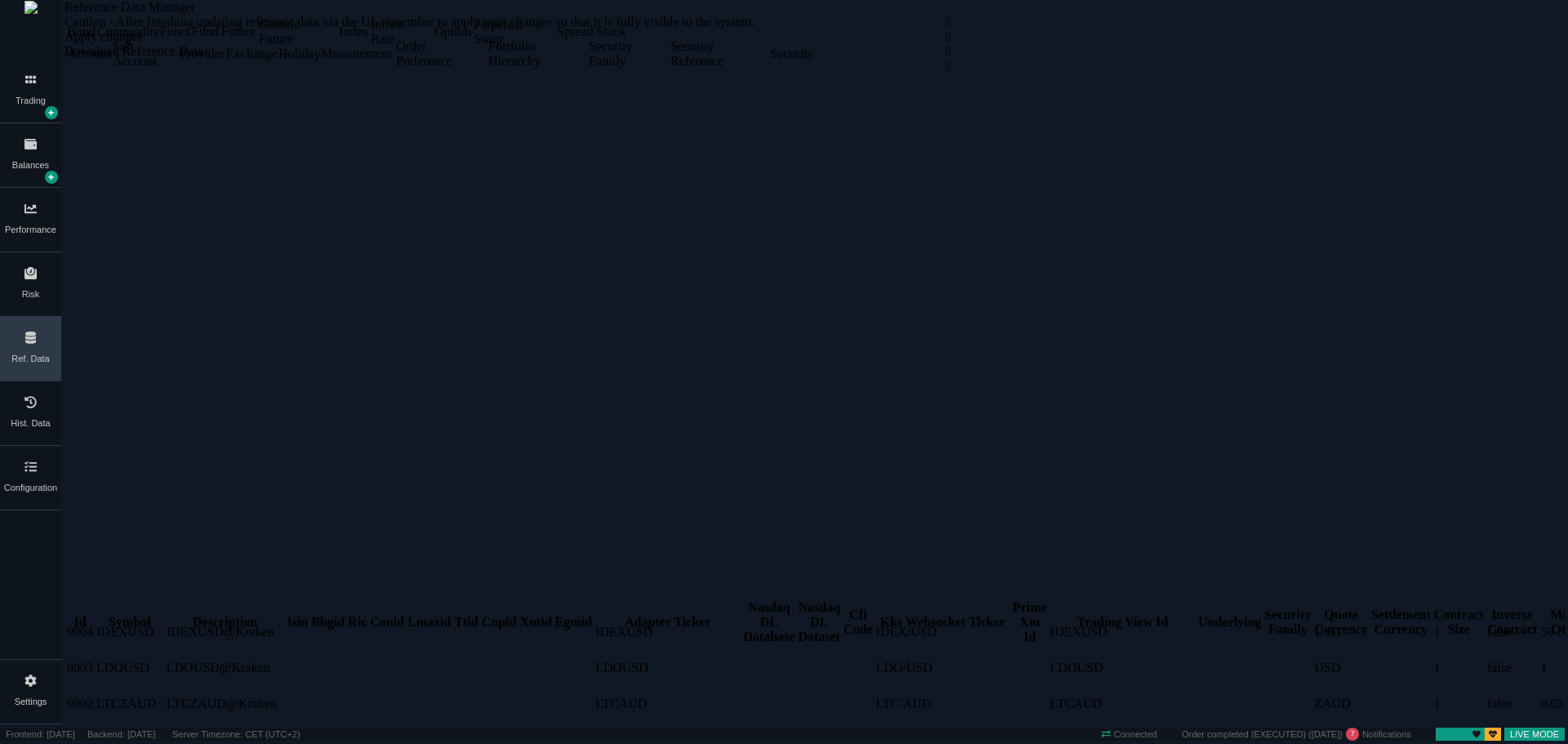
click at [94, 593] on th "Id" at bounding box center [79, 622] width 28 height 60
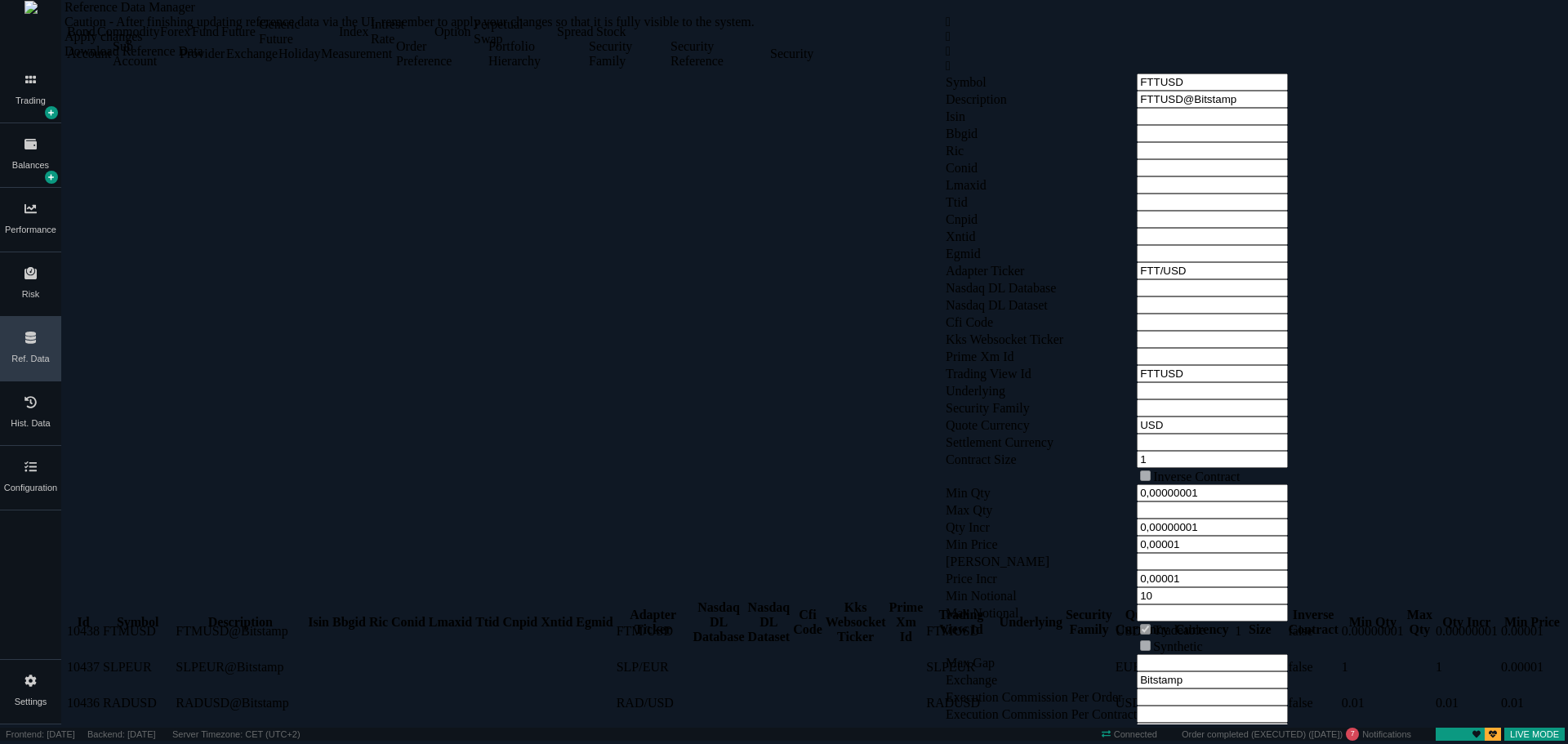
click at [172, 616] on div "Symbol" at bounding box center [138, 622] width 70 height 14
drag, startPoint x: 267, startPoint y: 119, endPoint x: 331, endPoint y: 125, distance: 64.3
click at [174, 630] on div at bounding box center [139, 630] width 71 height 0
drag, startPoint x: 93, startPoint y: 385, endPoint x: 737, endPoint y: 387, distance: 644.0
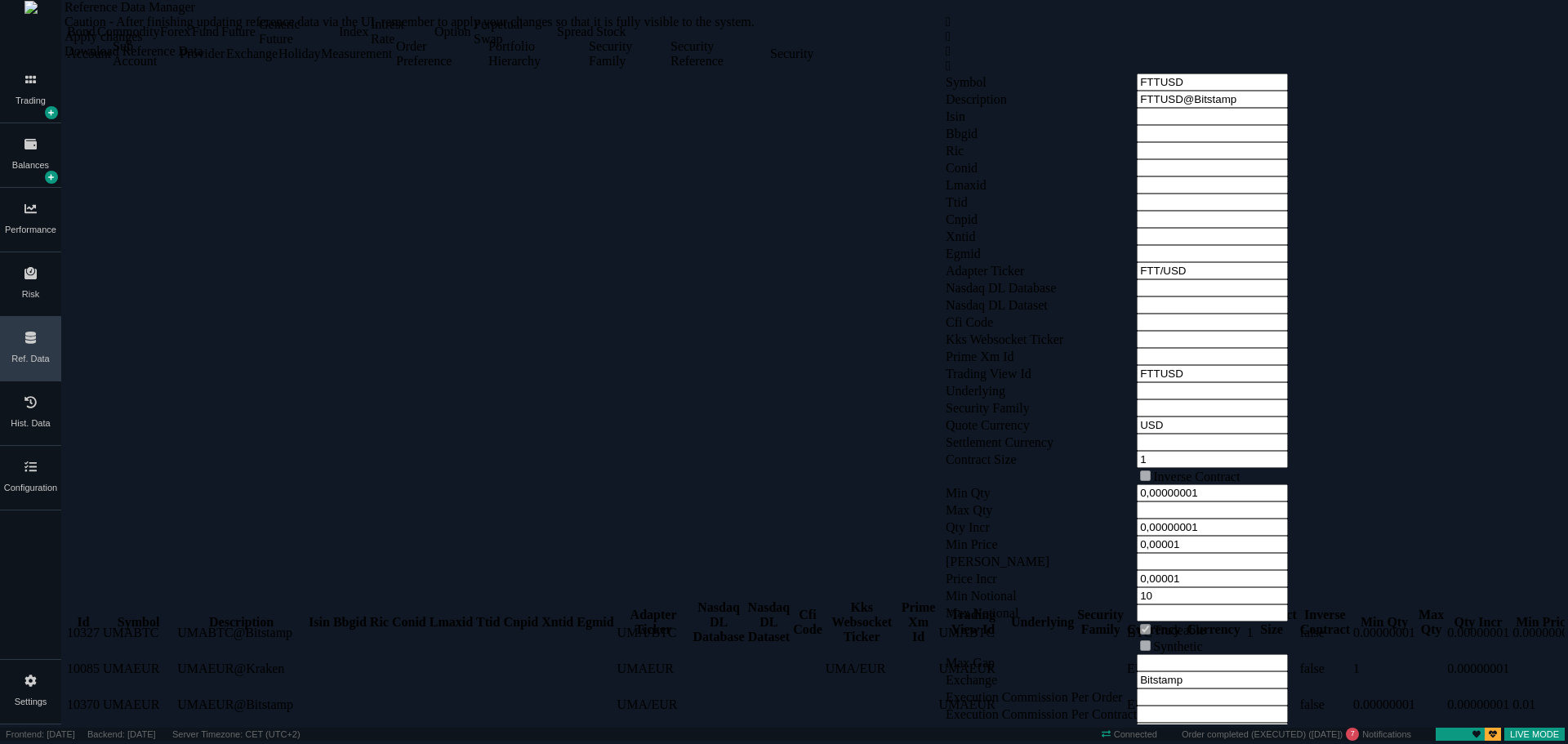
copy tr "35594 USDCEUR USDCEUR@Delubac"
